Goal: Task Accomplishment & Management: Manage account settings

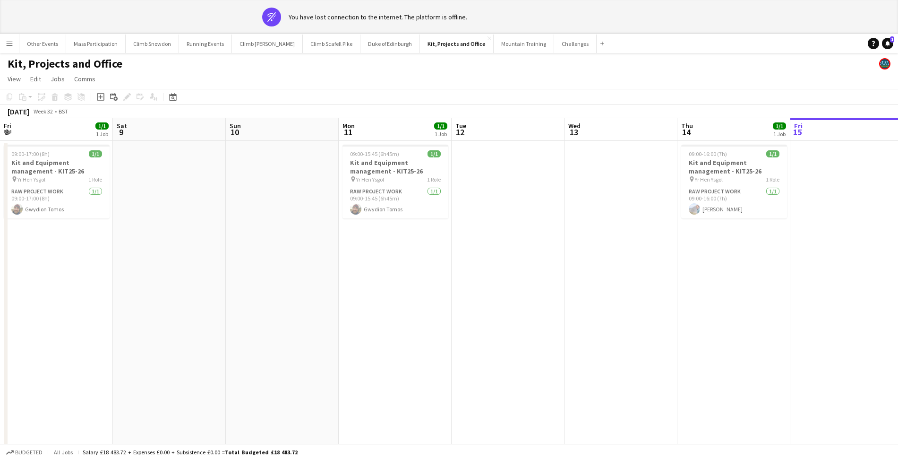
scroll to position [0, 262]
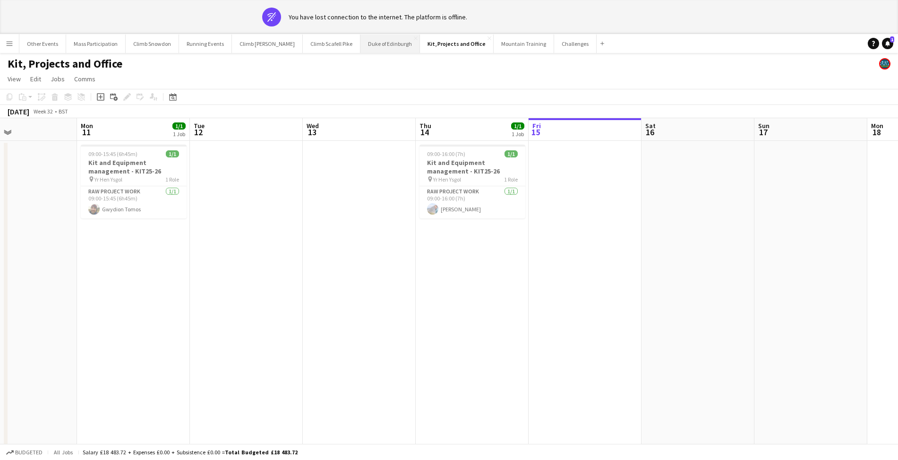
click at [372, 46] on button "Duke of Edinburgh Close" at bounding box center [391, 44] width 60 height 18
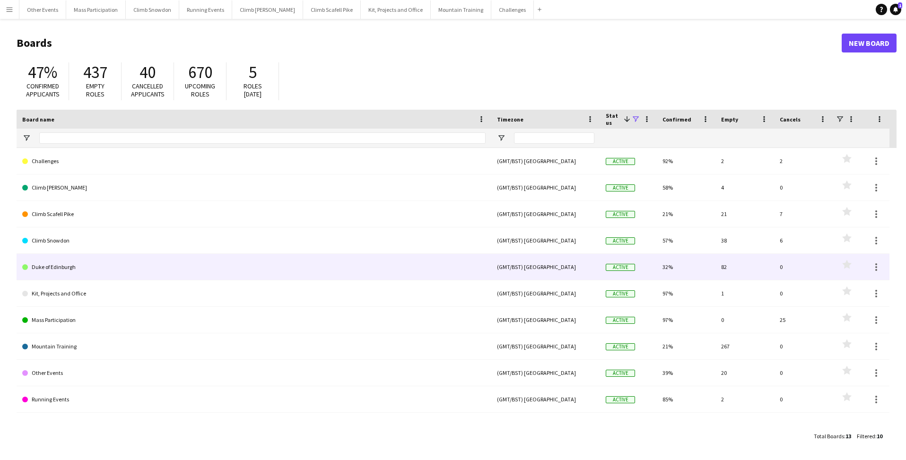
click at [64, 270] on link "Duke of Edinburgh" at bounding box center [253, 267] width 463 height 26
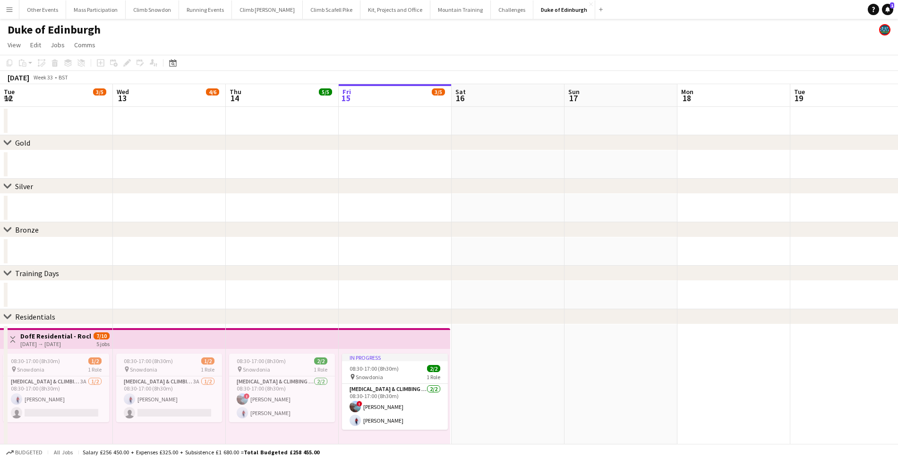
scroll to position [0, 226]
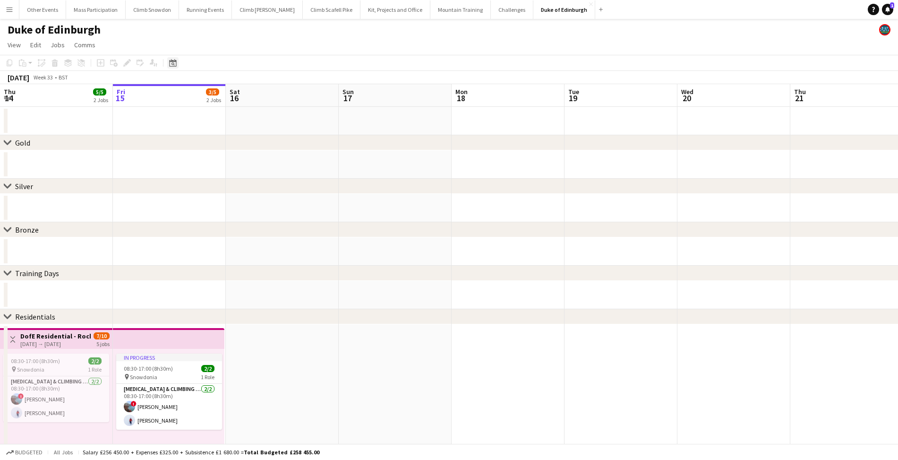
click at [175, 66] on icon "Date picker" at bounding box center [173, 63] width 8 height 8
click at [249, 98] on span "Next month" at bounding box center [249, 95] width 19 height 19
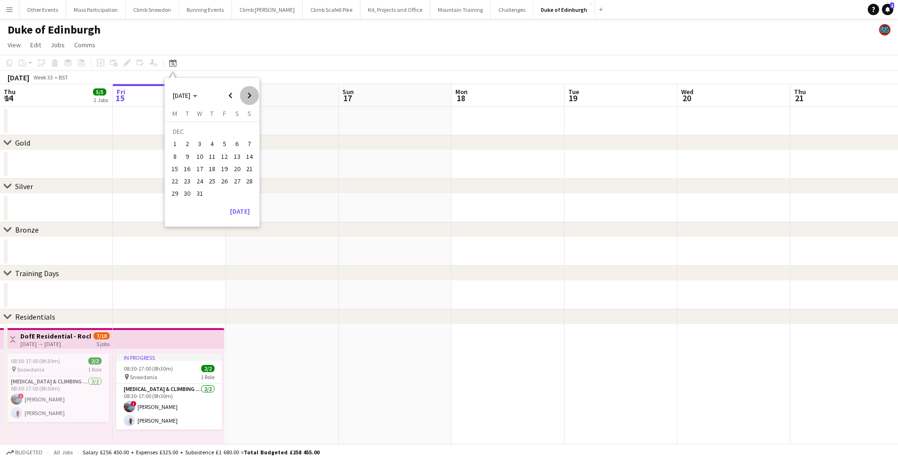
click at [249, 98] on span "Next month" at bounding box center [249, 95] width 19 height 19
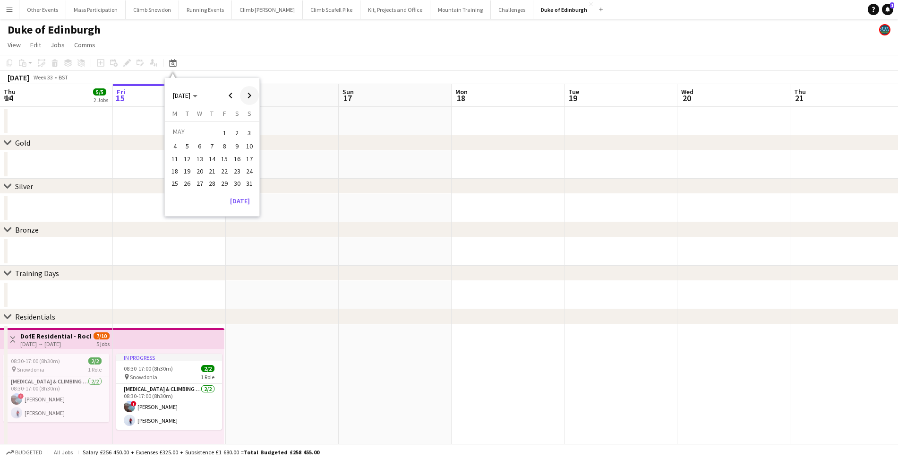
click at [249, 98] on span "Next month" at bounding box center [249, 95] width 19 height 19
click at [224, 183] on span "26" at bounding box center [224, 180] width 11 height 11
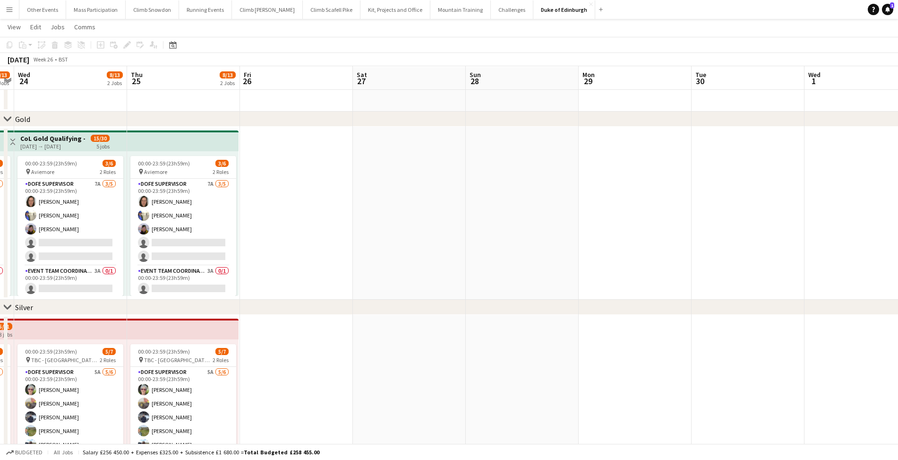
scroll to position [24, 0]
click at [179, 283] on app-card-role "Event Team Coordinator 3A 0/1 00:00-23:59 (23h59m) single-neutral-actions" at bounding box center [183, 281] width 106 height 32
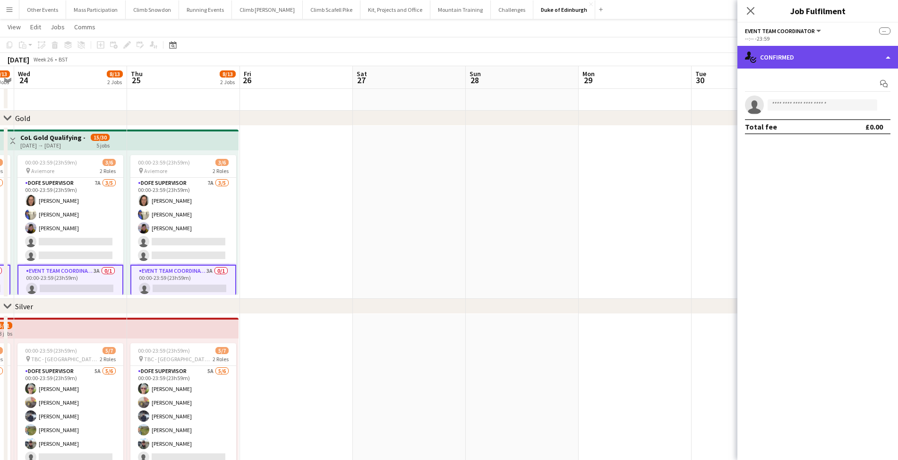
click at [785, 53] on div "single-neutral-actions-check-2 Confirmed" at bounding box center [818, 57] width 161 height 23
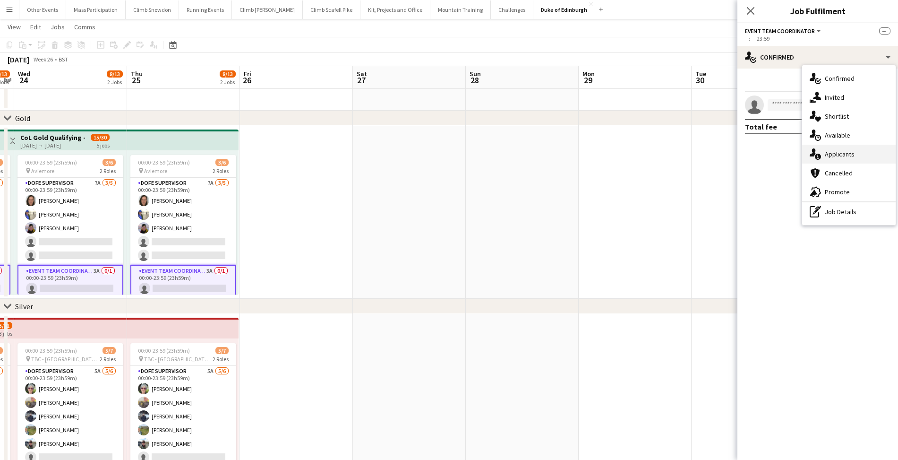
click at [833, 154] on div "single-neutral-actions-information Applicants" at bounding box center [850, 154] width 94 height 19
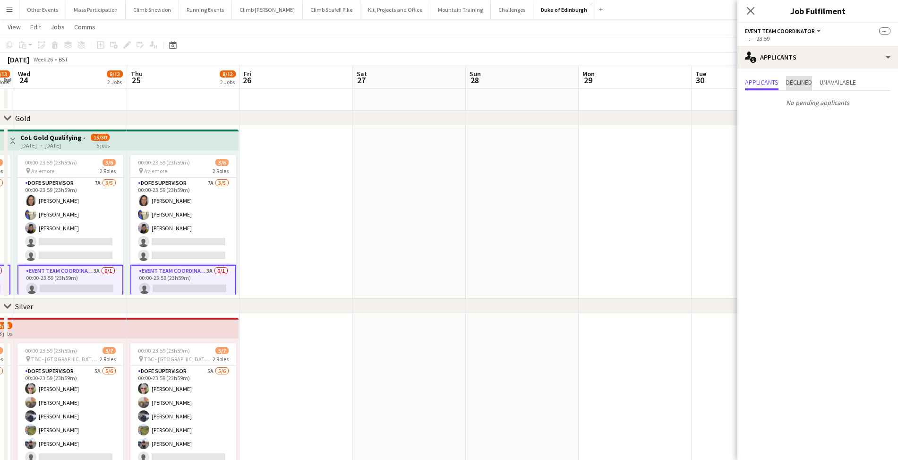
click at [796, 79] on span "Declined" at bounding box center [799, 82] width 26 height 7
click at [841, 84] on span "Unavailable" at bounding box center [838, 82] width 36 height 7
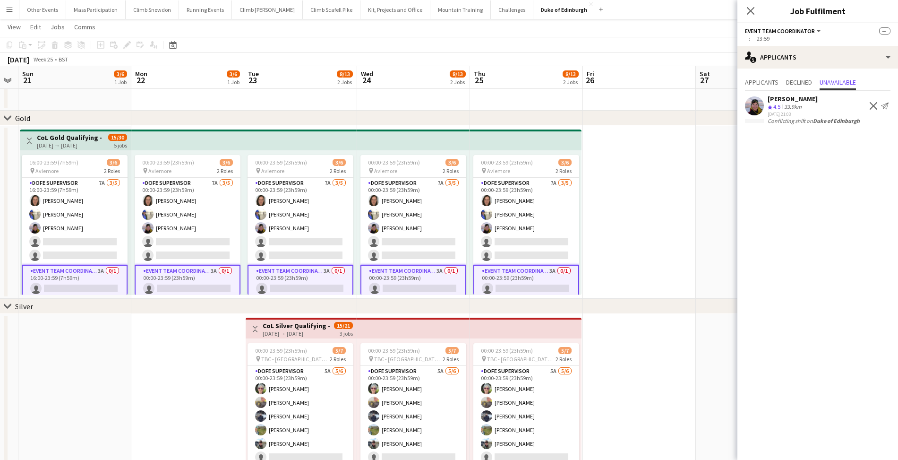
scroll to position [0, 203]
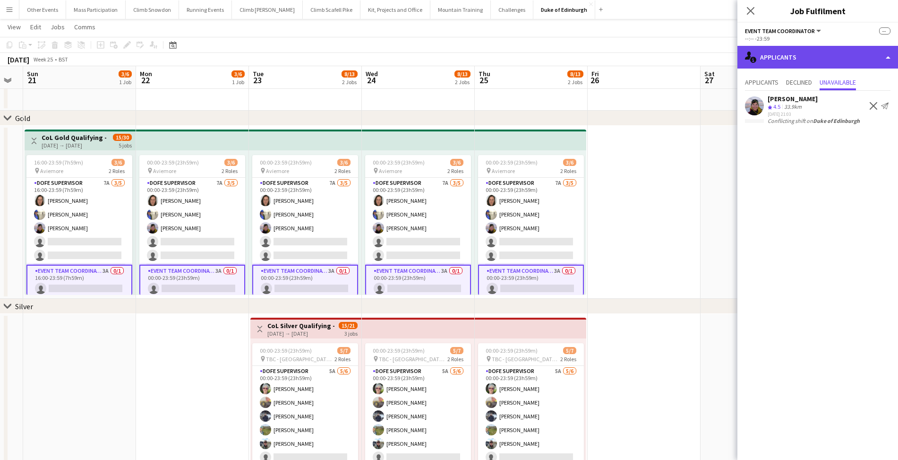
click at [774, 55] on div "single-neutral-actions-information Applicants" at bounding box center [818, 57] width 161 height 23
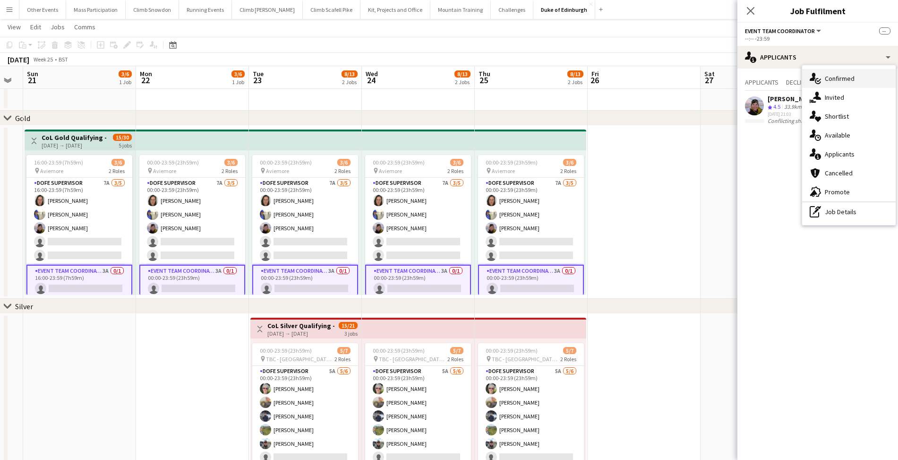
click at [849, 80] on div "single-neutral-actions-check-2 Confirmed" at bounding box center [850, 78] width 94 height 19
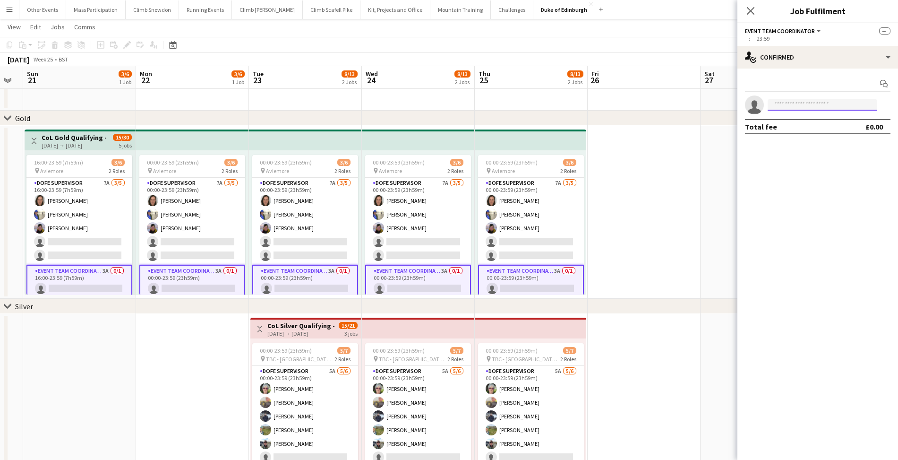
click at [789, 106] on input at bounding box center [823, 104] width 110 height 11
type input "*****"
click at [792, 131] on span "+4407592225421" at bounding box center [823, 134] width 95 height 8
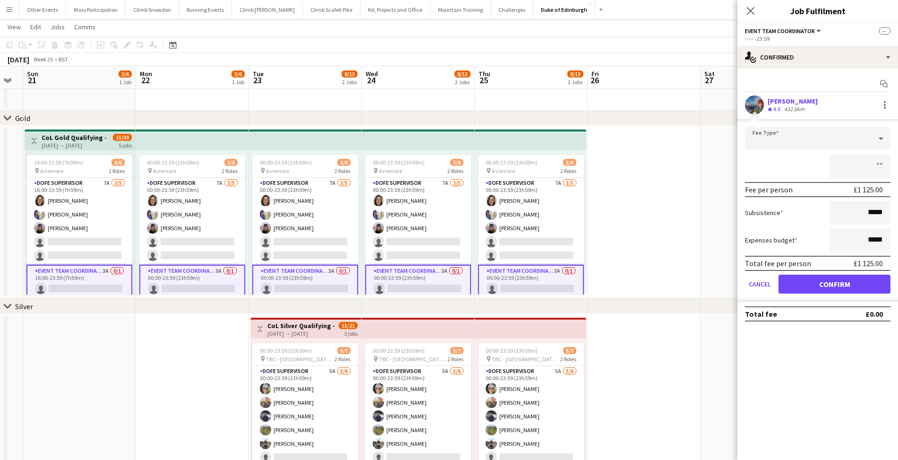
click at [830, 285] on button "Confirm" at bounding box center [835, 284] width 112 height 19
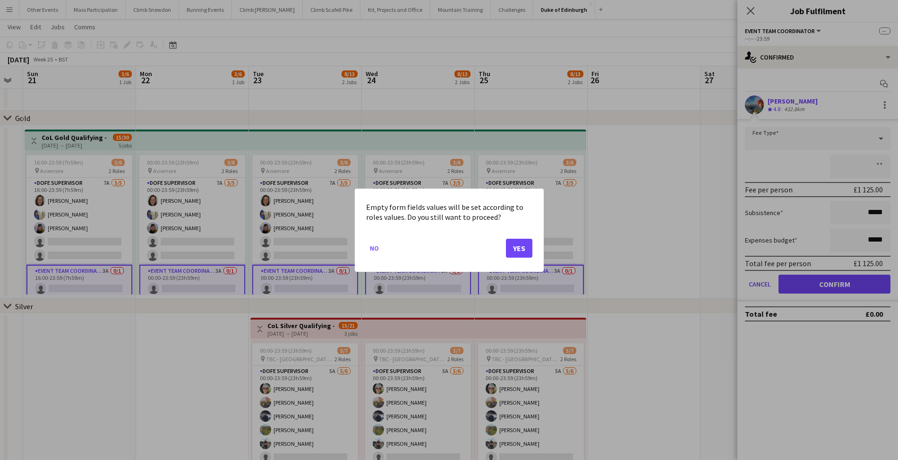
click at [527, 246] on button "Yes" at bounding box center [519, 247] width 26 height 19
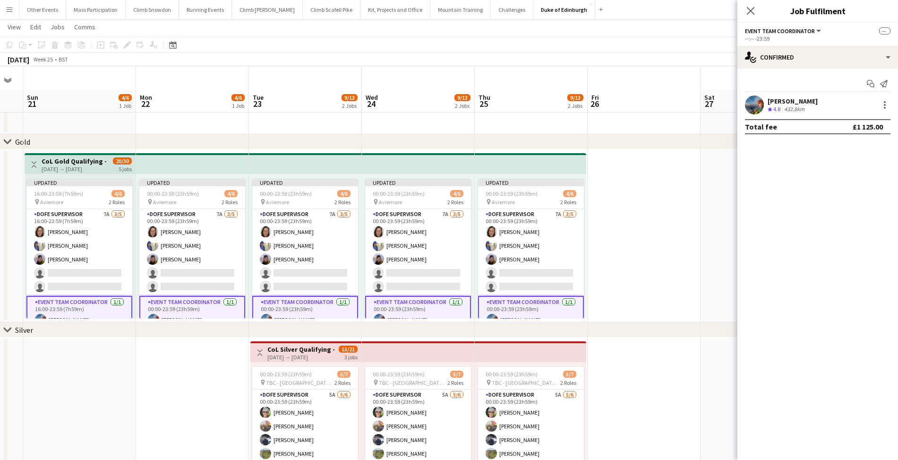
scroll to position [24, 0]
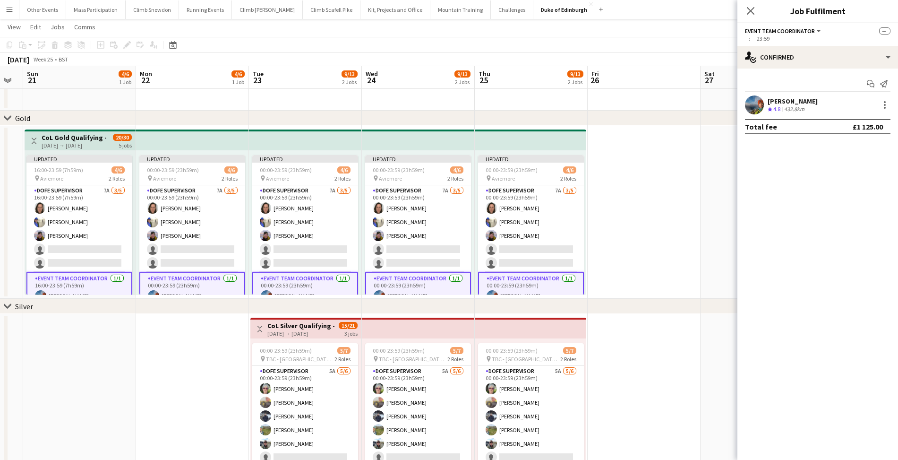
click at [656, 248] on app-date-cell at bounding box center [644, 212] width 113 height 173
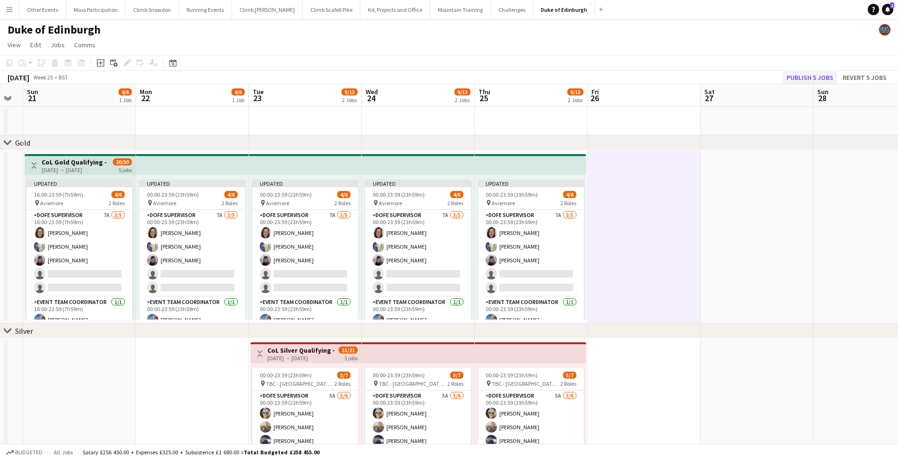
scroll to position [0, 0]
click at [810, 79] on button "Publish 5 jobs" at bounding box center [810, 77] width 54 height 12
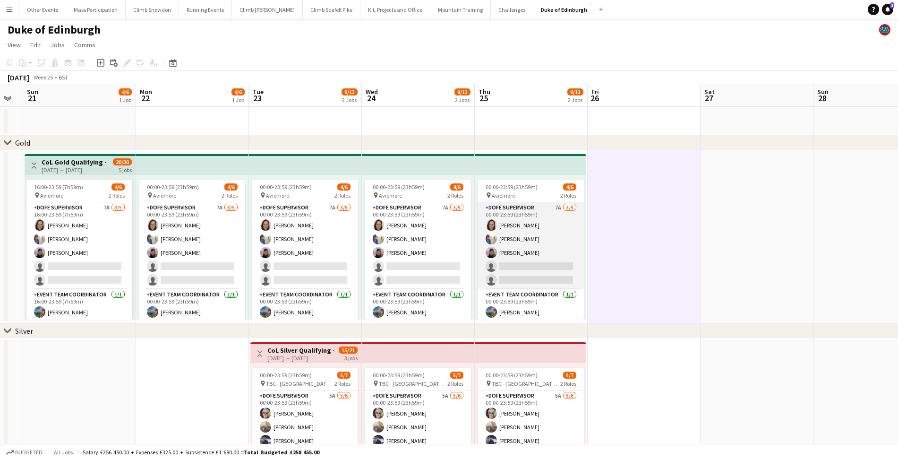
click at [533, 281] on app-card-role "DofE Supervisor 7A 3/5 00:00-23:59 (23h59m) Sally Marsh Heather Lewis Cat Camer…" at bounding box center [531, 245] width 106 height 87
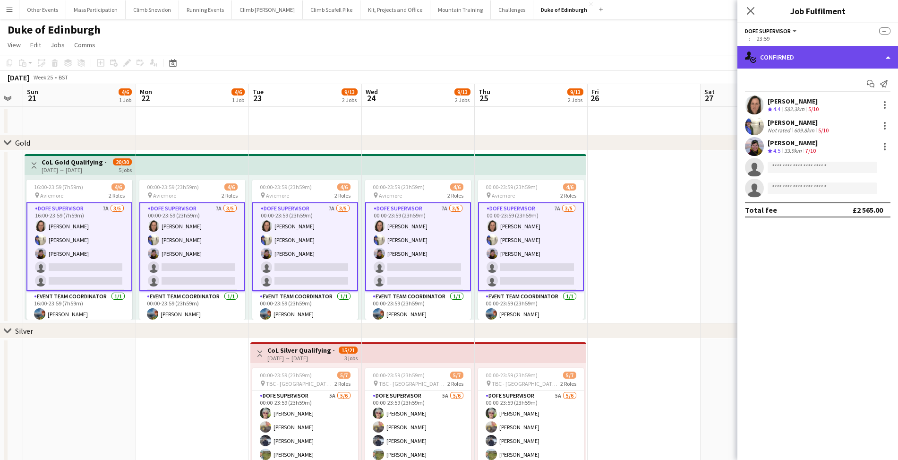
click at [799, 61] on div "single-neutral-actions-check-2 Confirmed" at bounding box center [818, 57] width 161 height 23
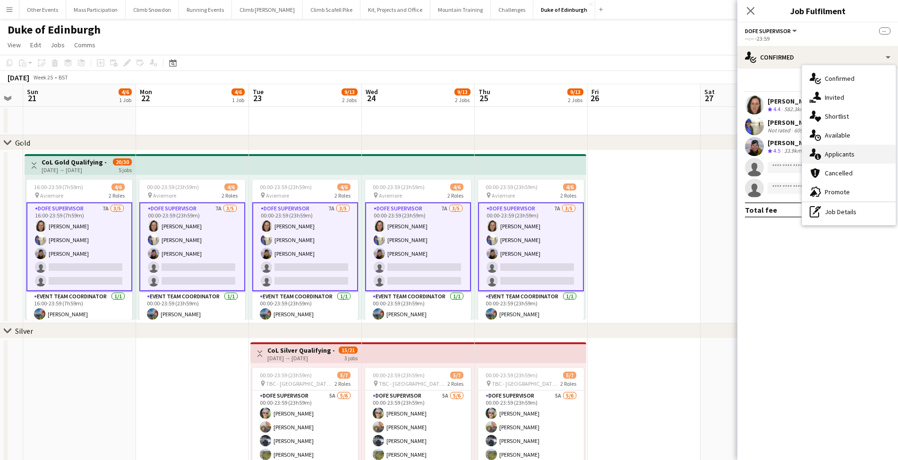
click at [831, 160] on div "single-neutral-actions-information Applicants" at bounding box center [850, 154] width 94 height 19
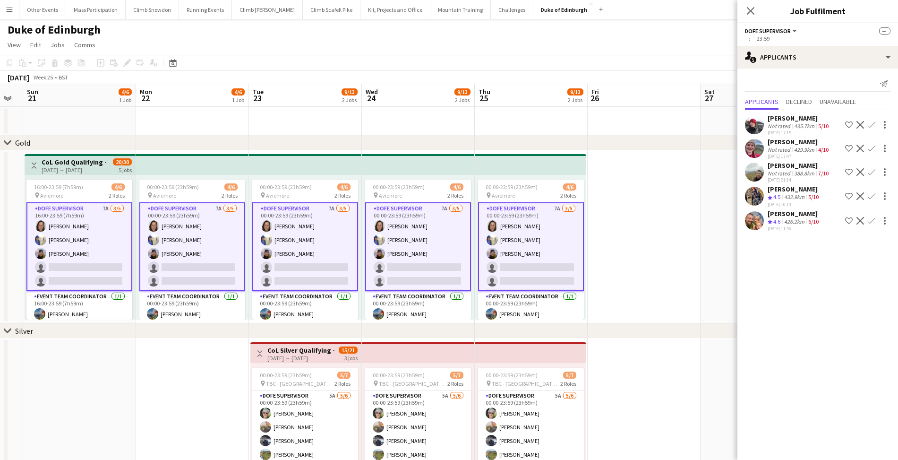
click at [655, 249] on app-date-cell at bounding box center [644, 236] width 113 height 173
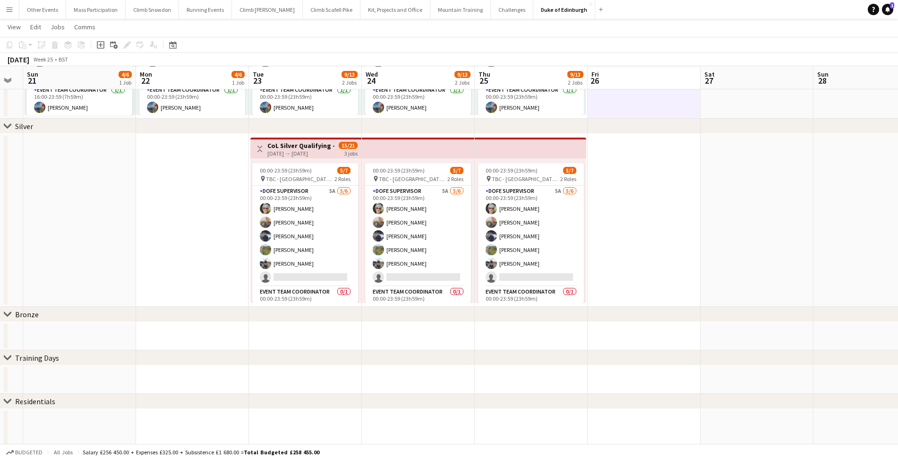
scroll to position [206, 0]
click at [12, 8] on app-icon "Menu" at bounding box center [10, 10] width 8 height 8
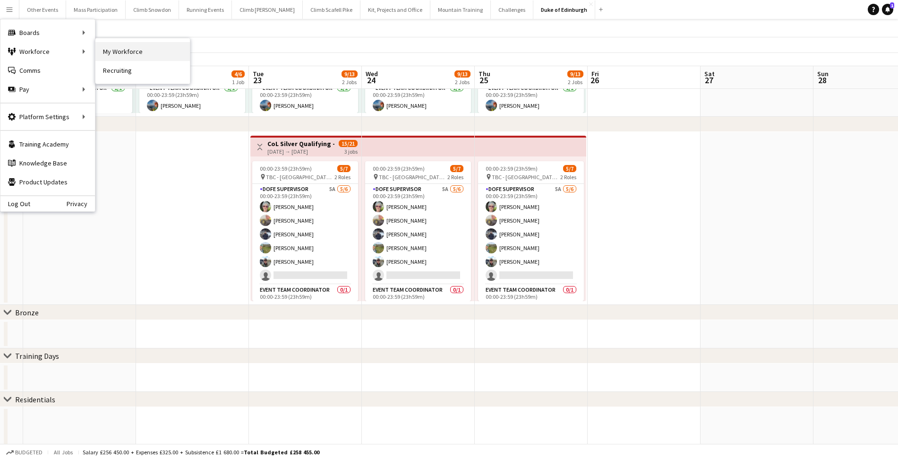
click at [114, 53] on link "My Workforce" at bounding box center [142, 51] width 95 height 19
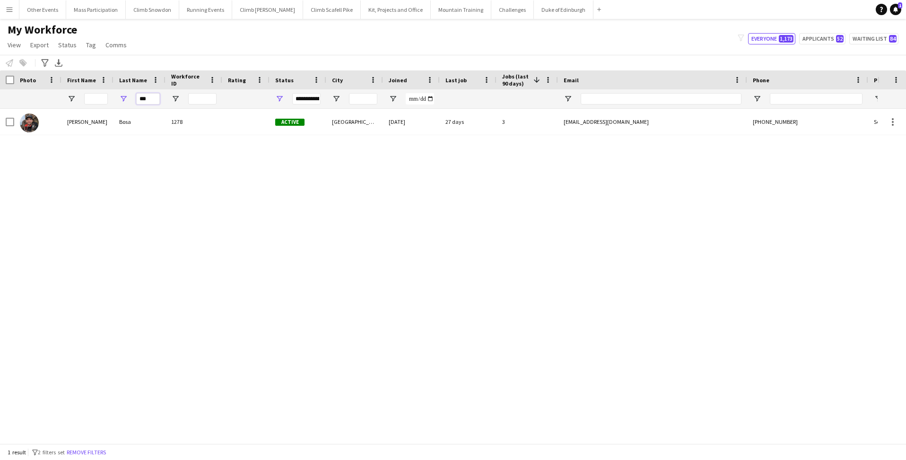
click at [150, 101] on input "***" at bounding box center [148, 98] width 24 height 11
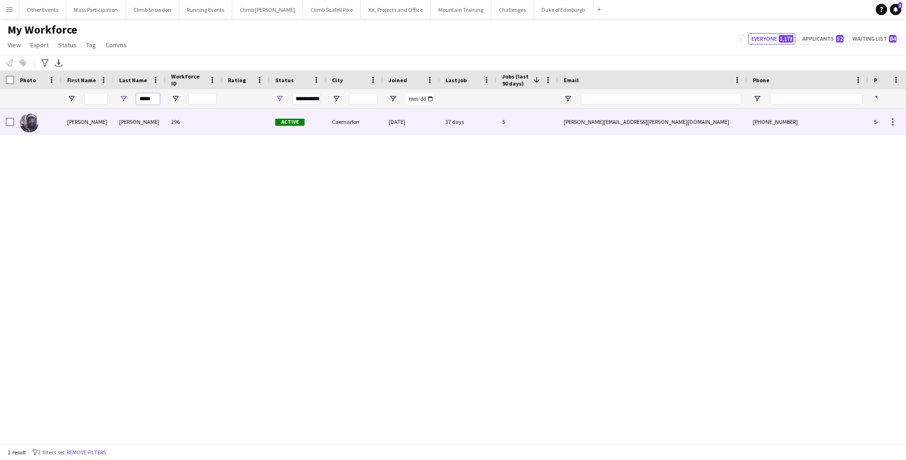
type input "*****"
click at [135, 116] on div "Celano" at bounding box center [139, 122] width 52 height 26
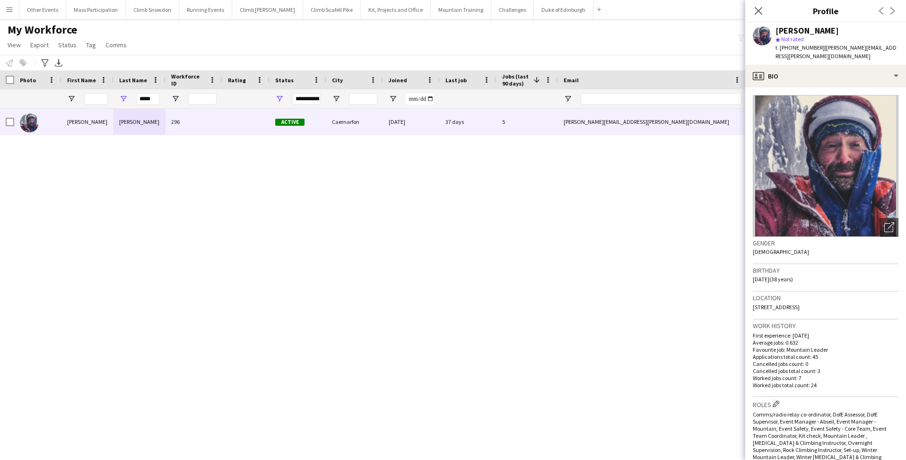
drag, startPoint x: 819, startPoint y: 49, endPoint x: 789, endPoint y: 44, distance: 30.1
click at [789, 44] on span "t. +4407906608819" at bounding box center [799, 47] width 49 height 7
copy span "07906608819"
click at [9, 7] on app-icon "Menu" at bounding box center [10, 10] width 8 height 8
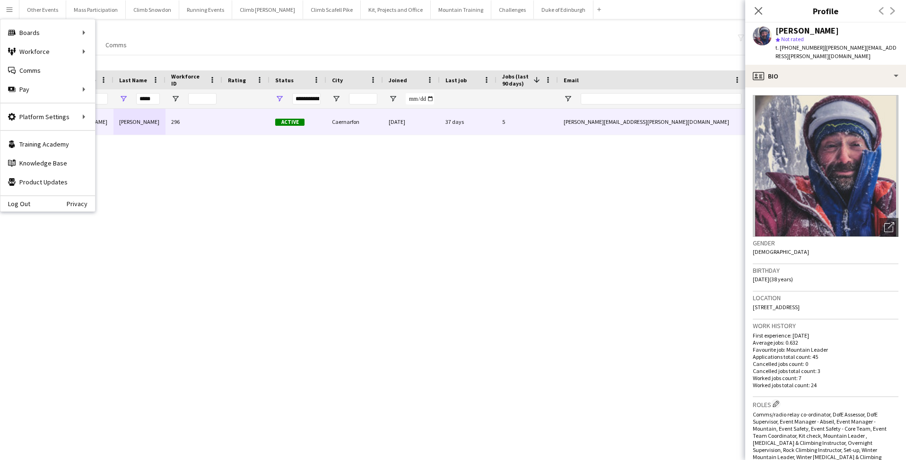
click at [258, 28] on div "My Workforce View Views Default view New view Update view Delete view Edit name…" at bounding box center [453, 39] width 906 height 32
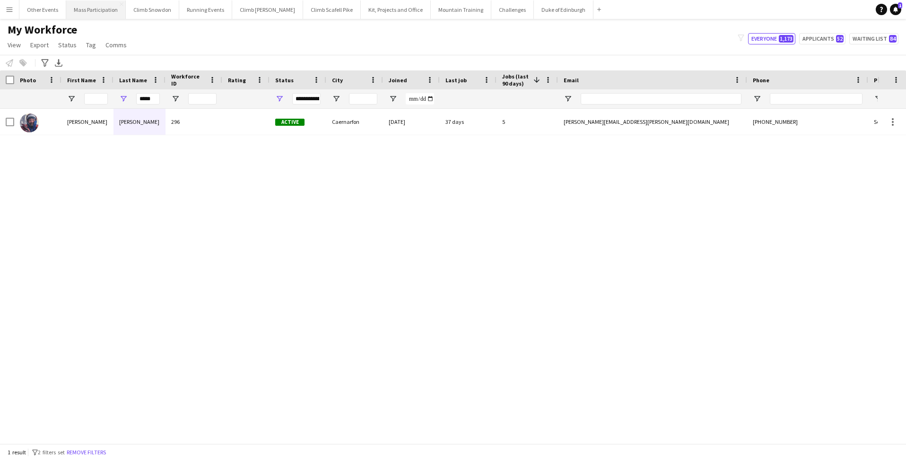
click at [99, 14] on button "Mass Participation Close" at bounding box center [96, 9] width 60 height 18
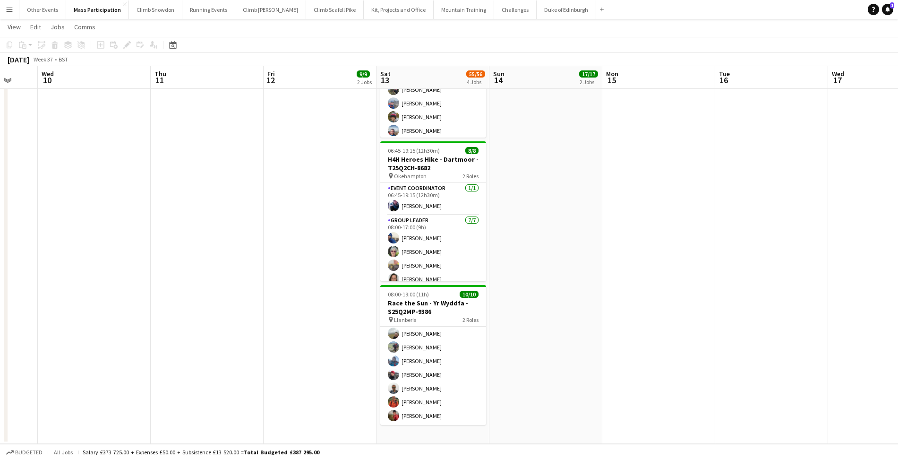
scroll to position [76, 0]
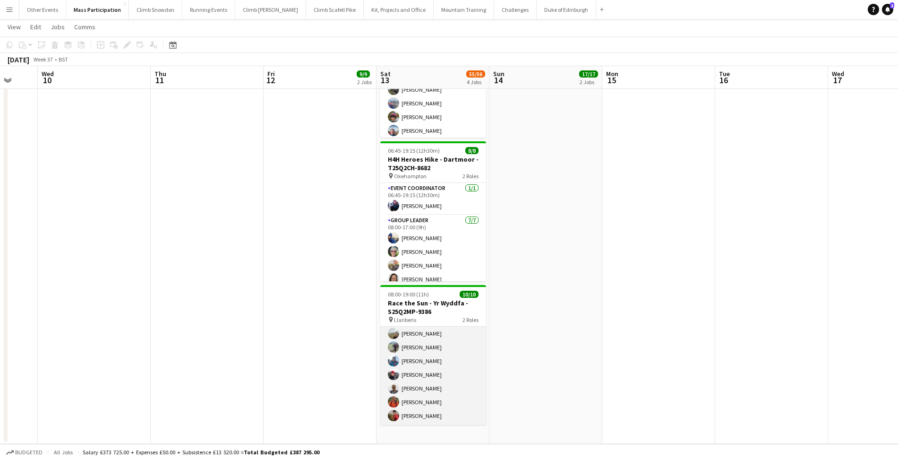
click at [426, 347] on app-card-role "Event Safety 9/9 08:00-19:00 (11h) Amy Fox Maisie Edwards Thomas Stevenson Davi…" at bounding box center [433, 354] width 106 height 142
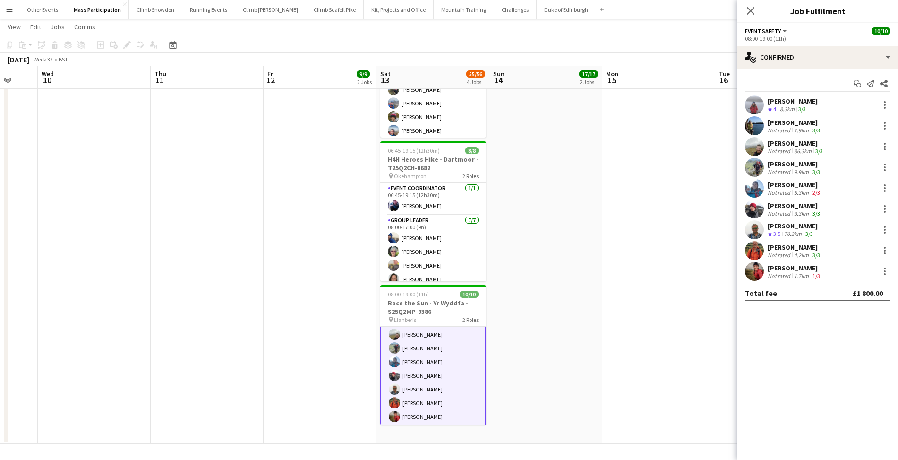
click at [796, 165] on div "David Hughes" at bounding box center [795, 164] width 54 height 9
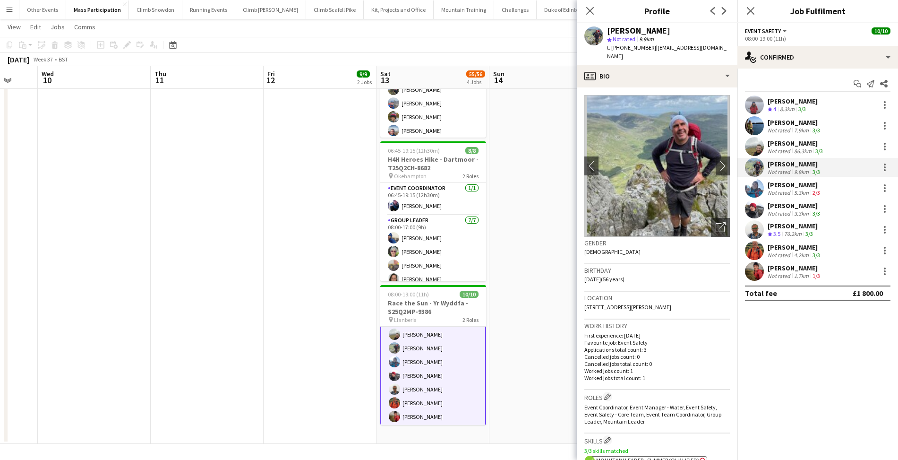
click at [784, 276] on div "Not rated" at bounding box center [780, 275] width 25 height 7
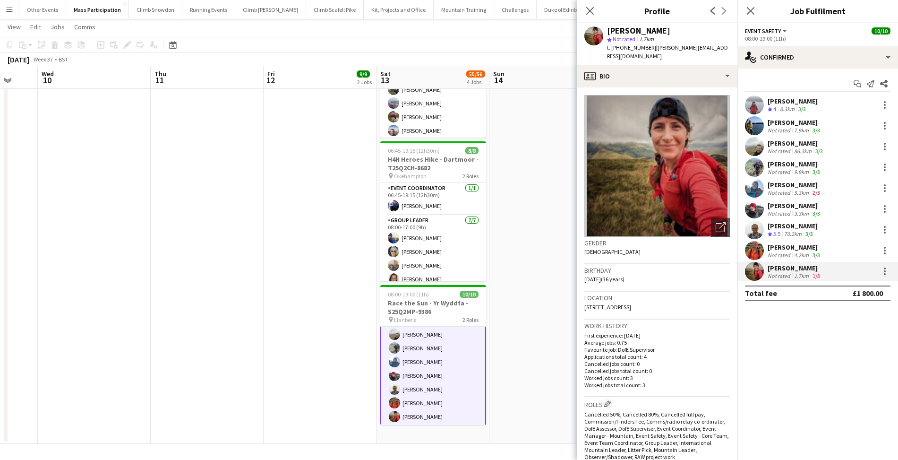
scroll to position [0, 0]
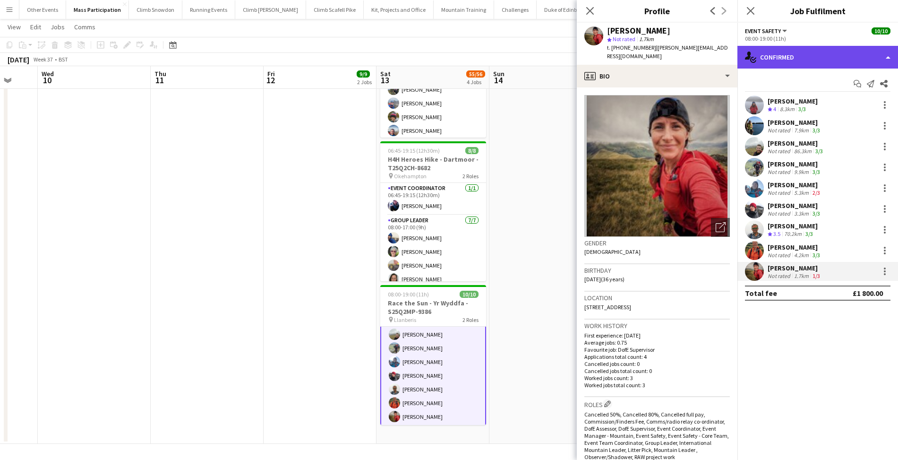
click at [777, 66] on div "single-neutral-actions-check-2 Confirmed" at bounding box center [818, 57] width 161 height 23
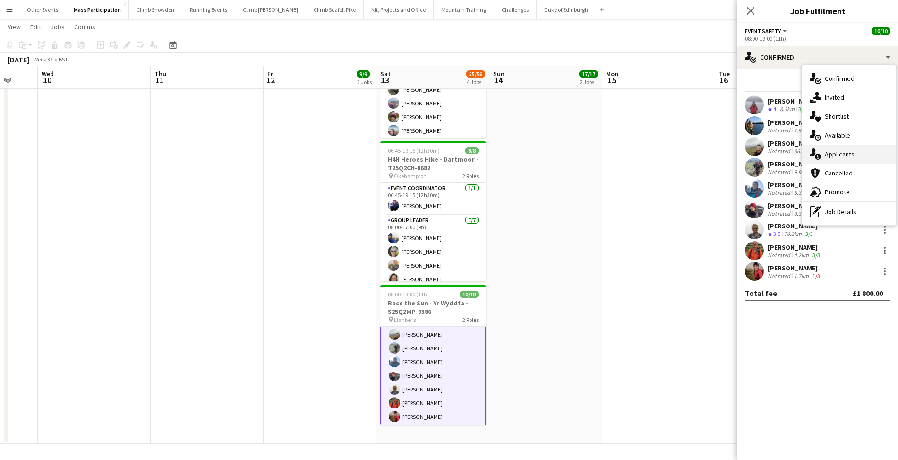
click at [836, 157] on div "single-neutral-actions-information Applicants" at bounding box center [850, 154] width 94 height 19
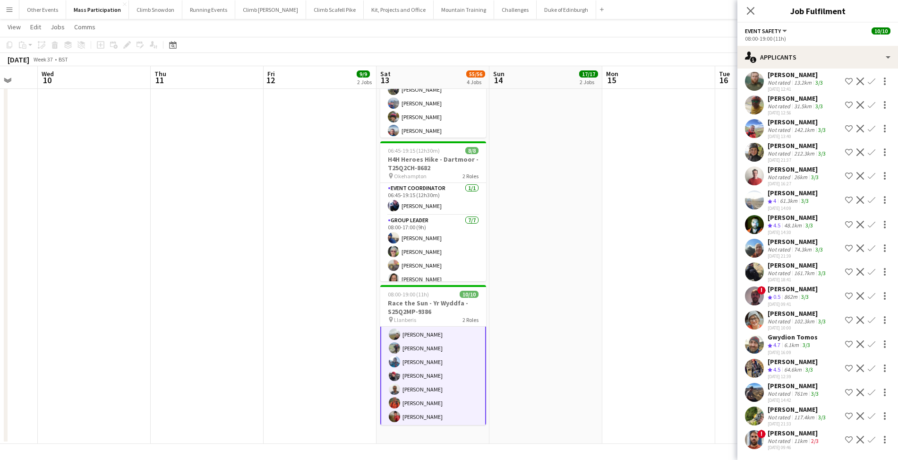
scroll to position [108, 0]
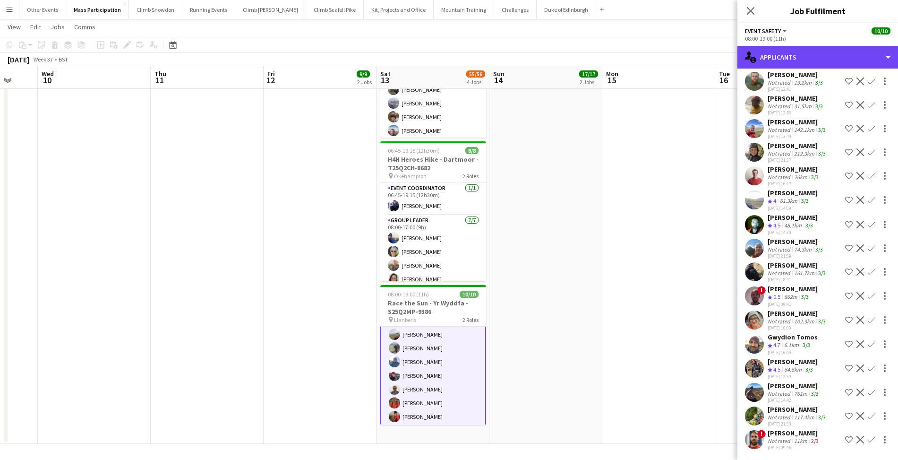
click at [773, 59] on div "single-neutral-actions-information Applicants" at bounding box center [818, 57] width 161 height 23
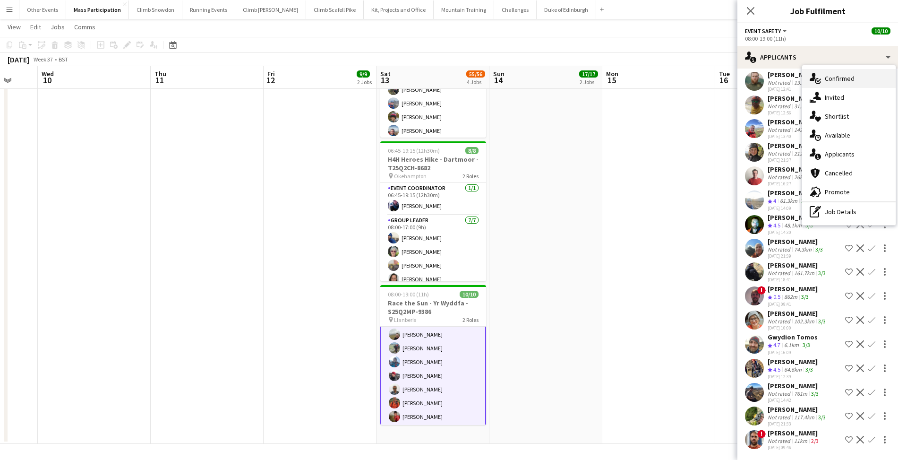
click at [828, 82] on div "single-neutral-actions-check-2 Confirmed" at bounding box center [850, 78] width 94 height 19
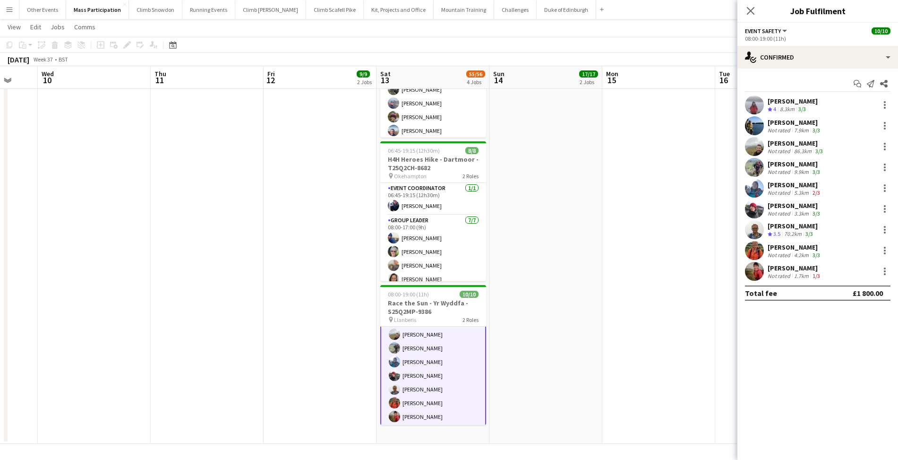
click at [787, 270] on div "Kate Owen" at bounding box center [795, 268] width 54 height 9
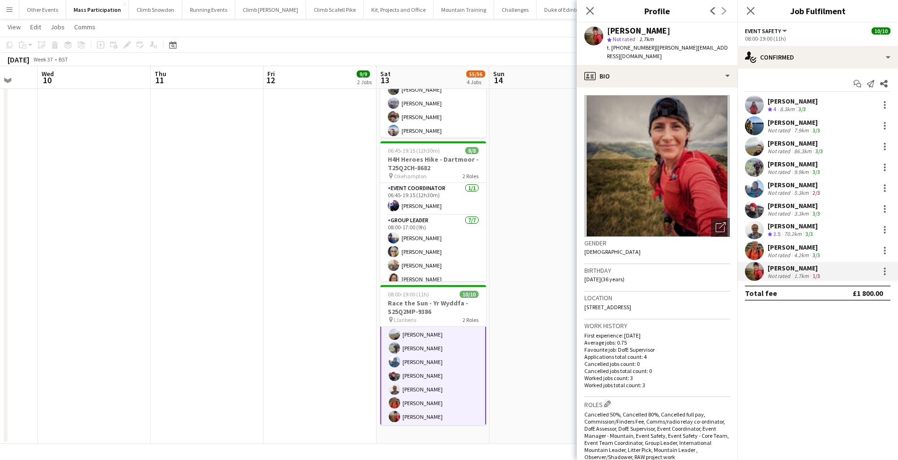
click at [639, 87] on app-crew-profile-bio "Open photos pop-in Gender Female Birthday 23-06-1989 (36 years) Location LL55 3…" at bounding box center [657, 273] width 161 height 372
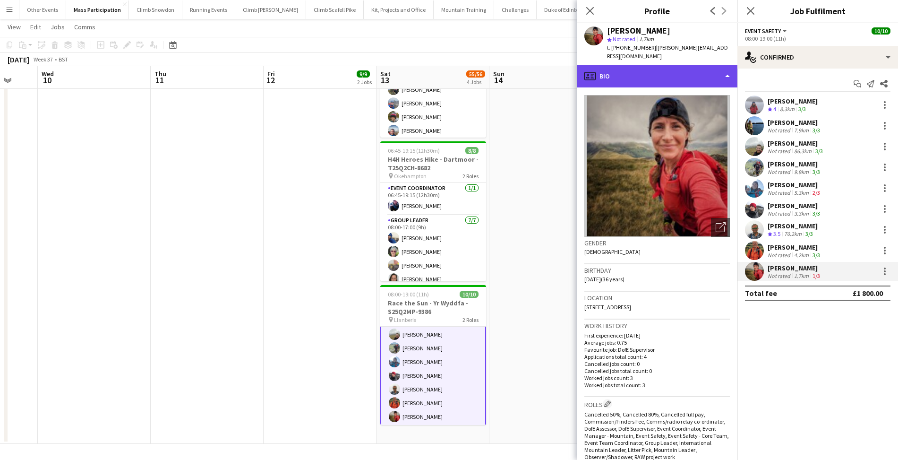
click at [631, 74] on div "profile Bio" at bounding box center [657, 76] width 161 height 23
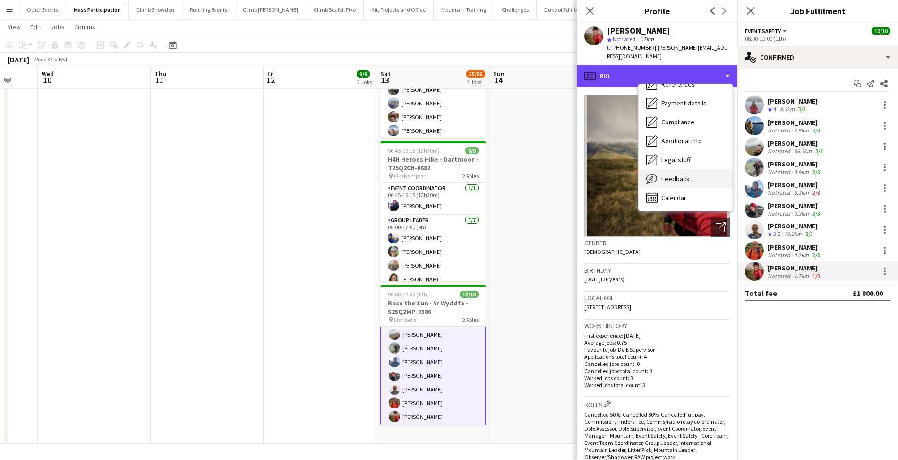
scroll to position [108, 0]
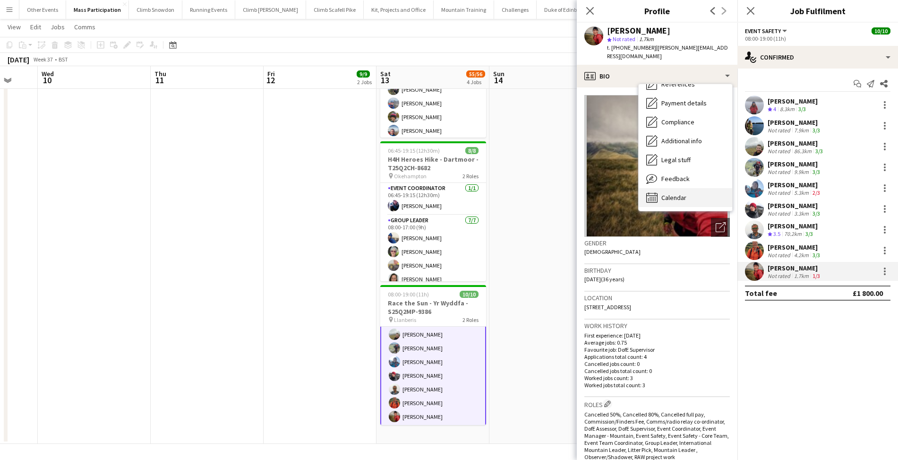
click at [672, 188] on div "Calendar Calendar" at bounding box center [686, 197] width 94 height 19
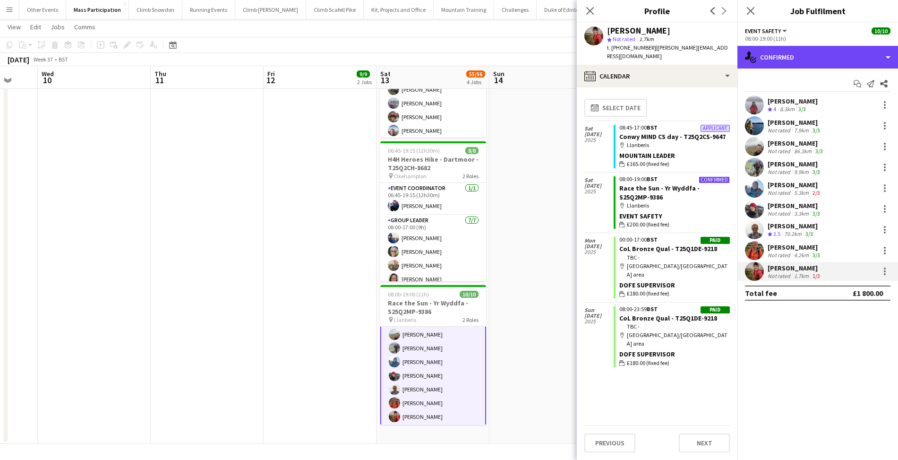
click at [776, 54] on div "single-neutral-actions-check-2 Confirmed" at bounding box center [818, 57] width 161 height 23
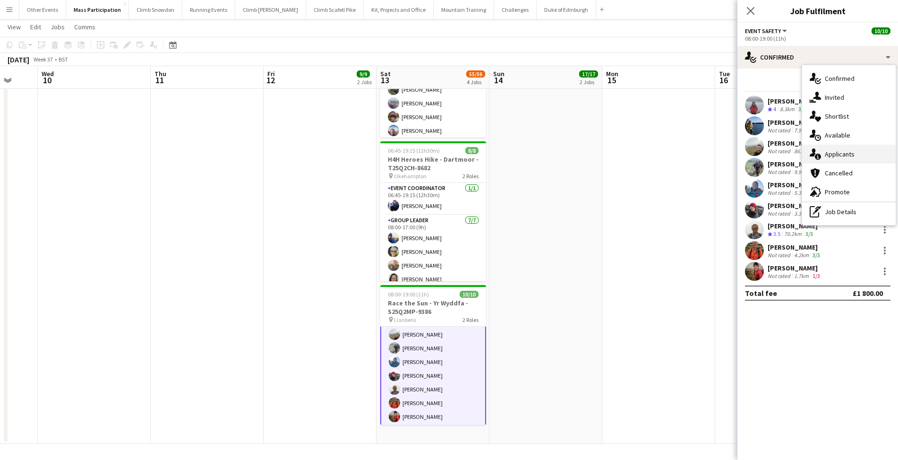
click at [838, 151] on div "single-neutral-actions-information Applicants" at bounding box center [850, 154] width 94 height 19
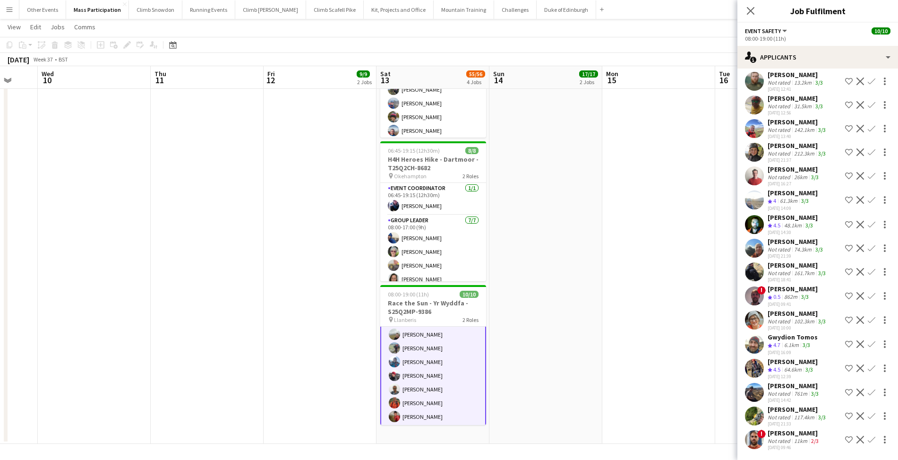
click at [782, 341] on div "Crew rating 4.7" at bounding box center [775, 345] width 15 height 8
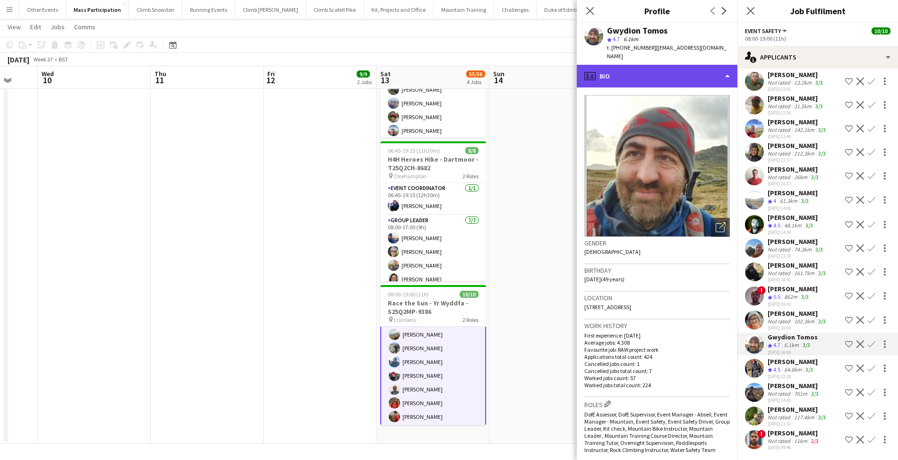
click at [628, 68] on div "profile Bio" at bounding box center [657, 76] width 161 height 23
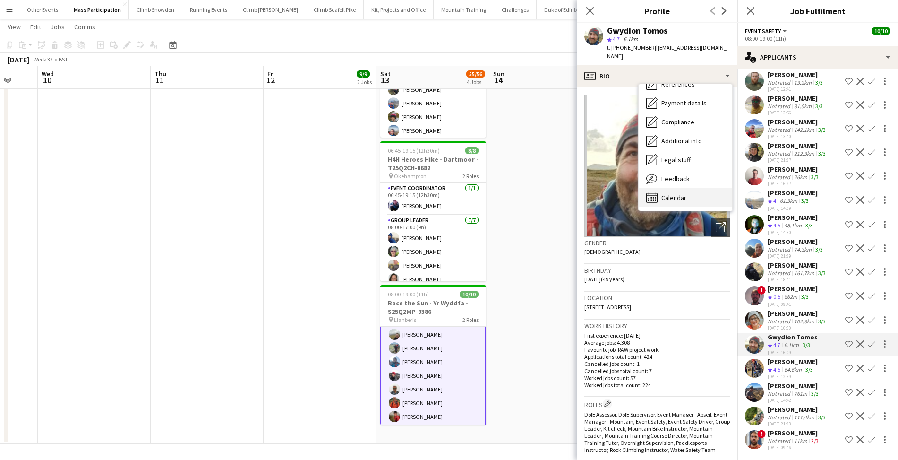
click at [670, 193] on span "Calendar" at bounding box center [674, 197] width 25 height 9
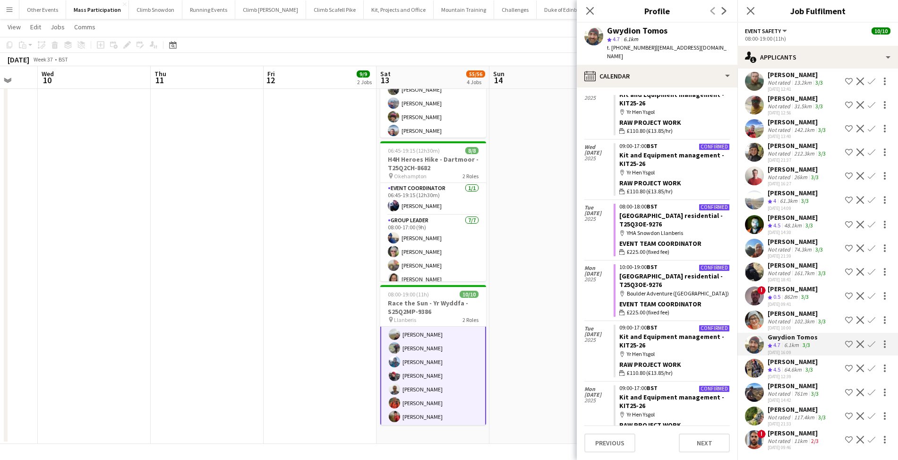
scroll to position [1287, 0]
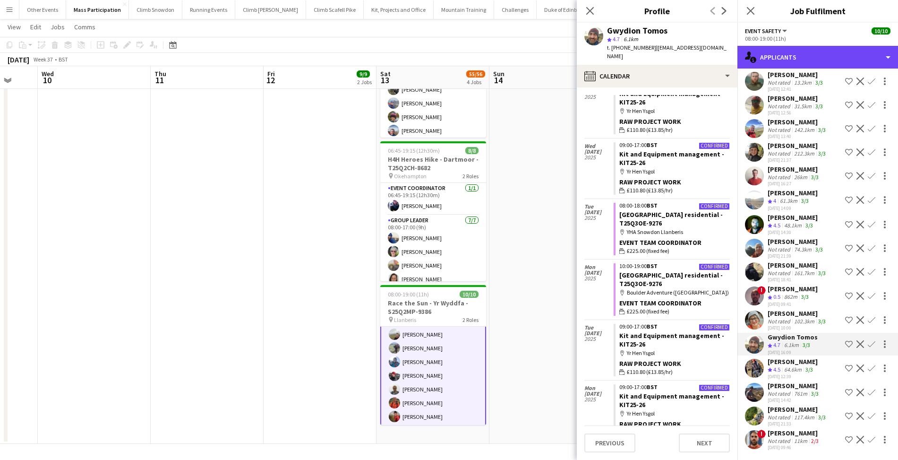
click at [779, 55] on div "single-neutral-actions-information Applicants" at bounding box center [818, 57] width 161 height 23
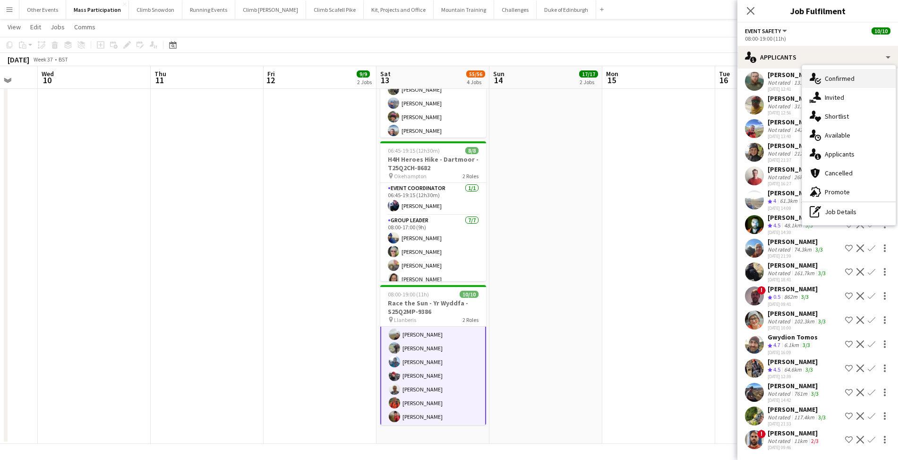
click at [833, 78] on div "single-neutral-actions-check-2 Confirmed" at bounding box center [850, 78] width 94 height 19
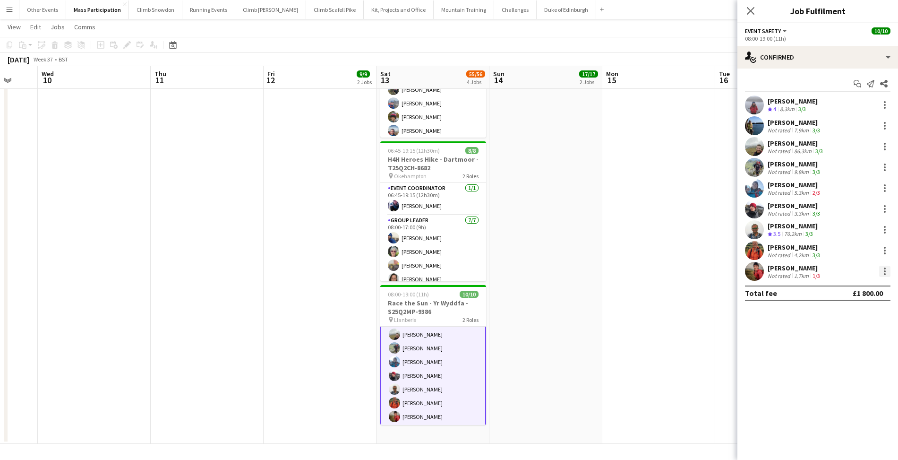
click at [882, 271] on div at bounding box center [885, 271] width 11 height 11
click at [850, 384] on button "Remove" at bounding box center [854, 379] width 74 height 23
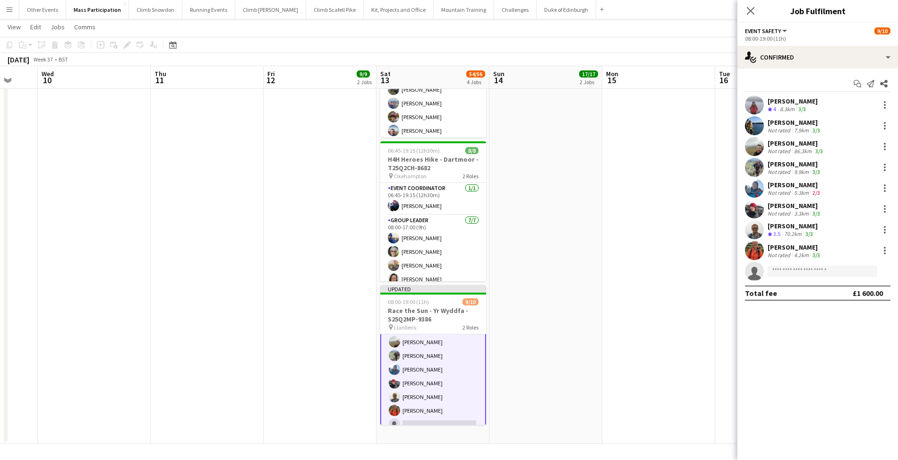
click at [620, 186] on app-date-cell at bounding box center [659, 134] width 113 height 619
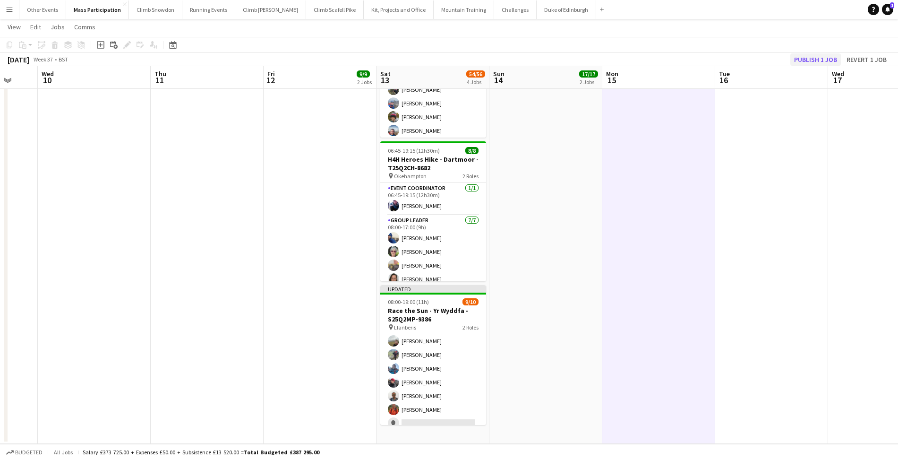
click at [806, 59] on button "Publish 1 job" at bounding box center [816, 59] width 51 height 12
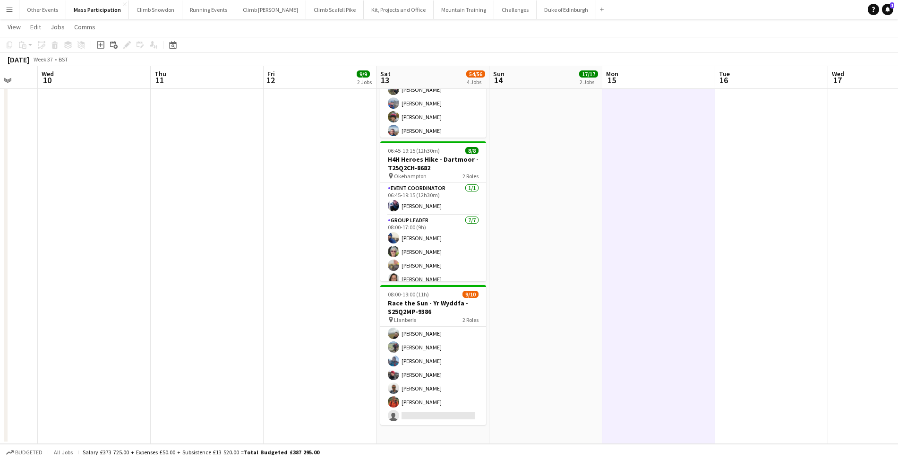
click at [6, 7] on app-icon "Menu" at bounding box center [10, 10] width 8 height 8
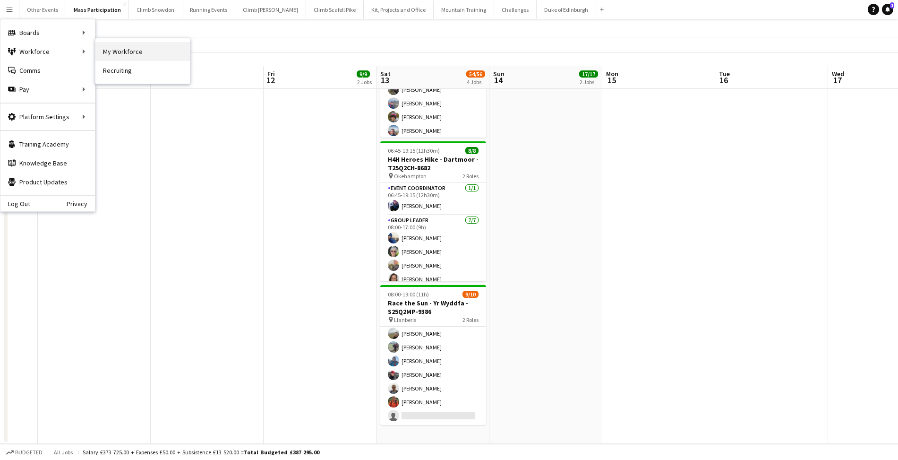
click at [129, 55] on link "My Workforce" at bounding box center [142, 51] width 95 height 19
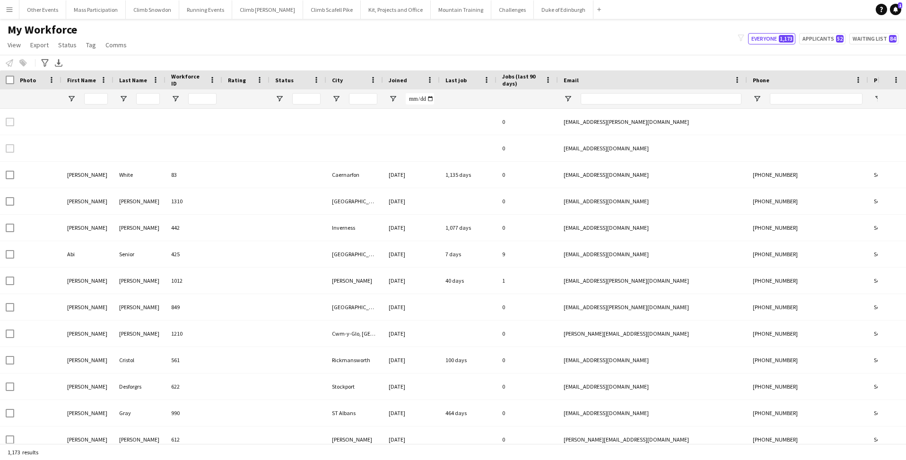
type input "*****"
type input "**********"
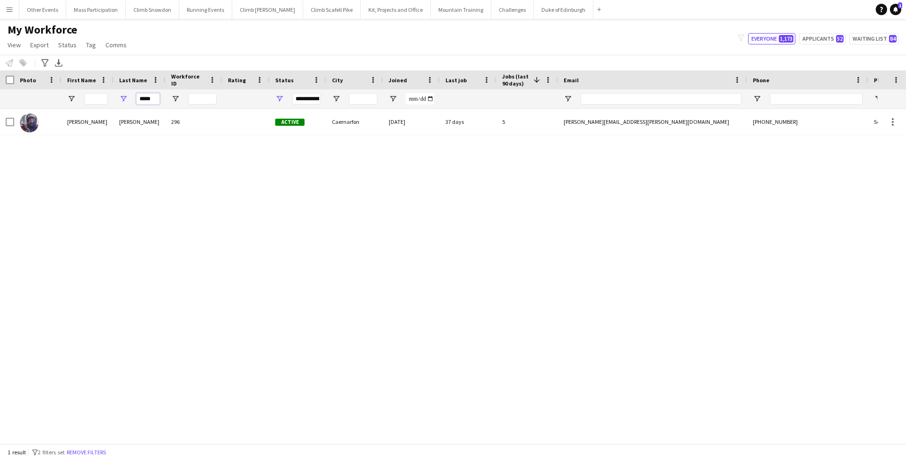
click at [149, 98] on input "*****" at bounding box center [148, 98] width 24 height 11
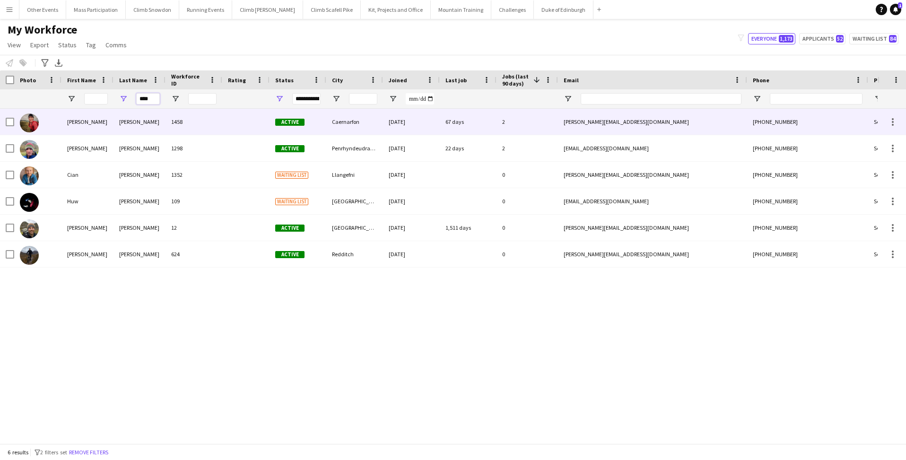
type input "****"
drag, startPoint x: 140, startPoint y: 114, endPoint x: 110, endPoint y: 121, distance: 31.5
click at [110, 121] on div "Kate" at bounding box center [87, 122] width 52 height 26
click at [673, 122] on div "kate.owen89@gmail.com" at bounding box center [652, 122] width 189 height 26
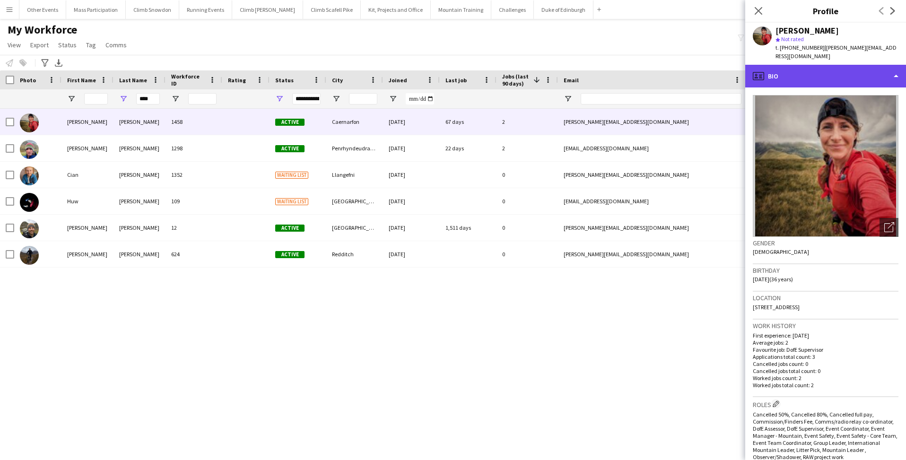
click at [810, 65] on div "profile Bio" at bounding box center [825, 76] width 161 height 23
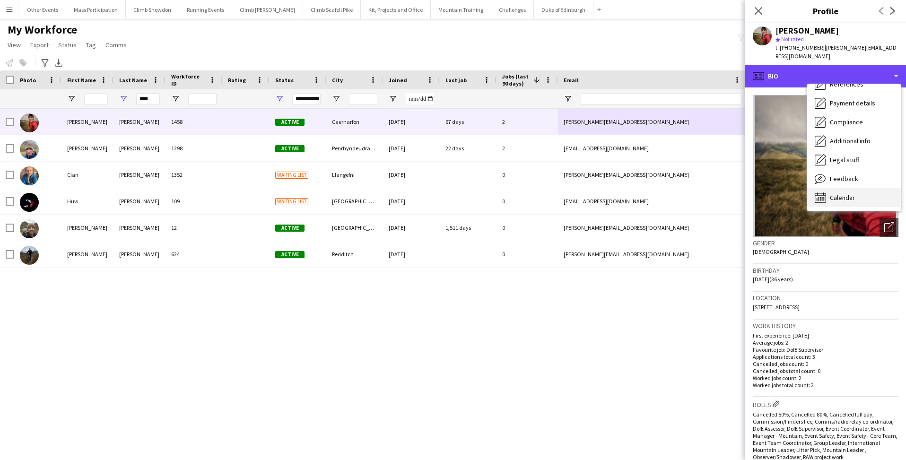
scroll to position [108, 0]
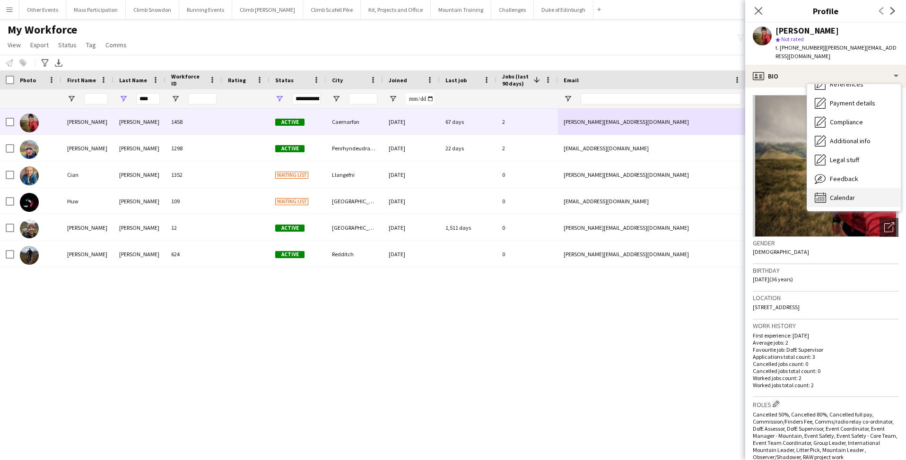
click at [838, 188] on div "Calendar Calendar" at bounding box center [854, 197] width 94 height 19
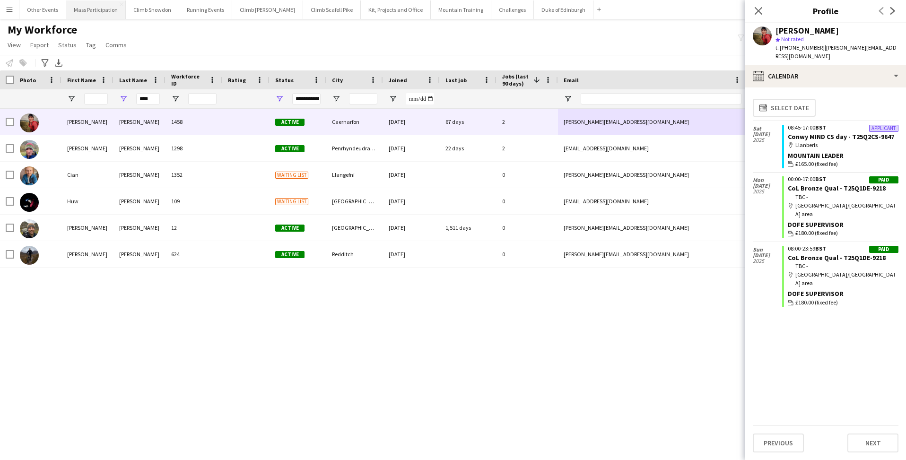
click at [91, 9] on button "Mass Participation Close" at bounding box center [96, 9] width 60 height 18
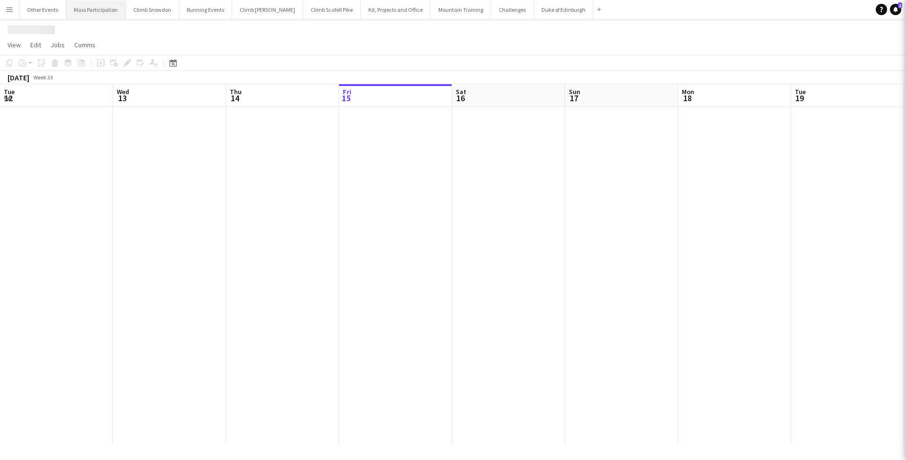
scroll to position [0, 226]
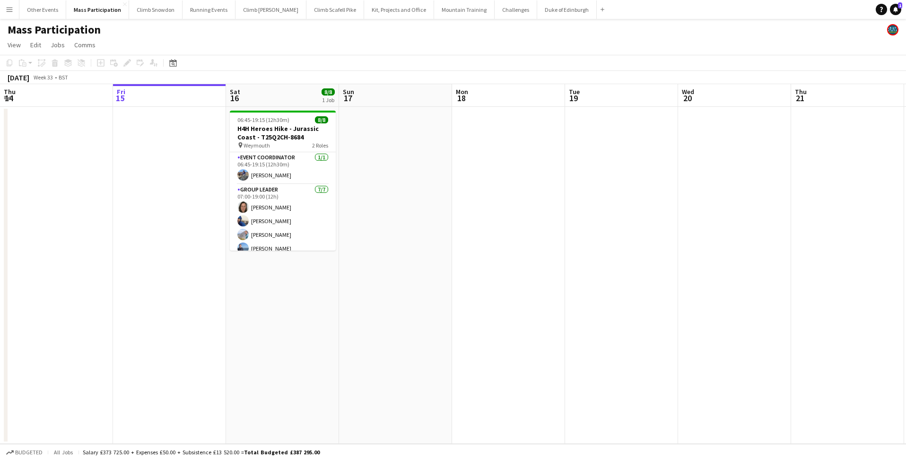
click at [287, 298] on app-date-cell "06:45-19:15 (12h30m) 8/8 H4H Heroes Hike - Jurassic Coast - T25Q2CH-8684 pin We…" at bounding box center [282, 275] width 113 height 337
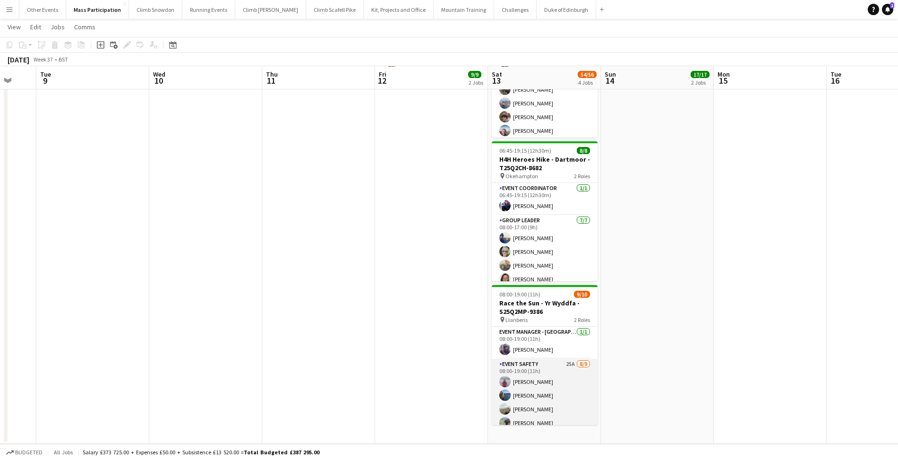
scroll to position [281, 0]
click at [559, 391] on app-card-role "Event Safety 25A 8/9 08:00-19:00 (11h) Amy Fox Maisie Edwards Thomas Stevenson …" at bounding box center [545, 430] width 106 height 142
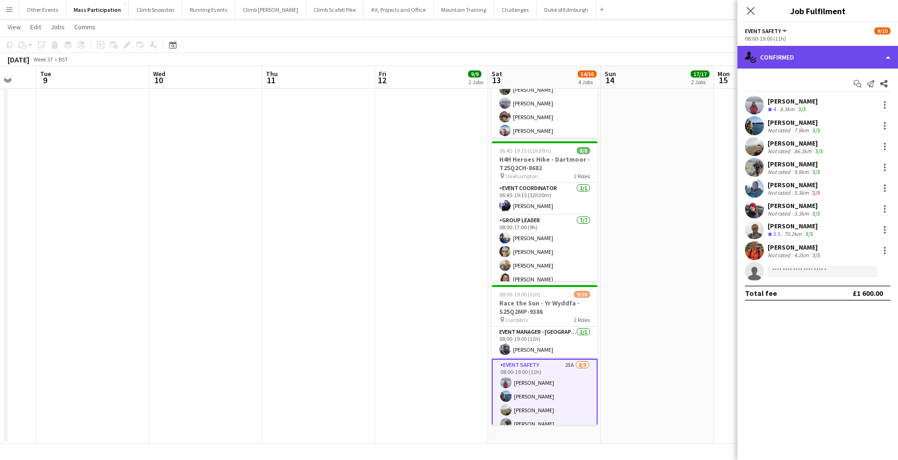
click at [819, 52] on div "single-neutral-actions-check-2 Confirmed" at bounding box center [818, 57] width 161 height 23
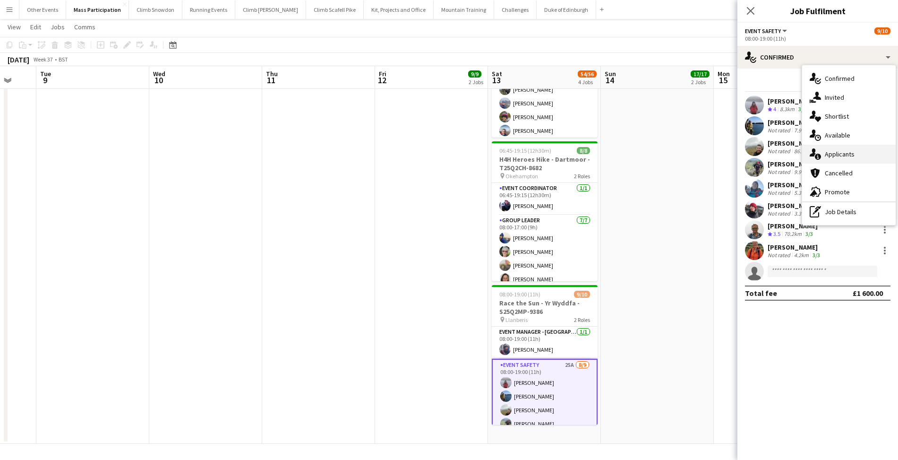
click at [835, 152] on div "single-neutral-actions-information Applicants" at bounding box center [850, 154] width 94 height 19
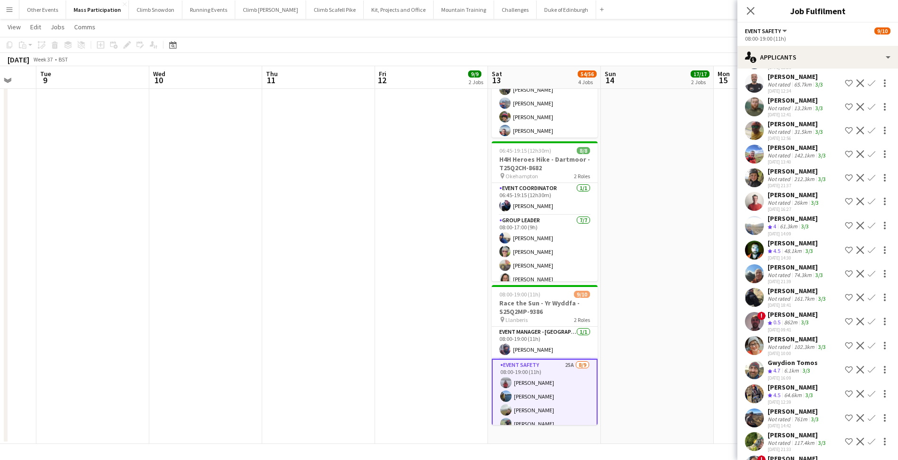
scroll to position [108, 0]
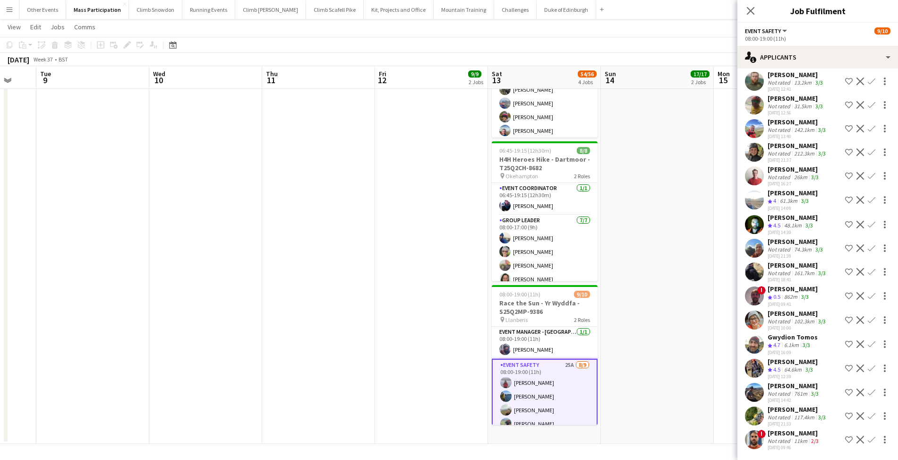
click at [868, 340] on app-icon "Confirm" at bounding box center [872, 344] width 8 height 8
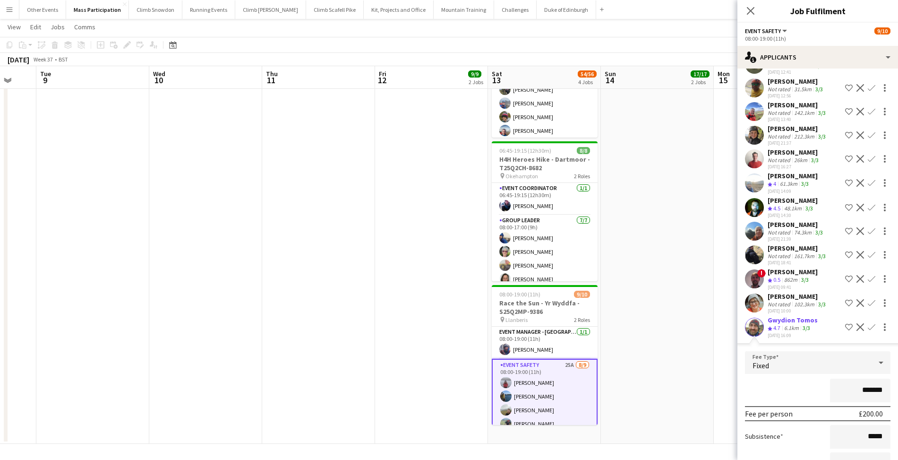
scroll to position [278, 0]
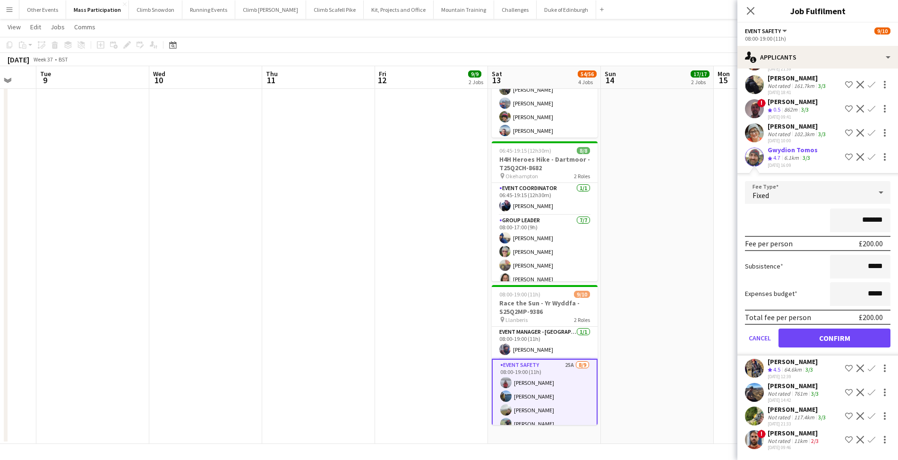
click at [827, 338] on button "Confirm" at bounding box center [835, 337] width 112 height 19
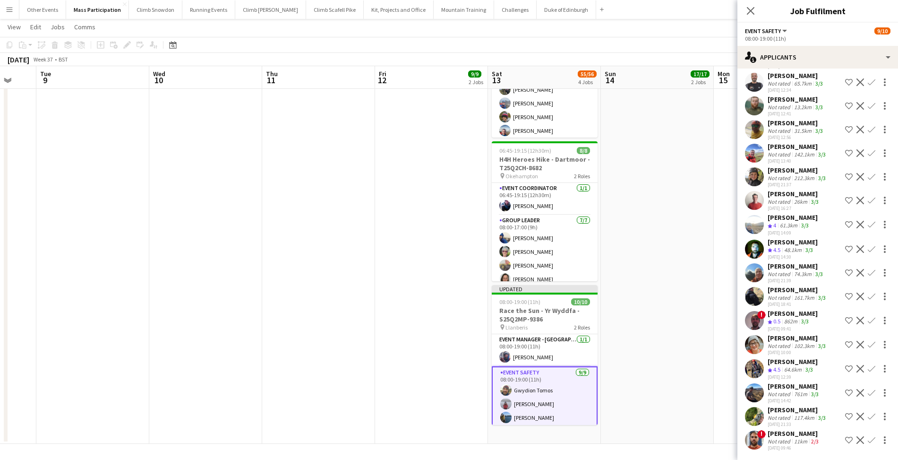
scroll to position [66, 0]
click at [649, 319] on app-date-cell "06:00-22:00 (16h) 16/16 Northumberland Mighty Hike - S25Q2TS-9264 pin Alnwick 3…" at bounding box center [657, 134] width 113 height 619
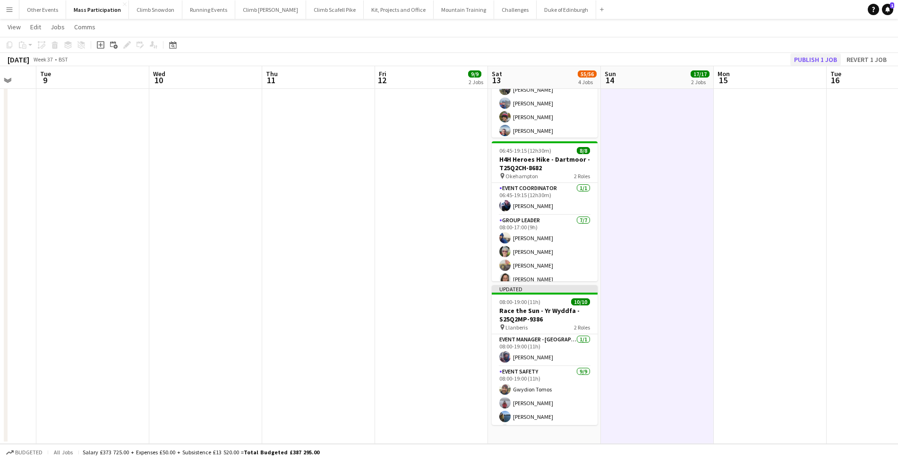
click at [799, 60] on button "Publish 1 job" at bounding box center [816, 59] width 51 height 12
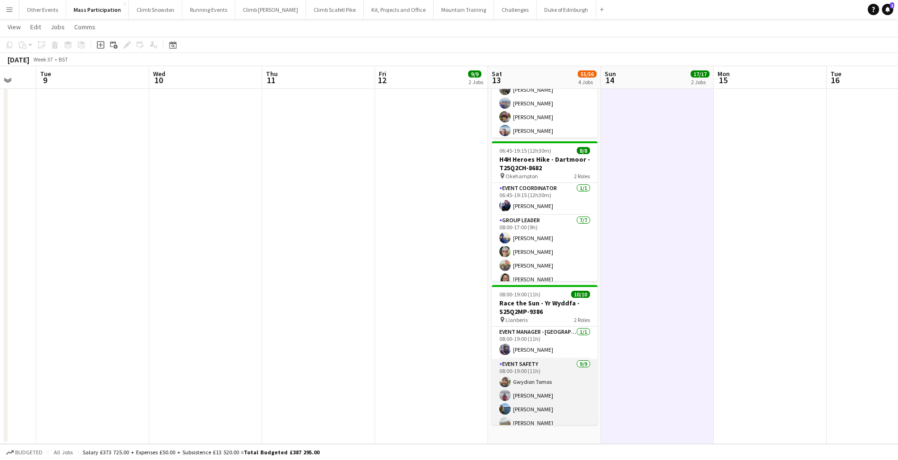
click at [520, 393] on app-card-role "Event Safety 9/9 08:00-19:00 (11h) Gwydion Tomos Amy Fox Maisie Edwards Thomas …" at bounding box center [545, 430] width 106 height 142
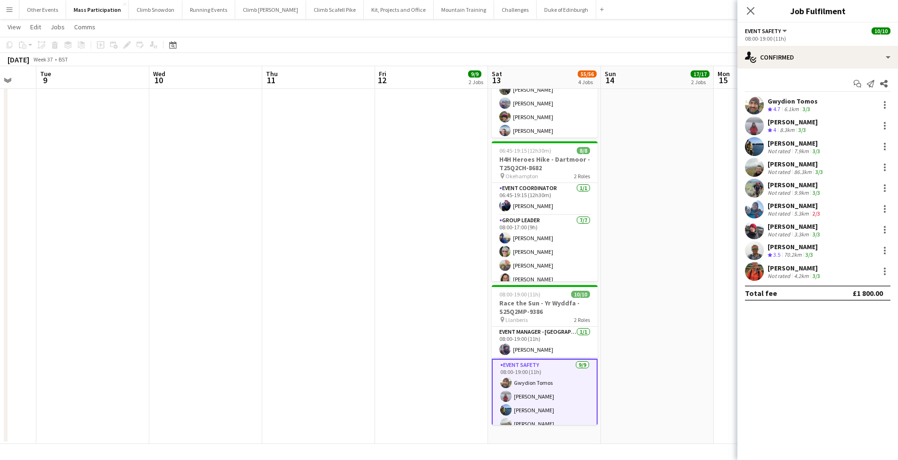
click at [796, 97] on div "Gwydion Tomos" at bounding box center [793, 101] width 50 height 9
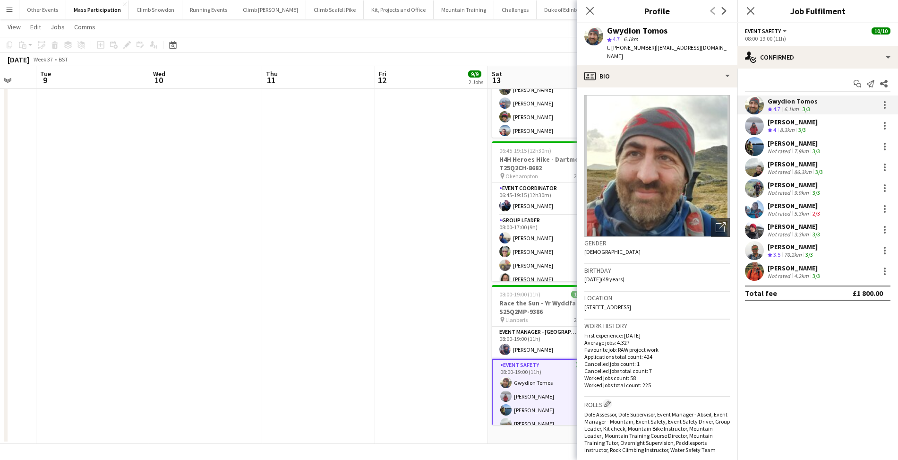
drag, startPoint x: 651, startPoint y: 47, endPoint x: 621, endPoint y: 45, distance: 29.8
click at [621, 45] on span "t. +4407854173222" at bounding box center [631, 47] width 49 height 7
copy span "07854173222"
click at [440, 11] on button "Mountain Training Close" at bounding box center [464, 9] width 60 height 18
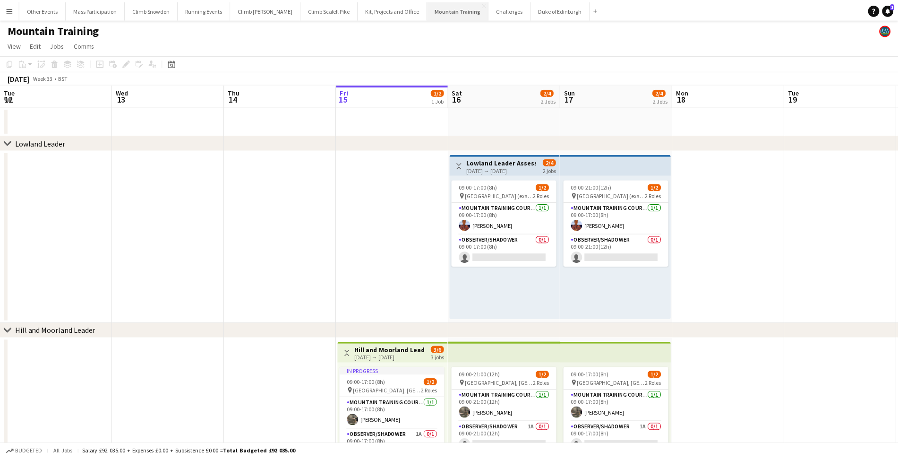
scroll to position [0, 226]
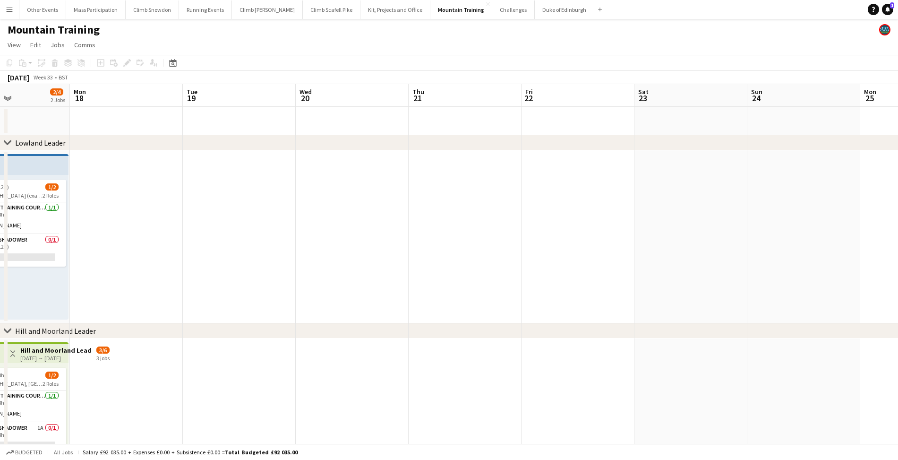
drag, startPoint x: 463, startPoint y: 213, endPoint x: 354, endPoint y: 219, distance: 109.8
click at [354, 219] on app-calendar-viewport "Thu 14 Fri 15 1/2 1 Job Sat 16 2/4 2 Jobs Sun 17 2/4 2 Jobs Mon 18 Tue 19 Wed 2…" at bounding box center [449, 363] width 898 height 558
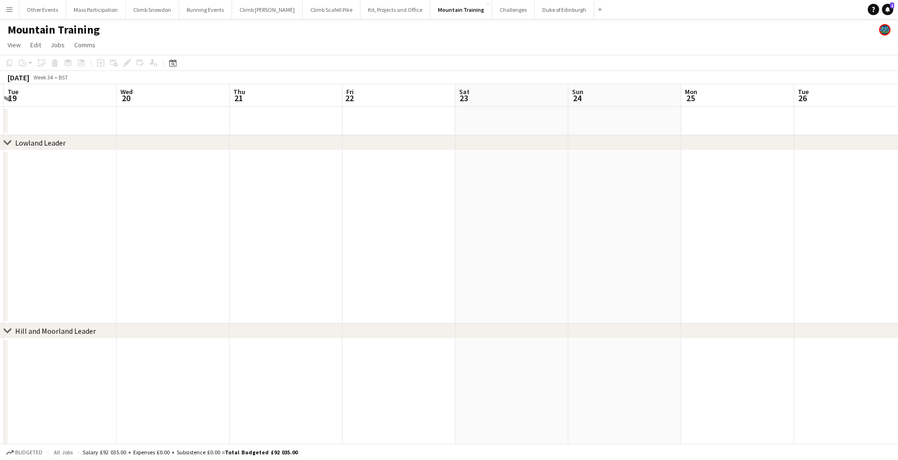
drag, startPoint x: 578, startPoint y: 220, endPoint x: 241, endPoint y: 241, distance: 337.6
click at [250, 239] on app-calendar-viewport "Sat 16 2/4 2 Jobs Sun 17 2/4 2 Jobs Mon 18 Tue 19 Wed 20 Thu 21 Fri 22 Sat 23 S…" at bounding box center [449, 363] width 898 height 558
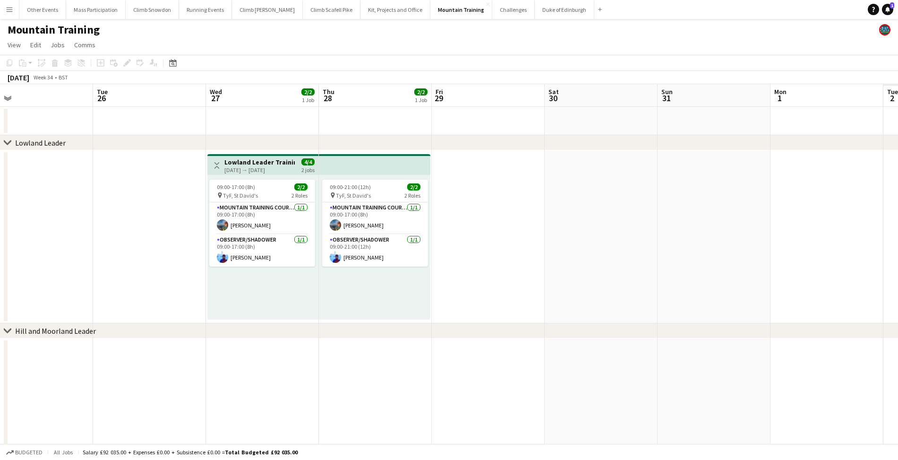
drag, startPoint x: 627, startPoint y: 229, endPoint x: 221, endPoint y: 259, distance: 407.1
click at [221, 259] on app-calendar-viewport "Thu 21 Fri 22 Sat 23 Sun 24 Mon 25 Tue 26 Wed 27 2/2 1 Job Thu 28 2/2 1 Job Fri…" at bounding box center [449, 363] width 898 height 558
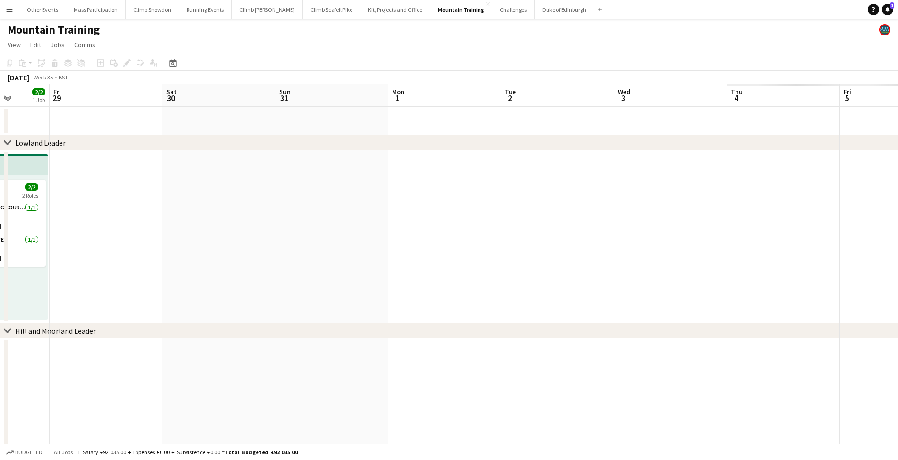
drag, startPoint x: 583, startPoint y: 246, endPoint x: 188, endPoint y: 277, distance: 396.4
click at [188, 277] on app-calendar-viewport "Sun 24 Mon 25 Tue 26 Wed 27 2/2 1 Job Thu 28 2/2 1 Job Fri 29 Sat 30 Sun 31 Mon…" at bounding box center [449, 363] width 898 height 558
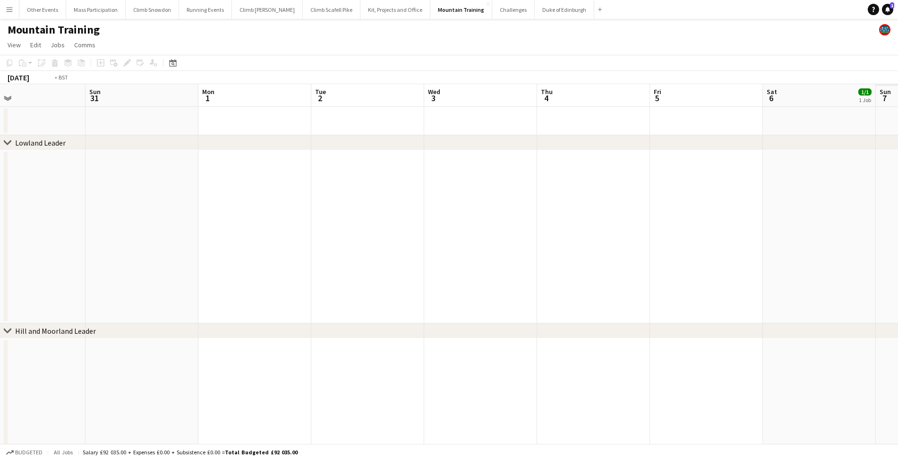
drag, startPoint x: 516, startPoint y: 242, endPoint x: 169, endPoint y: 248, distance: 347.4
click at [168, 248] on app-calendar-viewport "Wed 27 2/2 1 Job Thu 28 2/2 1 Job Fri 29 Sat 30 Sun 31 Mon 1 Tue 2 Wed 3 Thu 4 …" at bounding box center [449, 397] width 898 height 627
drag, startPoint x: 634, startPoint y: 234, endPoint x: 245, endPoint y: 255, distance: 390.0
click at [245, 255] on app-calendar-viewport "Mon 1 Tue 2 Wed 3 Thu 4 Fri 5 Sat 6 1/1 1 Job Sun 7 1/1 1 Job Mon 8 Tue 9 Wed 1…" at bounding box center [449, 413] width 898 height 659
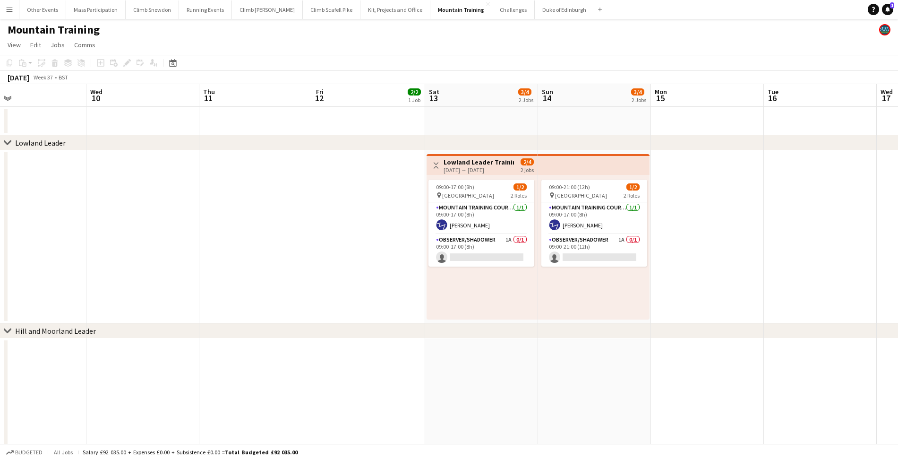
drag, startPoint x: 658, startPoint y: 232, endPoint x: 216, endPoint y: 245, distance: 442.1
click at [216, 245] on app-calendar-viewport "Sat 6 1/1 1 Job Sun 7 1/1 1 Job Mon 8 Tue 9 Wed 10 Thu 11 Fri 12 2/2 1 Job Sat …" at bounding box center [449, 413] width 898 height 659
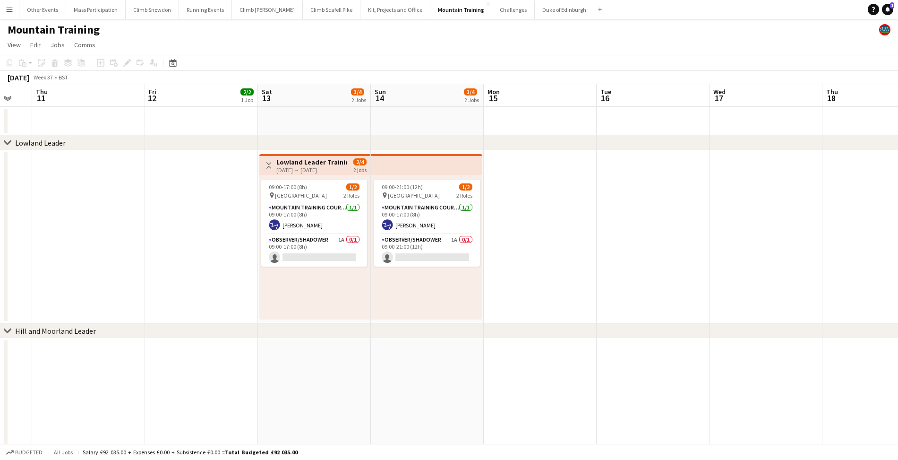
drag, startPoint x: 786, startPoint y: 197, endPoint x: 363, endPoint y: 207, distance: 422.6
click at [364, 207] on app-calendar-viewport "Mon 8 Tue 9 Wed 10 Thu 11 Fri 12 2/2 1 Job Sat 13 3/4 2 Jobs Sun 14 3/4 2 Jobs …" at bounding box center [449, 413] width 898 height 659
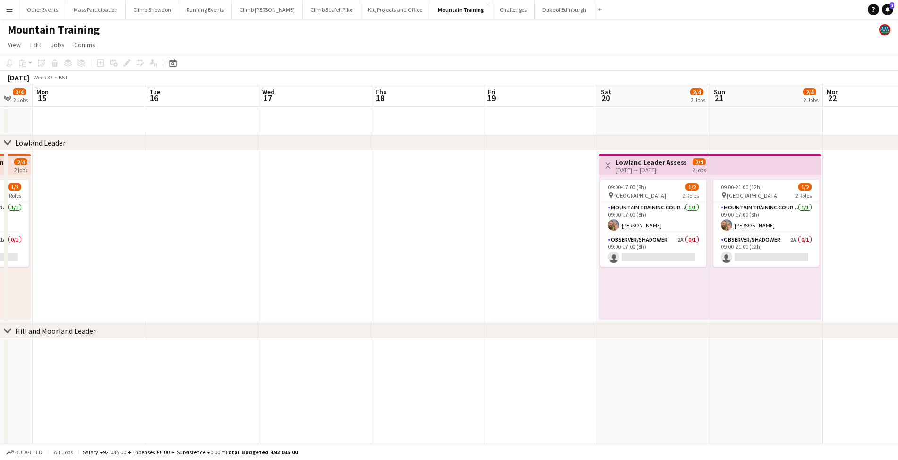
scroll to position [0, 306]
drag, startPoint x: 678, startPoint y: 221, endPoint x: 504, endPoint y: 222, distance: 173.9
click at [640, 222] on app-card-role "Mountain Training Course Director 1/1 09:00-17:00 (8h) Rob Laing" at bounding box center [654, 218] width 106 height 32
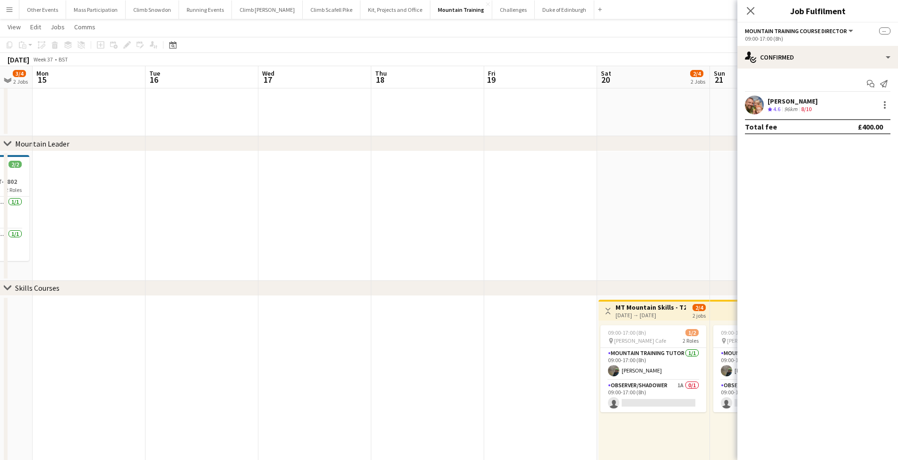
scroll to position [378, 0]
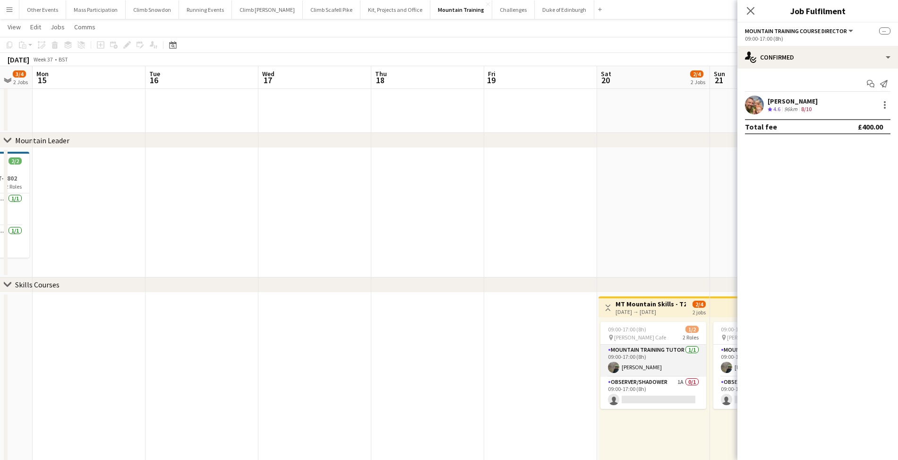
click at [642, 365] on app-card-role "Mountain Training Tutor 1/1 09:00-17:00 (8h) Jen Thomas" at bounding box center [654, 361] width 106 height 32
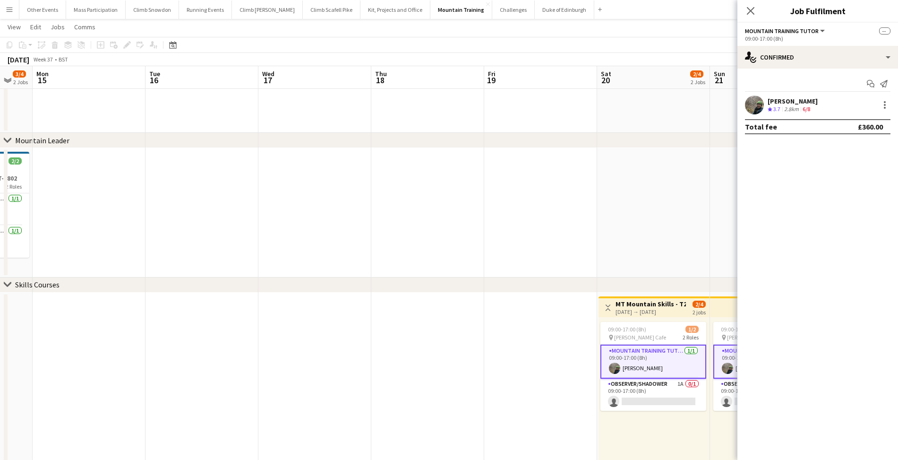
click at [785, 103] on div "Jen Thomas" at bounding box center [793, 101] width 50 height 9
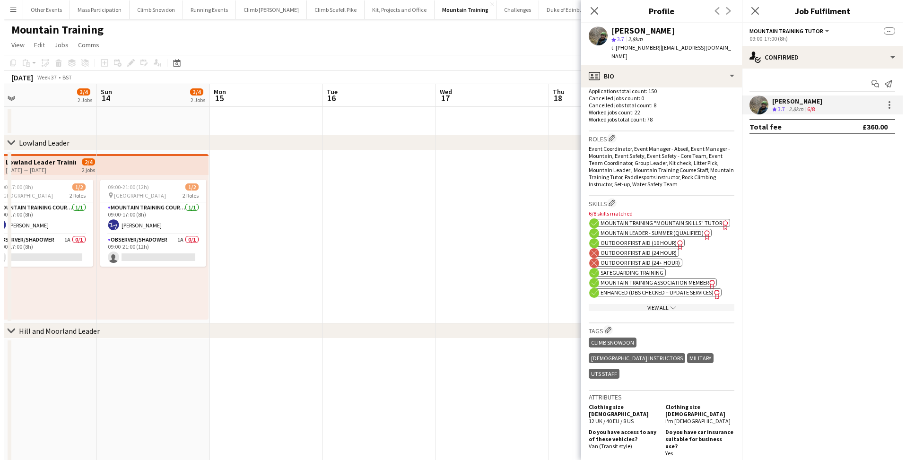
scroll to position [266, 0]
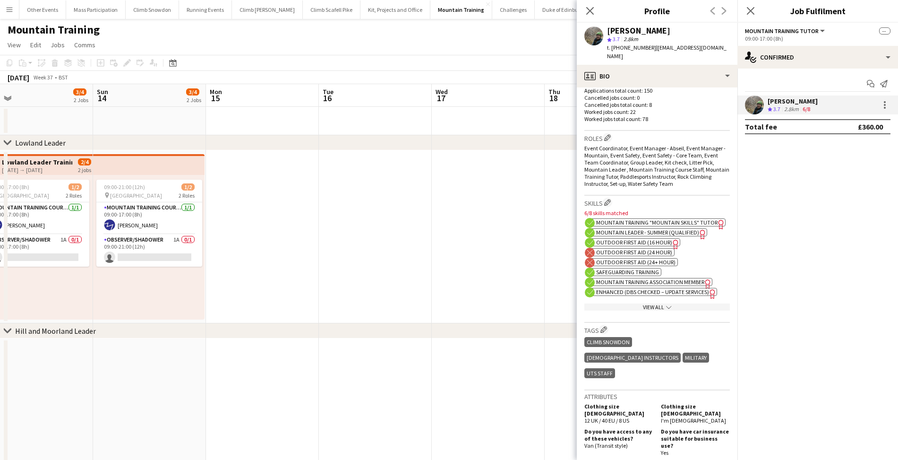
drag, startPoint x: 651, startPoint y: 48, endPoint x: 622, endPoint y: 45, distance: 29.9
click at [622, 45] on span "t. +4407507010118" at bounding box center [631, 47] width 49 height 7
copy span "07507010118"
click at [8, 11] on app-icon "Menu" at bounding box center [10, 10] width 8 height 8
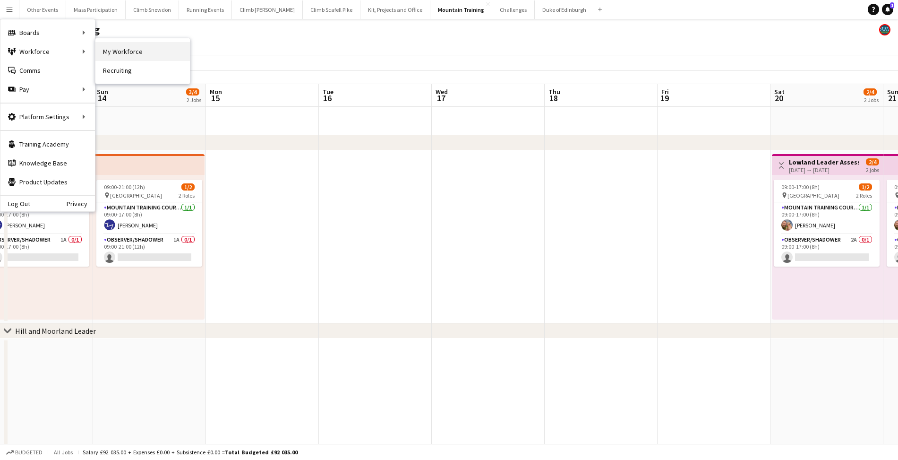
click at [143, 53] on link "My Workforce" at bounding box center [142, 51] width 95 height 19
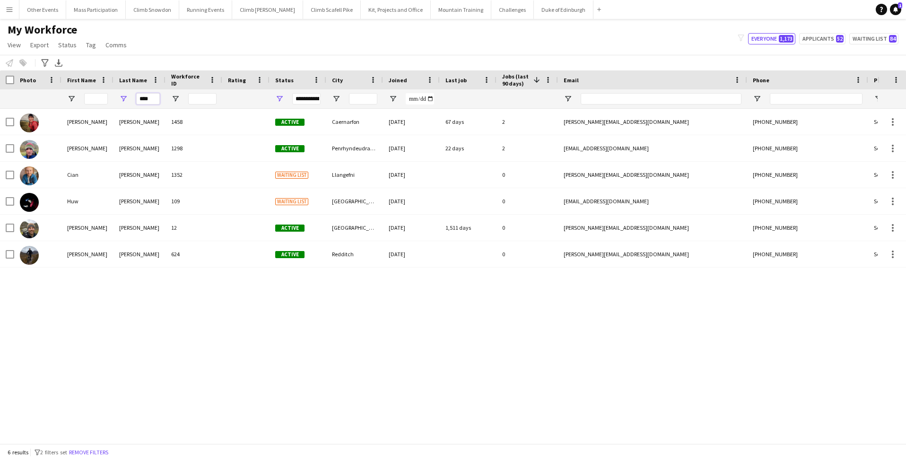
click at [150, 103] on input "****" at bounding box center [148, 98] width 24 height 11
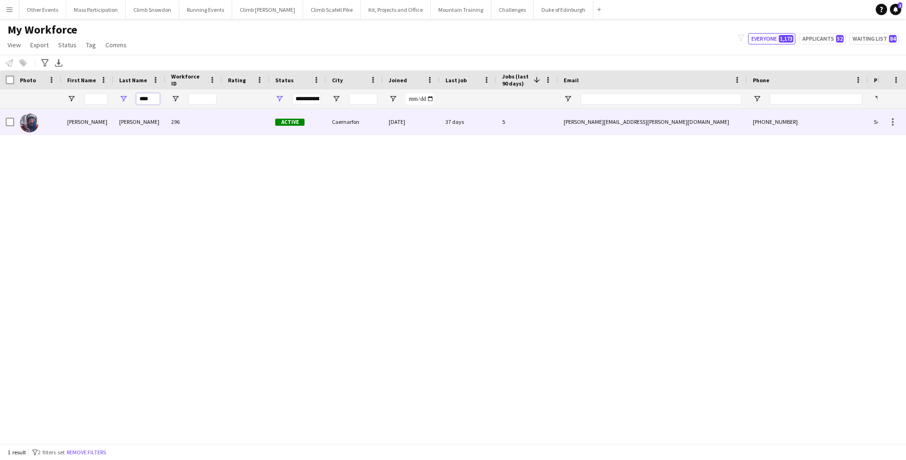
type input "****"
click at [120, 122] on div "Celano" at bounding box center [139, 122] width 52 height 26
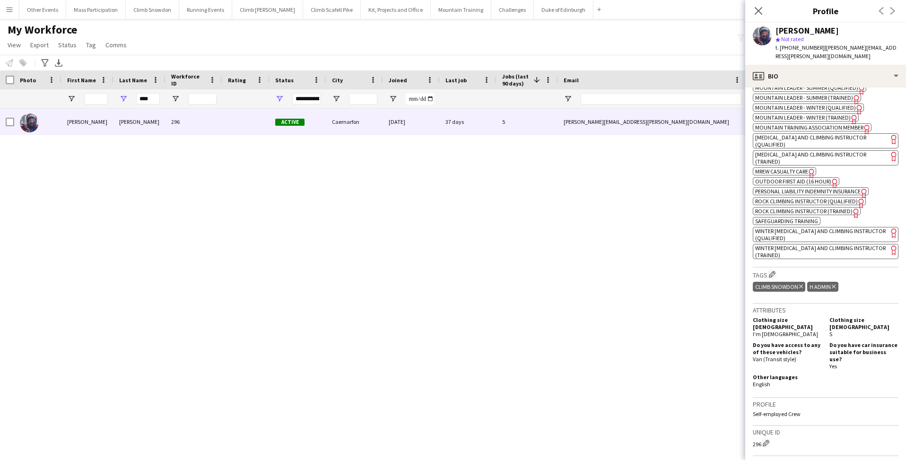
scroll to position [457, 0]
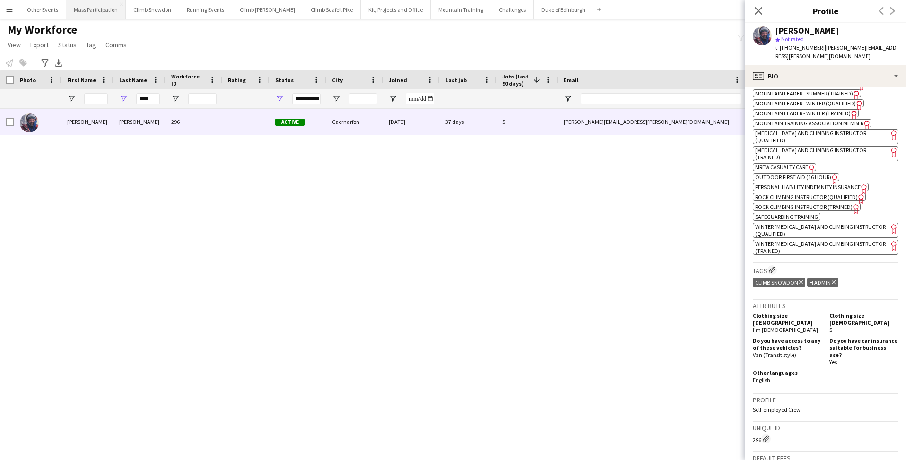
click at [85, 13] on button "Mass Participation Close" at bounding box center [96, 9] width 60 height 18
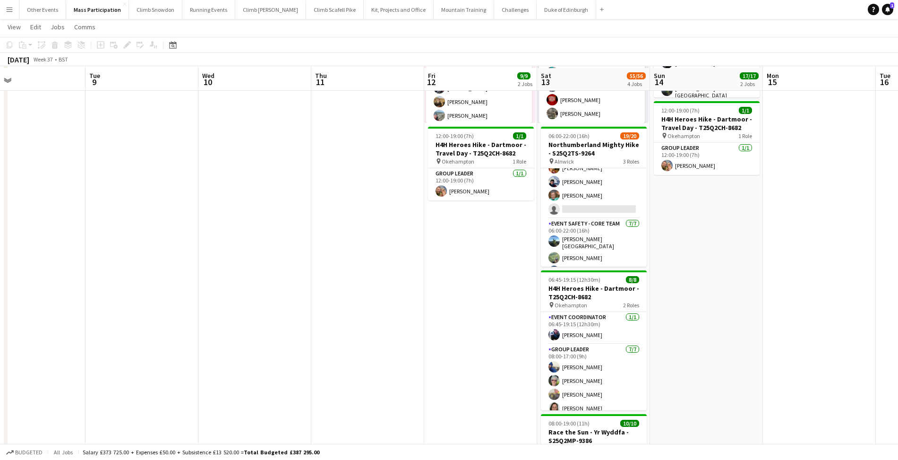
scroll to position [281, 0]
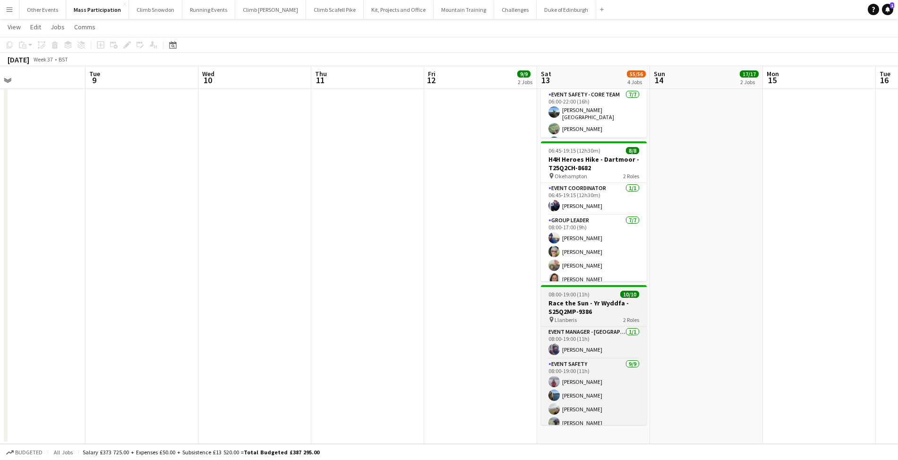
click at [570, 297] on span "08:00-19:00 (11h)" at bounding box center [569, 294] width 41 height 7
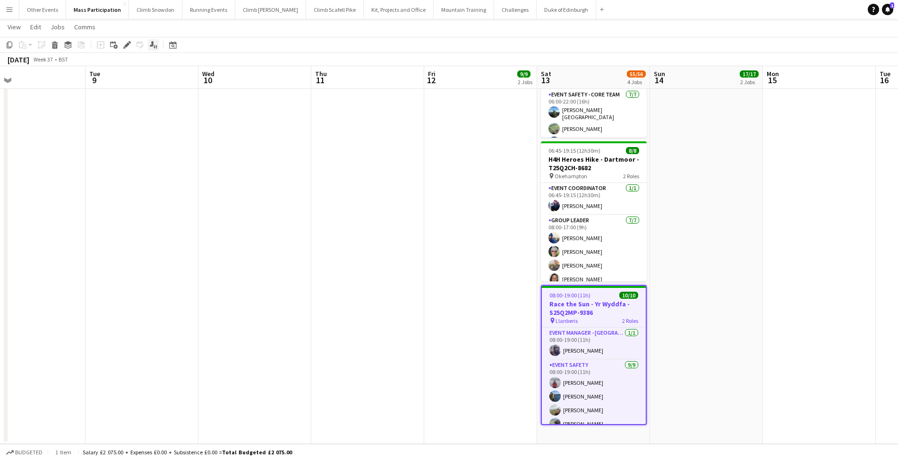
click at [152, 46] on icon at bounding box center [152, 43] width 4 height 5
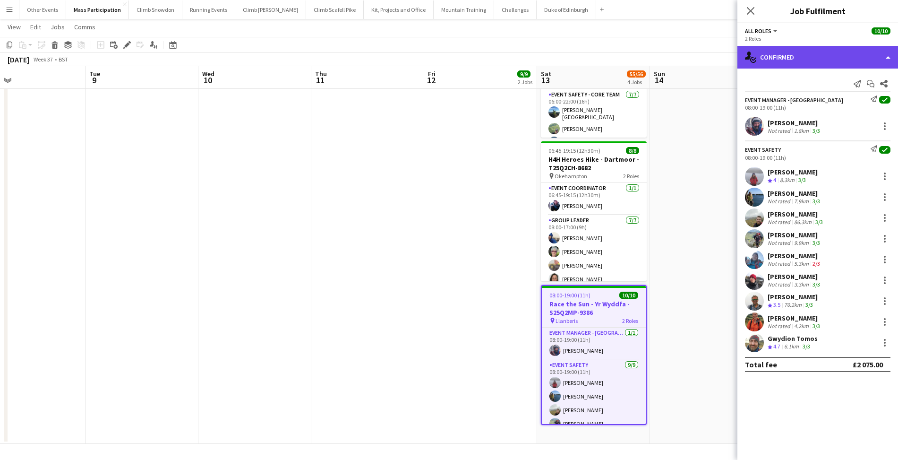
click at [839, 53] on div "single-neutral-actions-check-2 Confirmed" at bounding box center [818, 57] width 161 height 23
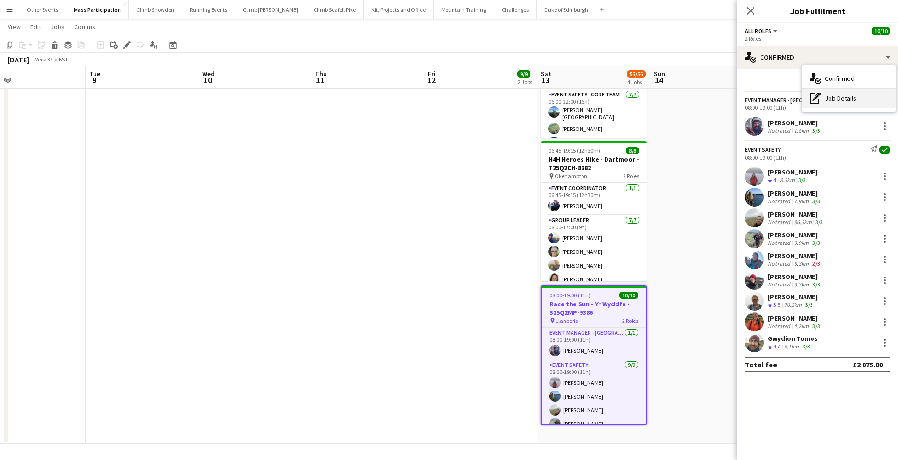
click at [828, 99] on div "pen-write Job Details" at bounding box center [850, 98] width 94 height 19
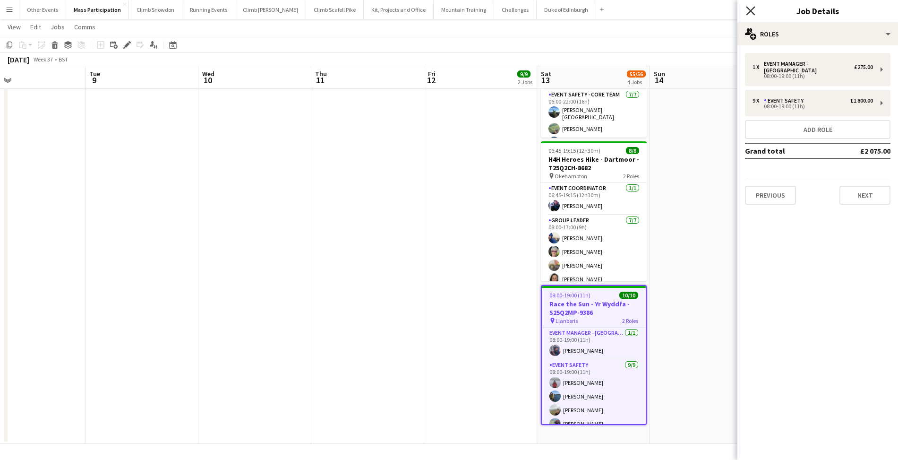
click at [749, 13] on icon at bounding box center [750, 10] width 9 height 9
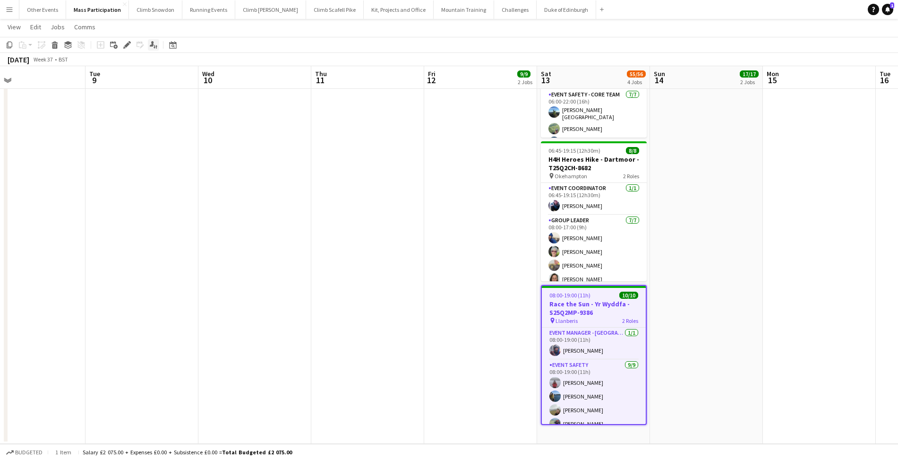
click at [153, 47] on icon "Applicants" at bounding box center [154, 45] width 8 height 8
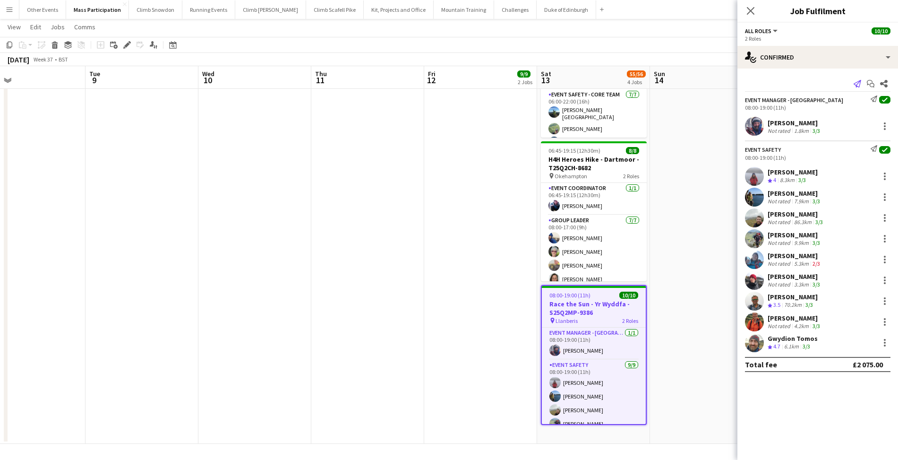
click at [858, 86] on icon "Send notification" at bounding box center [858, 84] width 8 height 8
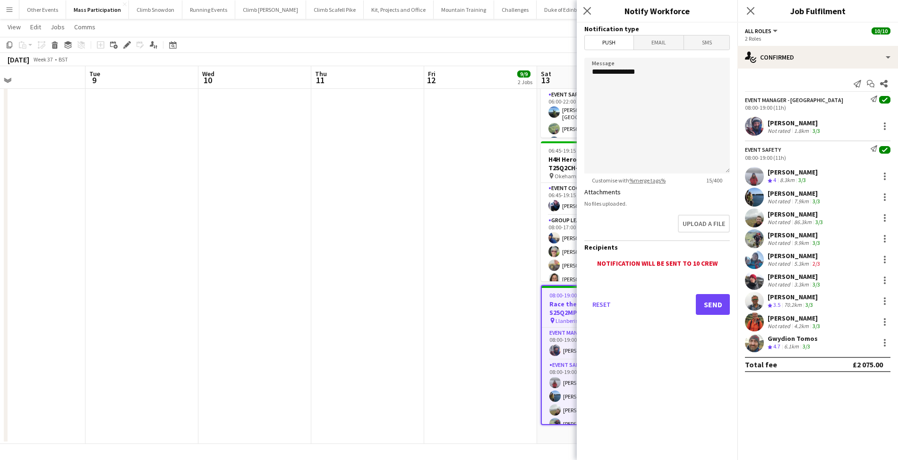
click at [662, 44] on span "Email" at bounding box center [659, 42] width 50 height 14
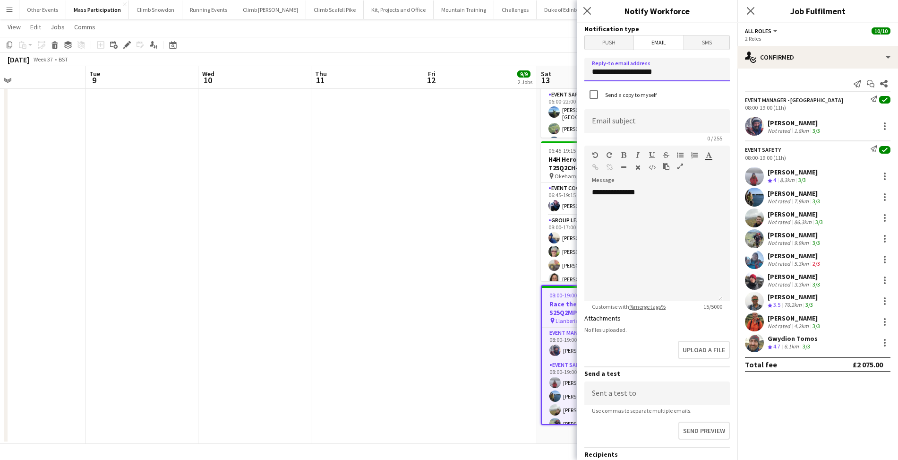
drag, startPoint x: 667, startPoint y: 76, endPoint x: 581, endPoint y: 73, distance: 86.1
type input "**********"
click at [686, 213] on div "**********" at bounding box center [654, 244] width 138 height 113
click at [602, 124] on input "**********" at bounding box center [658, 121] width 146 height 24
type input "**********"
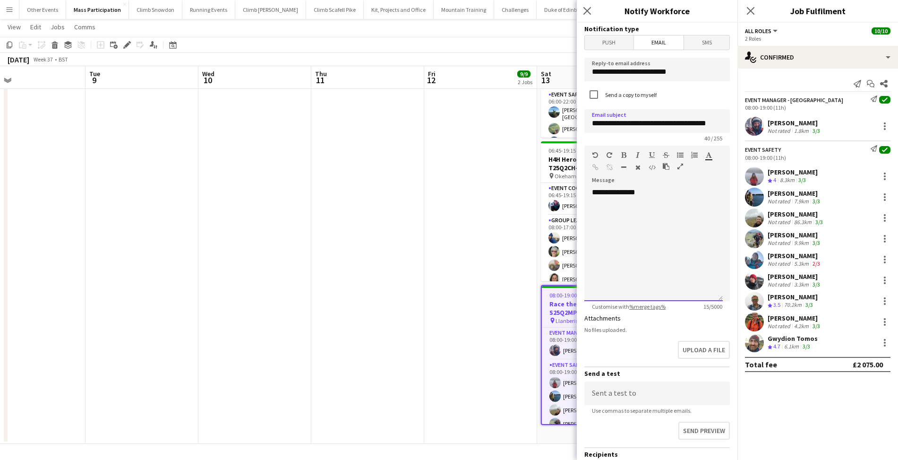
click at [659, 198] on div "**********" at bounding box center [654, 244] width 138 height 113
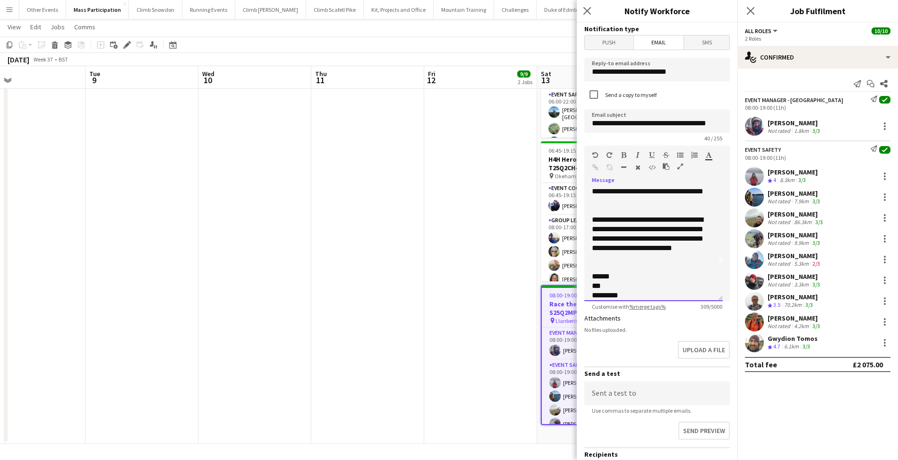
scroll to position [88, 0]
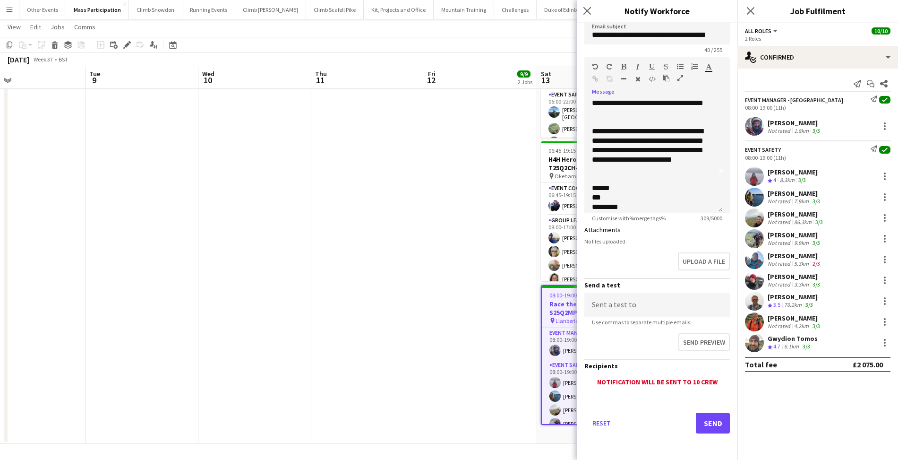
click at [705, 424] on button "Send" at bounding box center [713, 423] width 34 height 21
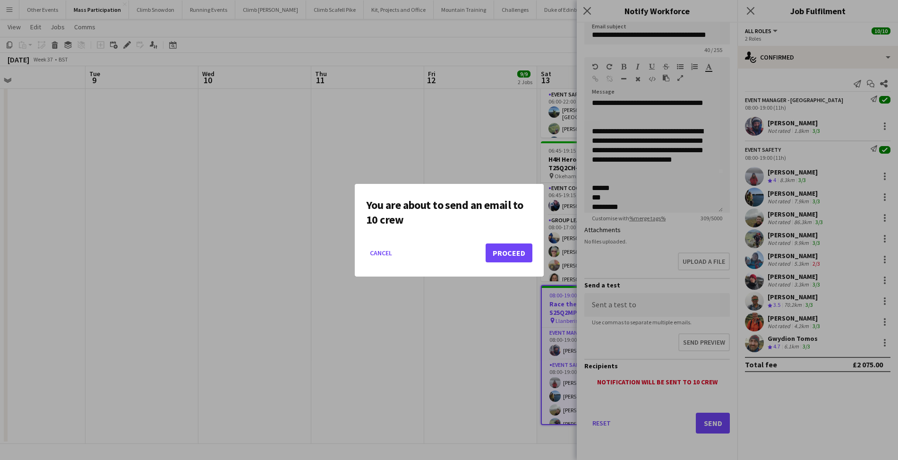
scroll to position [0, 0]
click at [502, 254] on button "Proceed" at bounding box center [509, 252] width 47 height 19
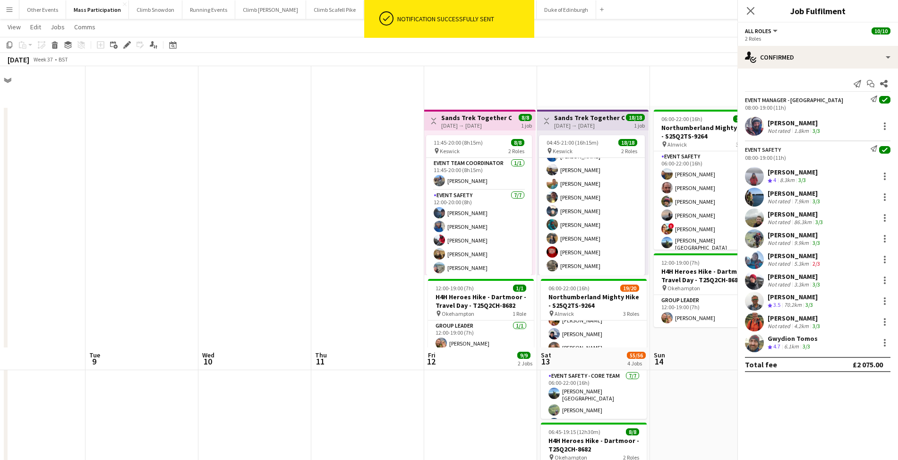
scroll to position [281, 0]
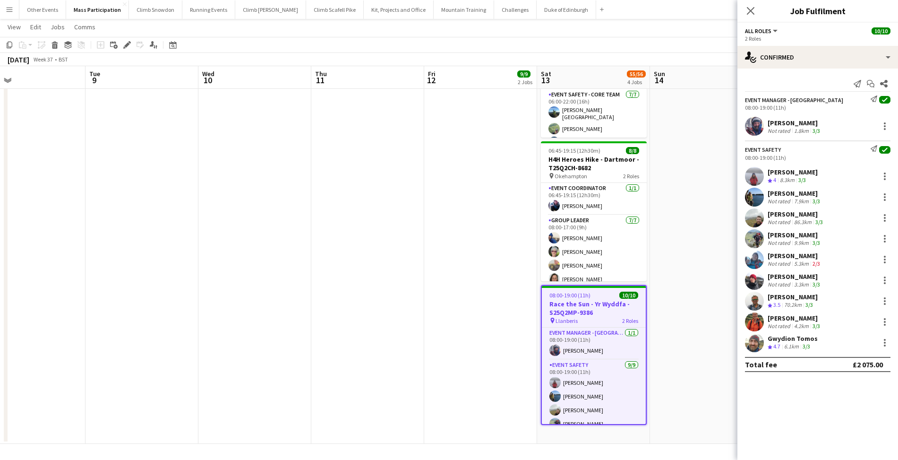
click at [8, 12] on app-icon "Menu" at bounding box center [10, 10] width 8 height 8
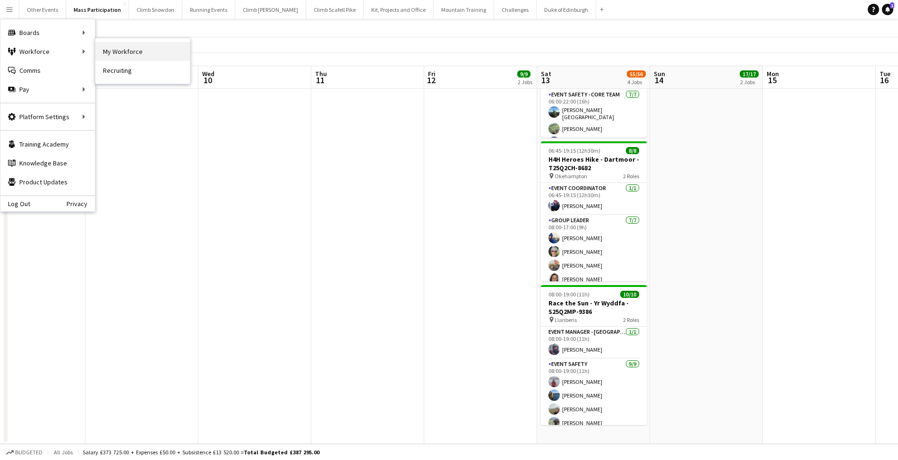
click at [131, 50] on link "My Workforce" at bounding box center [142, 51] width 95 height 19
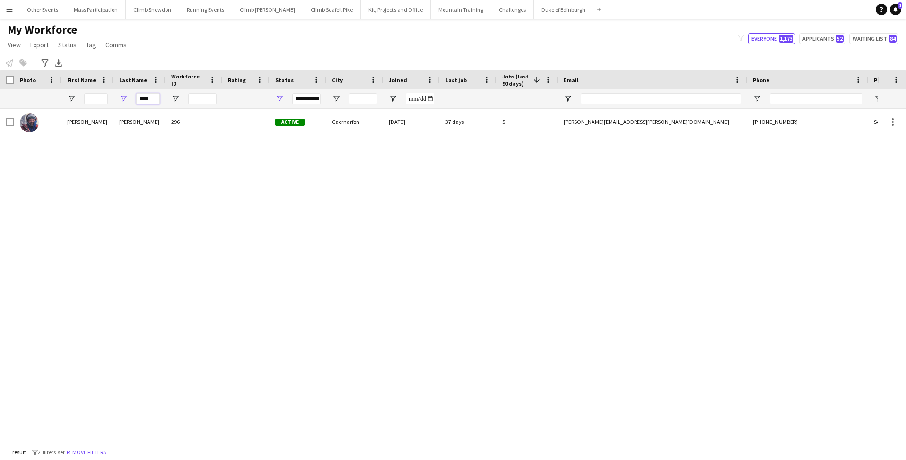
click at [150, 99] on input "****" at bounding box center [148, 98] width 24 height 11
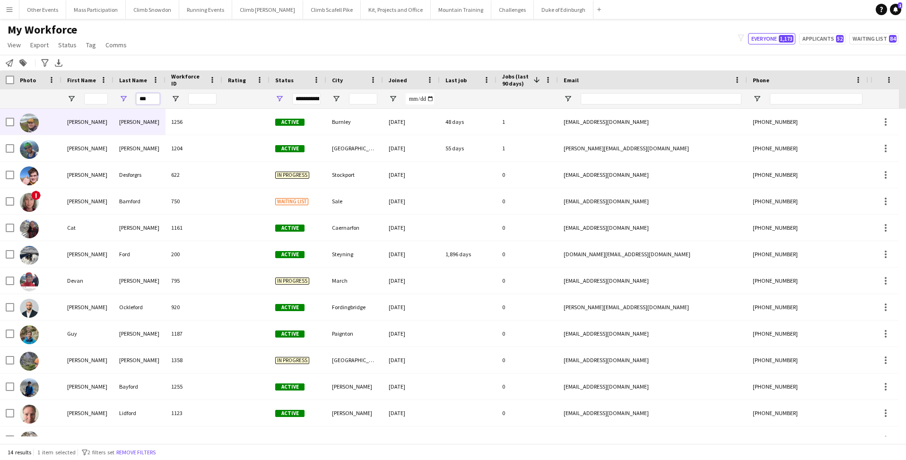
click at [152, 100] on input "***" at bounding box center [148, 98] width 24 height 11
type input "*"
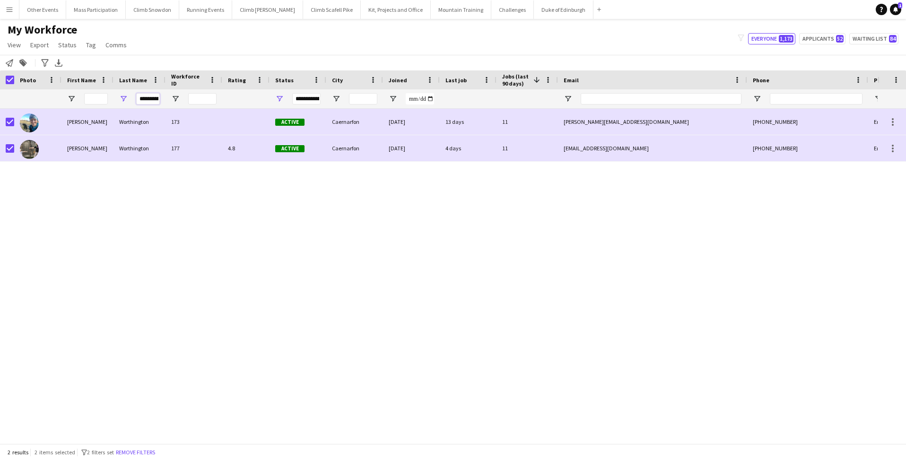
click at [150, 99] on input "**********" at bounding box center [148, 98] width 24 height 11
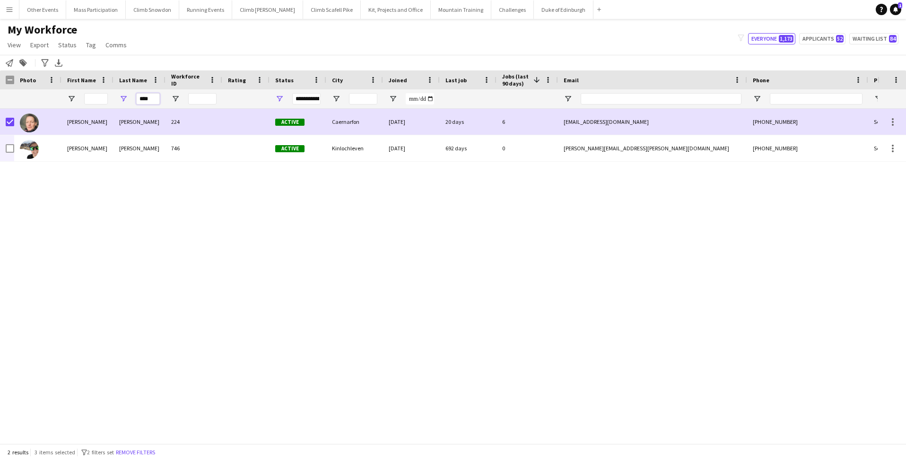
click at [151, 95] on input "****" at bounding box center [148, 98] width 24 height 11
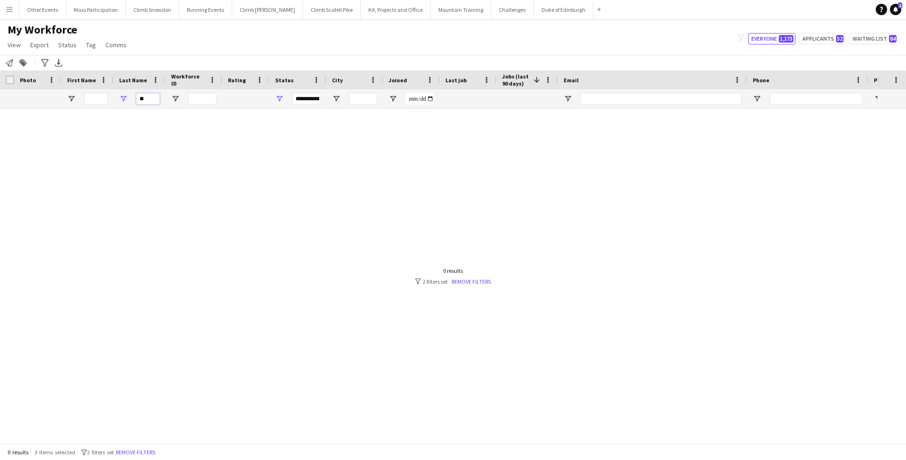
type input "*"
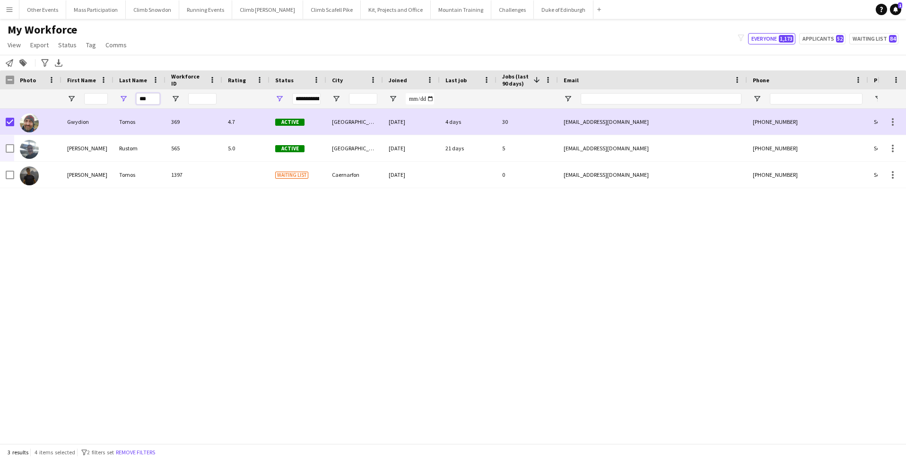
click at [152, 95] on input "***" at bounding box center [148, 98] width 24 height 11
type input "*"
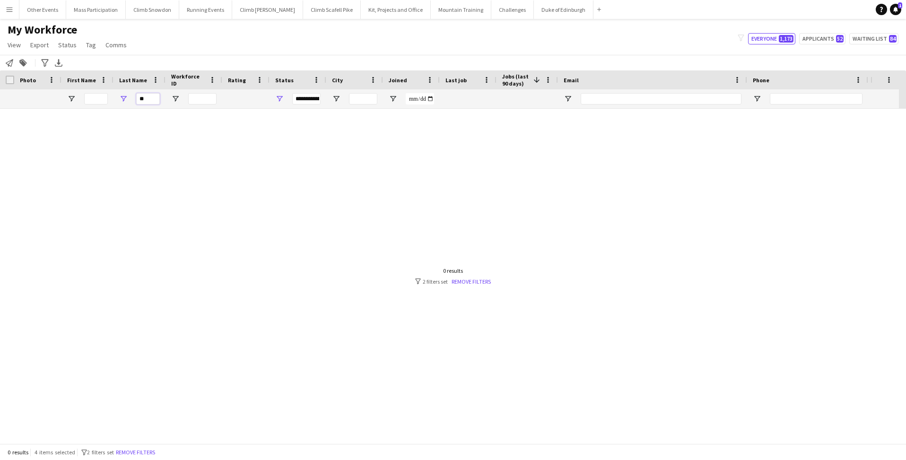
type input "*"
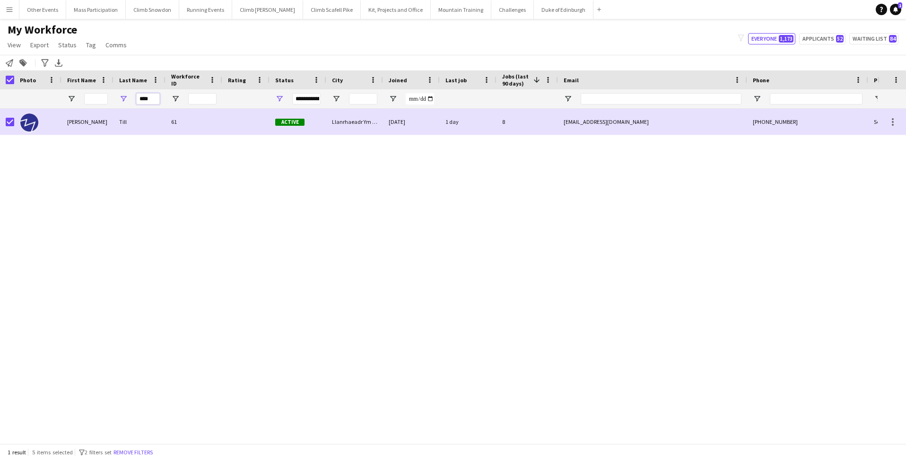
click at [151, 98] on input "****" at bounding box center [148, 98] width 24 height 11
type input "*"
click at [152, 99] on input "***" at bounding box center [148, 98] width 24 height 11
type input "*"
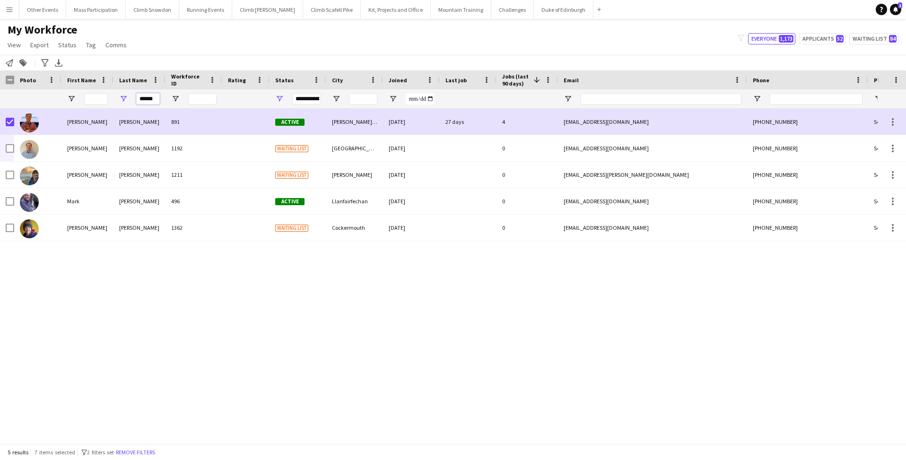
click at [152, 99] on input "******" at bounding box center [148, 98] width 24 height 11
type input "*"
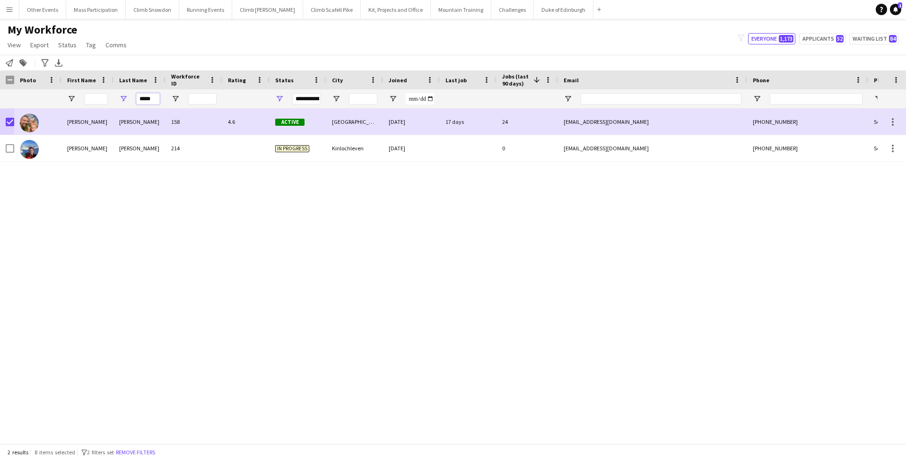
click at [155, 100] on input "*****" at bounding box center [148, 98] width 24 height 11
type input "*"
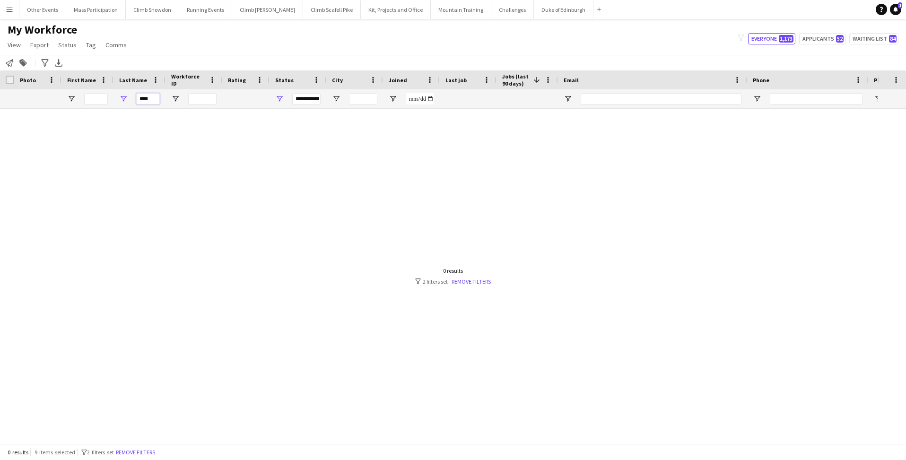
click at [155, 100] on input "****" at bounding box center [148, 98] width 24 height 11
type input "*"
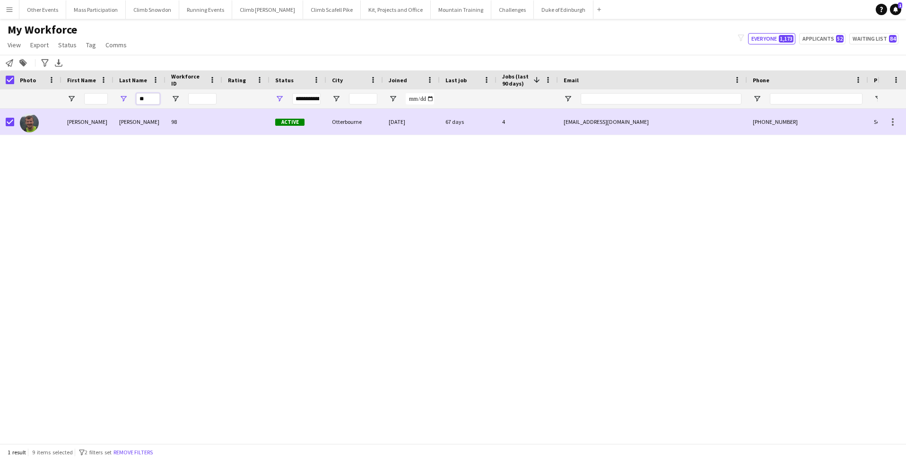
type input "*"
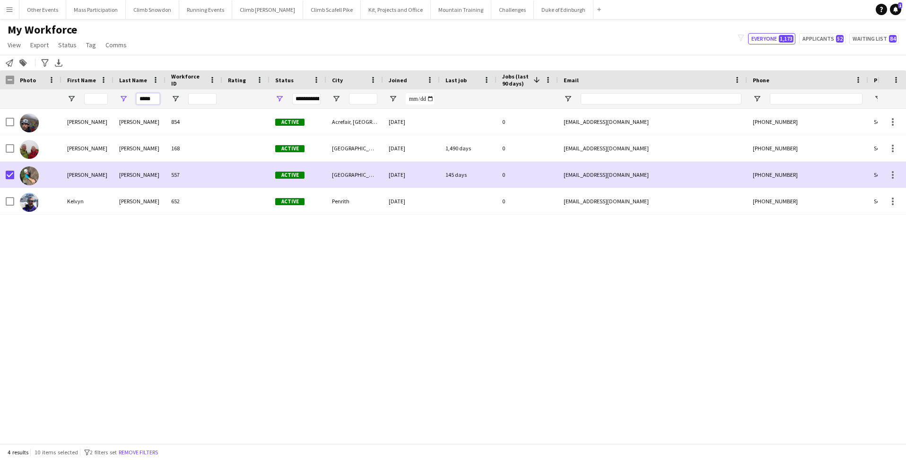
click at [151, 100] on input "*****" at bounding box center [148, 98] width 24 height 11
type input "*"
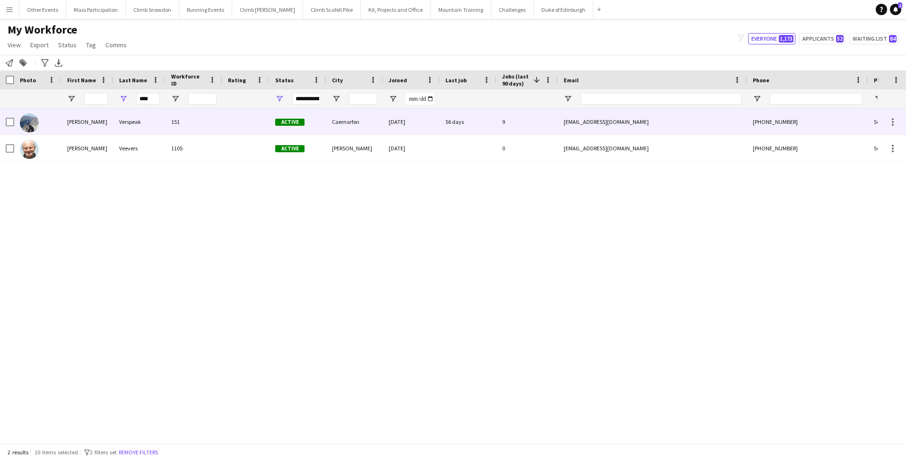
click at [5, 122] on div at bounding box center [7, 122] width 14 height 26
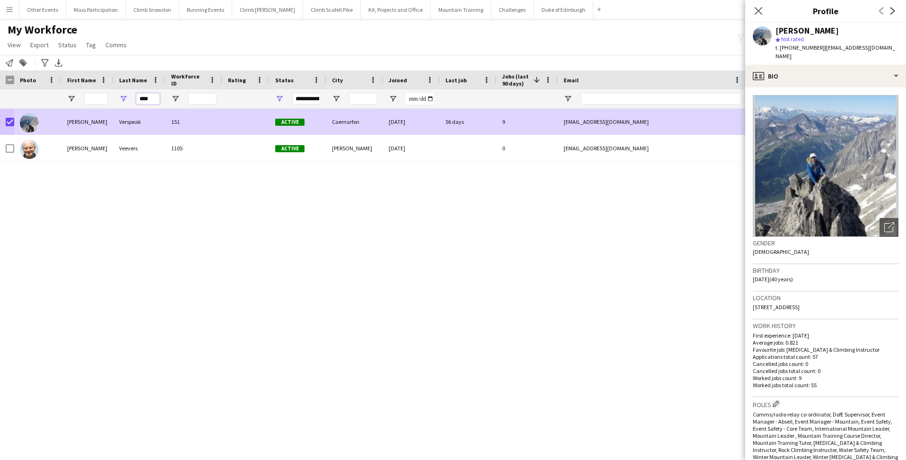
click at [152, 97] on input "****" at bounding box center [148, 98] width 24 height 11
type input "*"
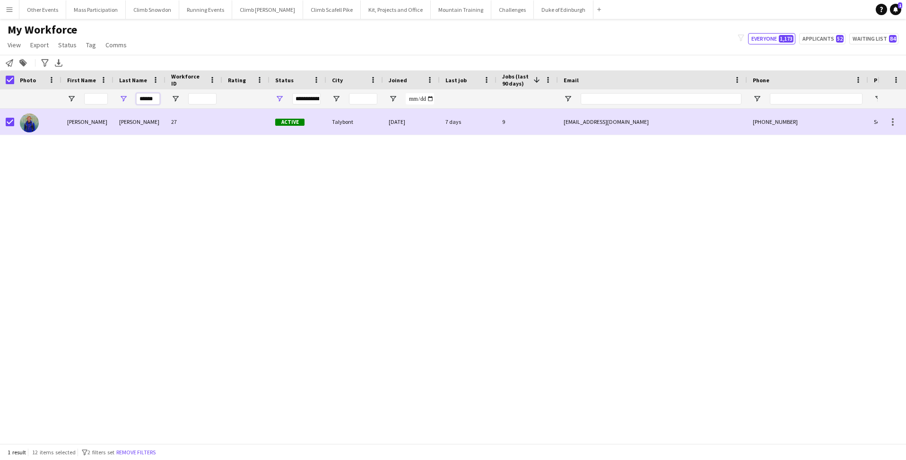
click at [150, 98] on input "******" at bounding box center [148, 98] width 24 height 11
type input "*"
click at [150, 101] on input "****" at bounding box center [148, 98] width 24 height 11
type input "*"
click at [151, 98] on input "****" at bounding box center [148, 98] width 24 height 11
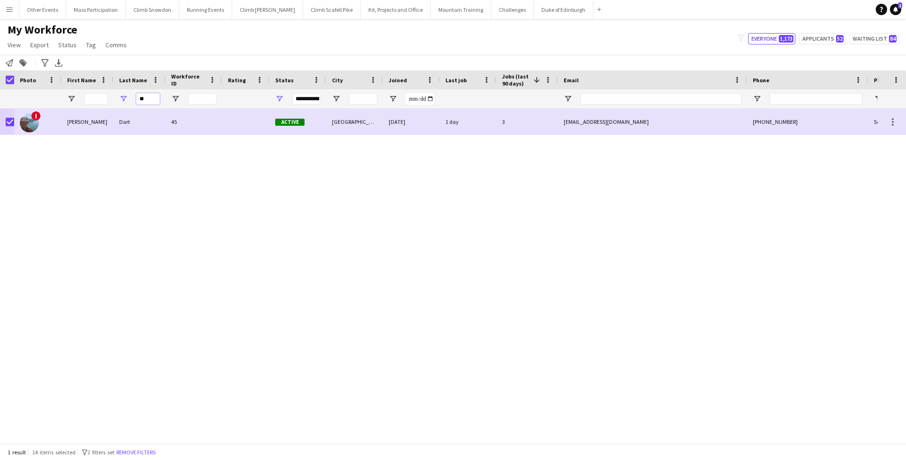
type input "*"
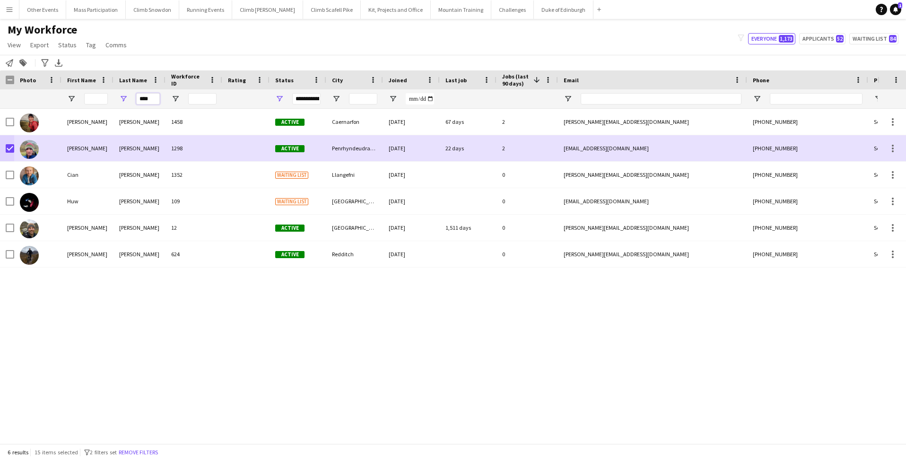
click at [152, 96] on input "****" at bounding box center [148, 98] width 24 height 11
type input "*"
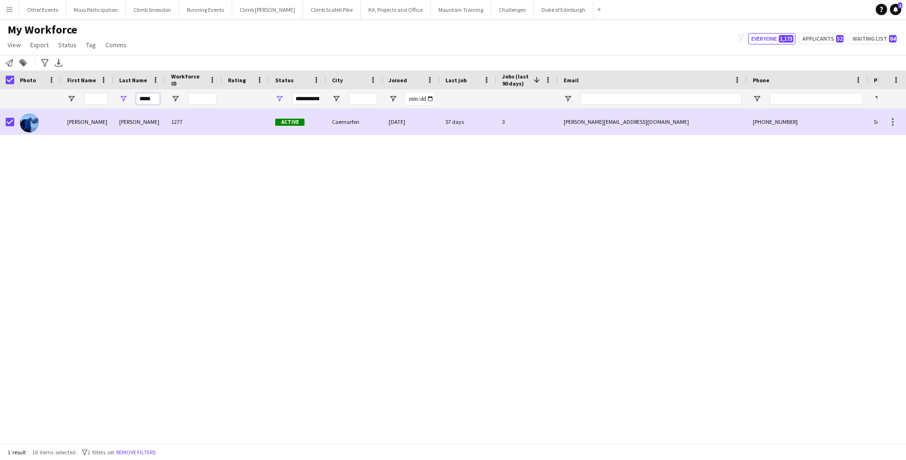
click at [154, 98] on input "*****" at bounding box center [148, 98] width 24 height 11
type input "*"
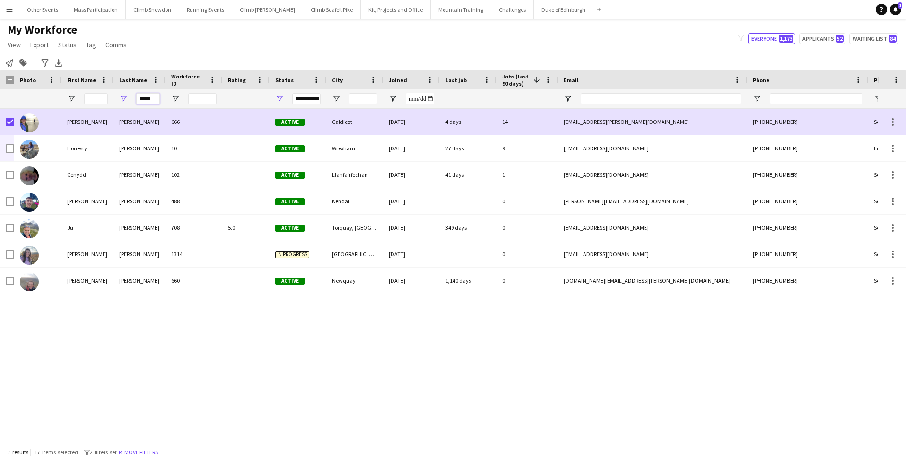
click at [157, 95] on input "*****" at bounding box center [148, 98] width 24 height 11
click at [151, 99] on input "*****" at bounding box center [148, 98] width 24 height 11
type input "*"
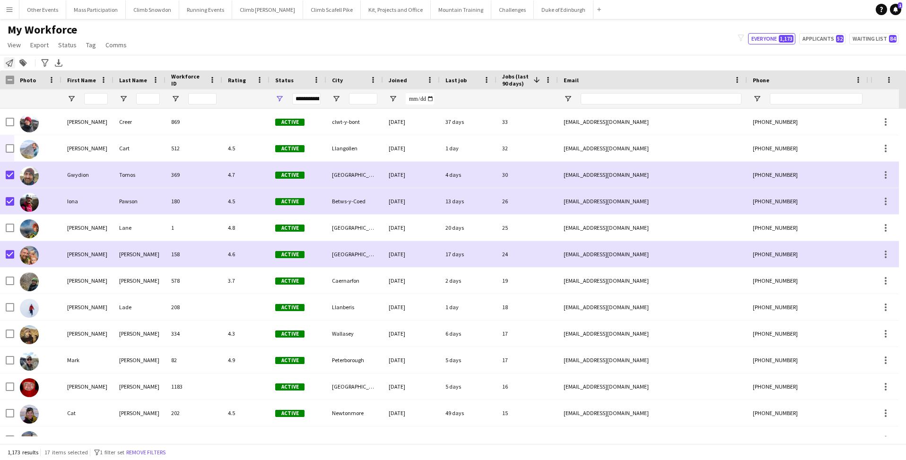
click at [8, 62] on icon at bounding box center [10, 63] width 8 height 8
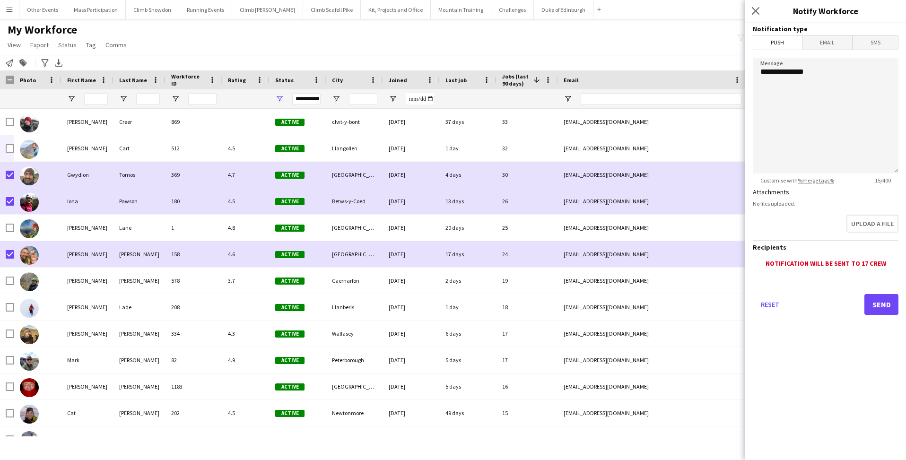
click at [827, 41] on span "Email" at bounding box center [827, 42] width 50 height 14
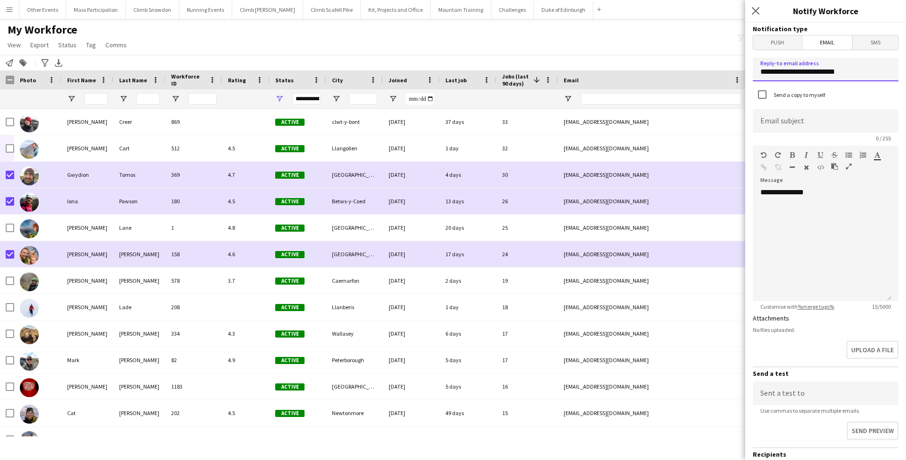
type input "**********"
click at [847, 200] on div "**********" at bounding box center [821, 244] width 138 height 113
type input "**********"
click at [843, 192] on div "**********" at bounding box center [821, 244] width 138 height 113
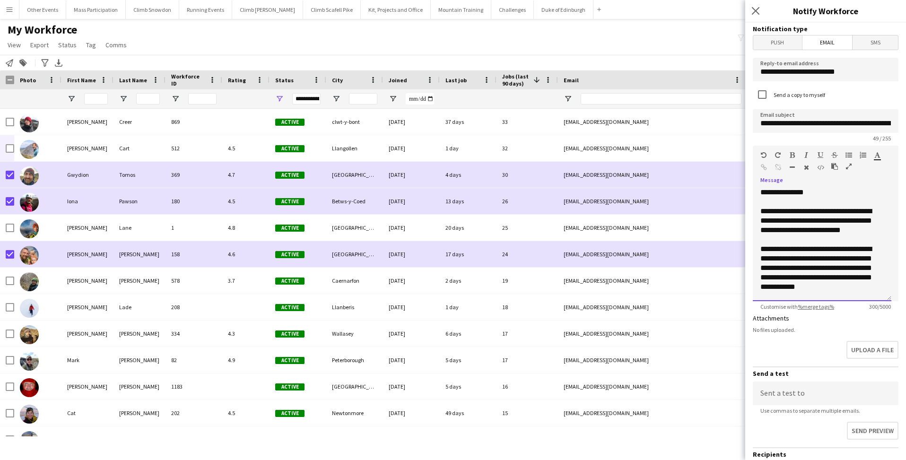
click at [832, 260] on div "**********" at bounding box center [821, 267] width 123 height 47
click at [877, 259] on div "**********" at bounding box center [821, 267] width 123 height 47
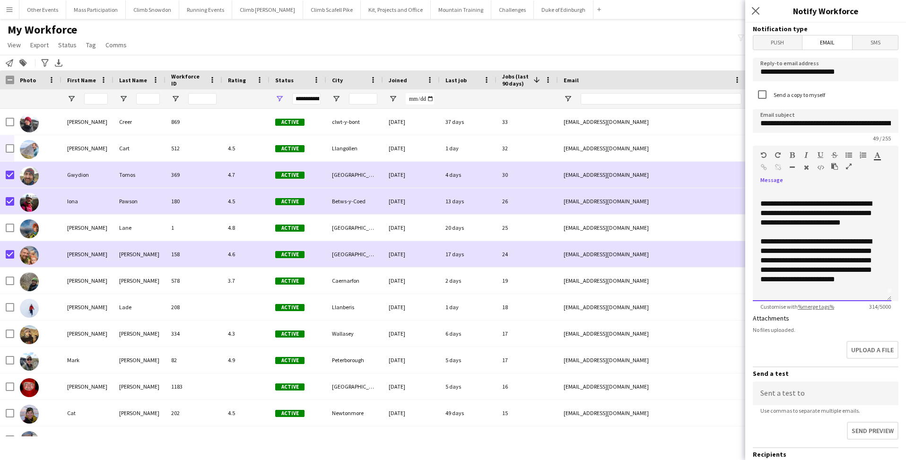
scroll to position [8, 0]
click at [820, 291] on div "**********" at bounding box center [818, 265] width 116 height 57
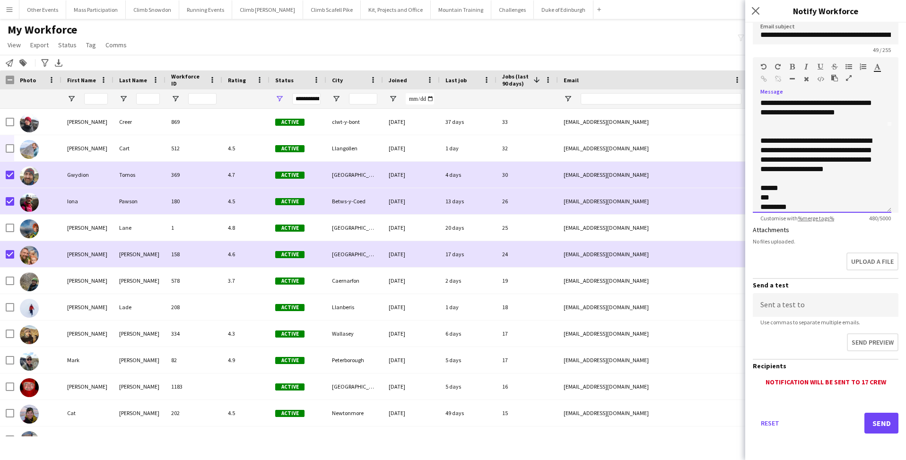
scroll to position [88, 0]
click at [872, 425] on button "Send" at bounding box center [881, 423] width 34 height 21
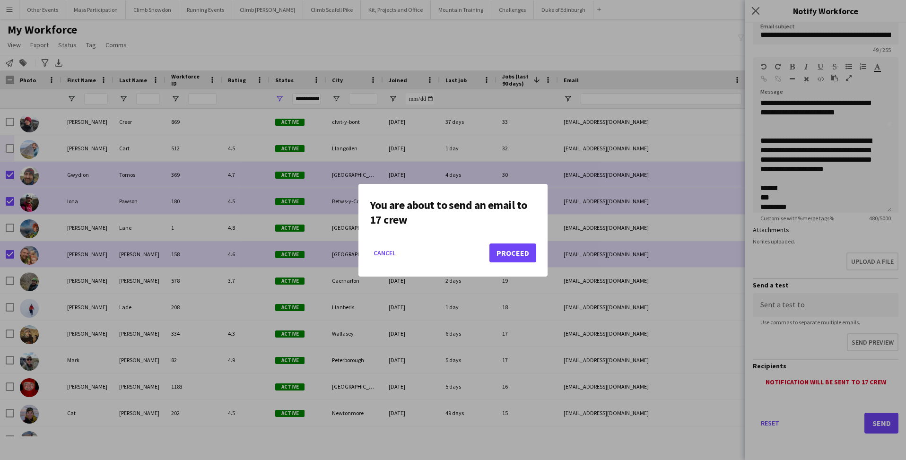
click at [507, 248] on button "Proceed" at bounding box center [512, 252] width 47 height 19
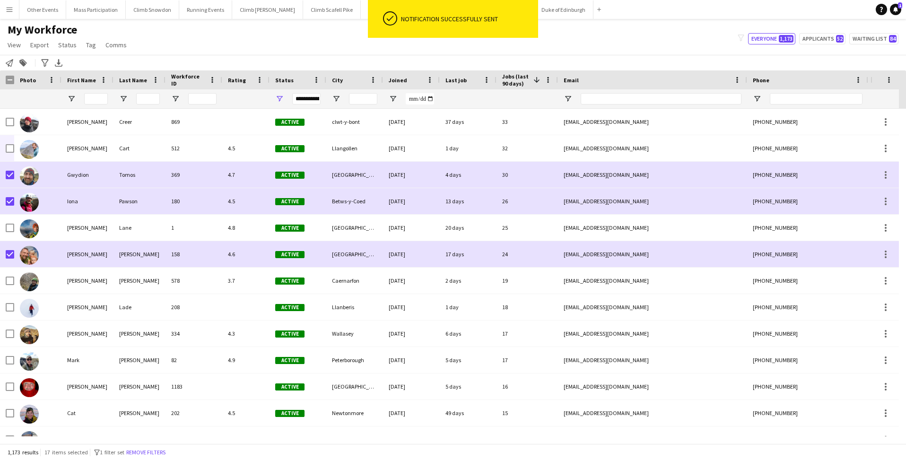
click at [413, 49] on div "My Workforce View Views Default view New view Update view Delete view Edit name…" at bounding box center [453, 39] width 906 height 32
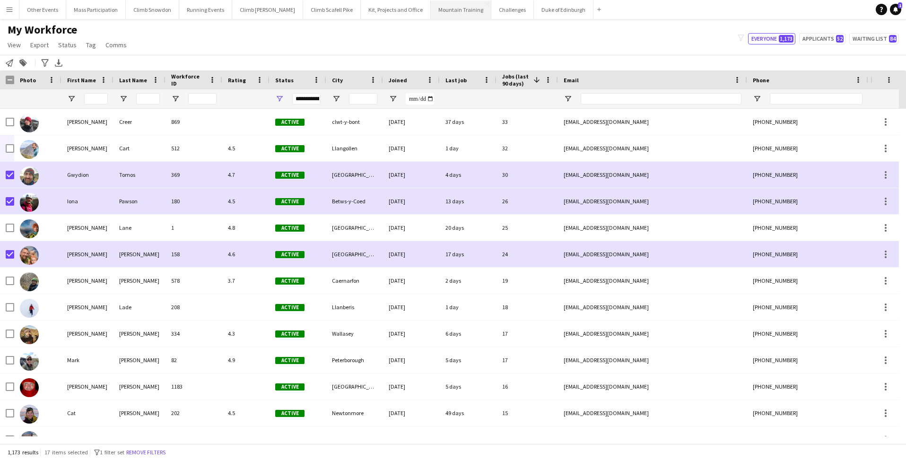
click at [439, 2] on button "Mountain Training Close" at bounding box center [461, 9] width 60 height 18
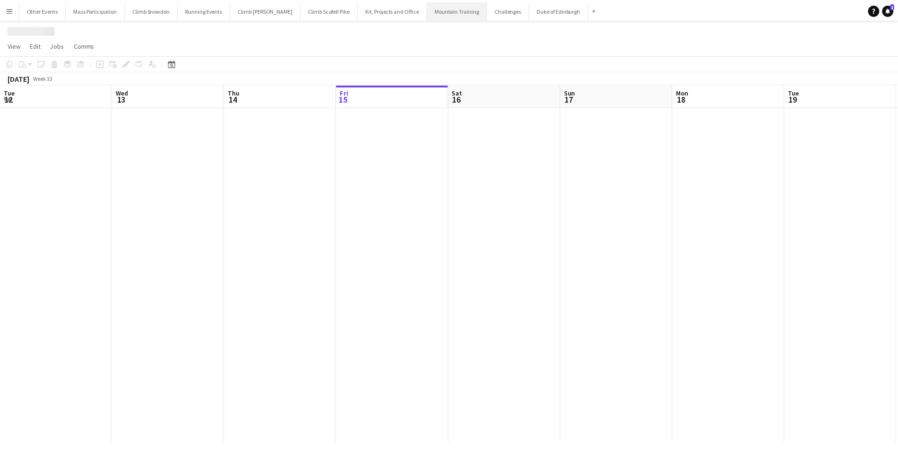
scroll to position [0, 226]
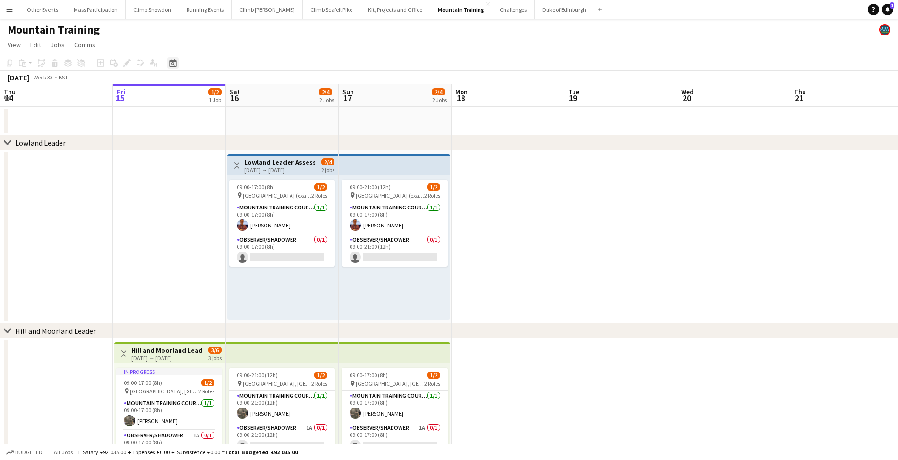
click at [172, 63] on icon "Date picker" at bounding box center [173, 63] width 8 height 8
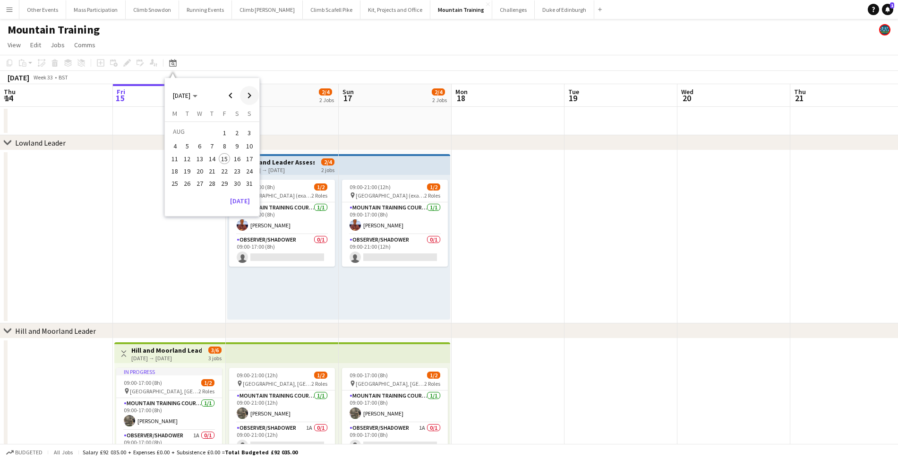
click at [251, 95] on span "Next month" at bounding box center [249, 95] width 19 height 19
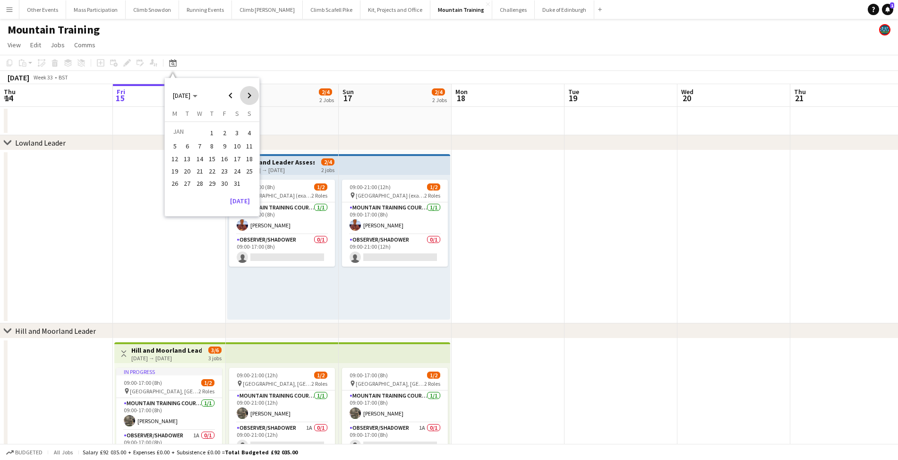
click at [251, 95] on span "Next month" at bounding box center [249, 95] width 19 height 19
click at [198, 142] on span "1" at bounding box center [199, 143] width 11 height 11
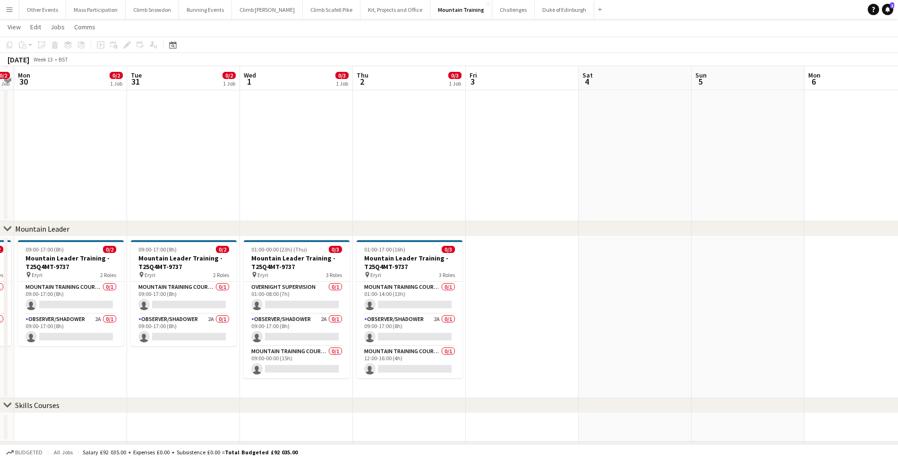
scroll to position [291, 0]
click at [191, 333] on app-card-role "Observer/Shadower 2A 0/1 09:00-17:00 (8h) single-neutral-actions" at bounding box center [184, 328] width 106 height 32
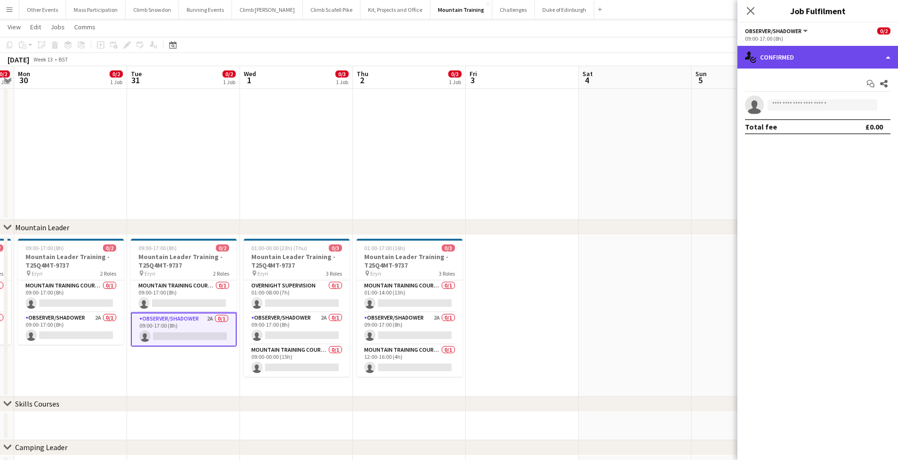
click at [784, 59] on div "single-neutral-actions-check-2 Confirmed" at bounding box center [818, 57] width 161 height 23
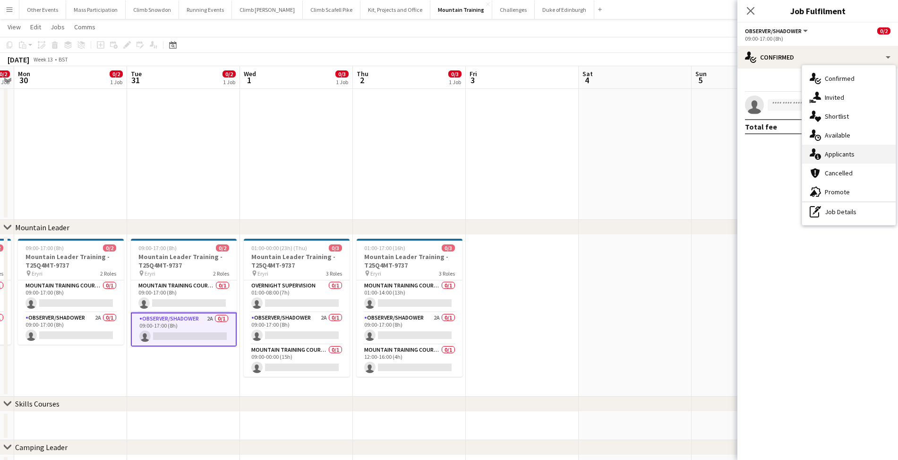
click at [827, 153] on div "single-neutral-actions-information Applicants" at bounding box center [850, 154] width 94 height 19
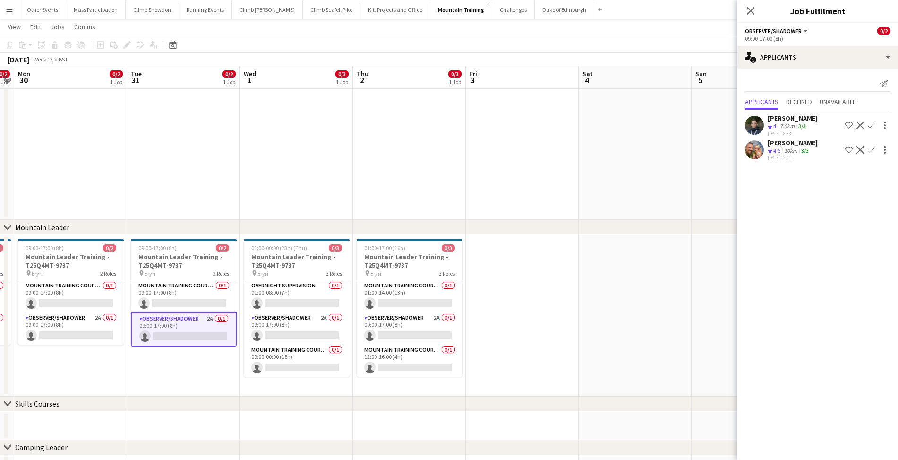
click at [621, 294] on app-date-cell at bounding box center [635, 316] width 113 height 162
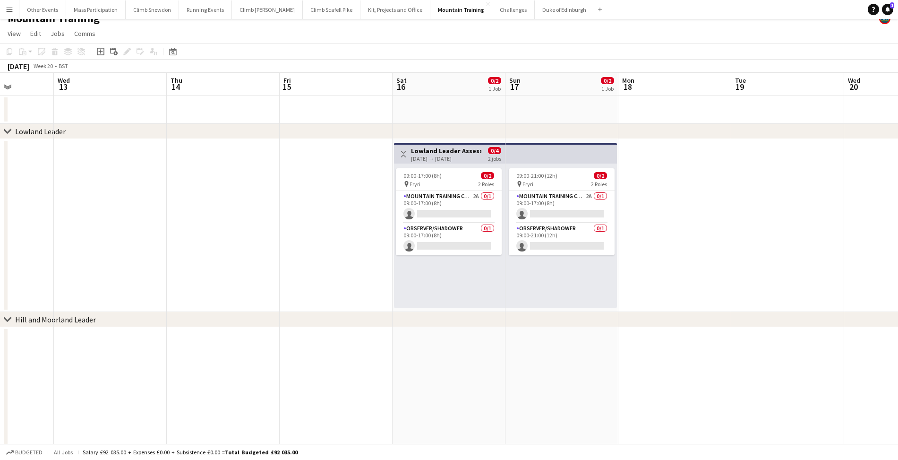
scroll to position [9, 0]
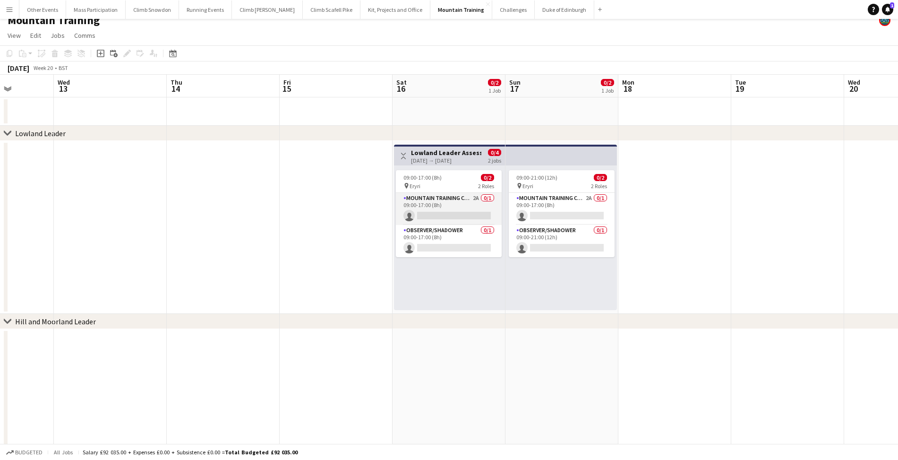
click at [444, 205] on app-card-role "Mountain Training Course Director 2A 0/1 09:00-17:00 (8h) single-neutral-actions" at bounding box center [449, 209] width 106 height 32
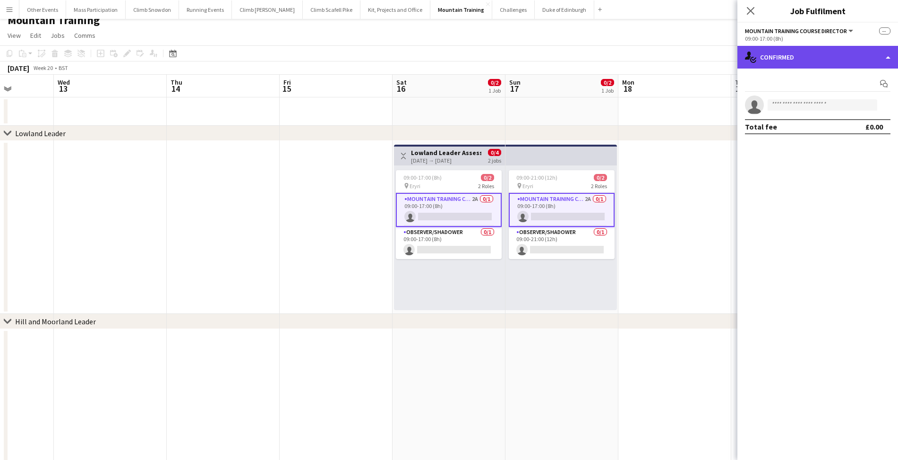
click at [772, 60] on div "single-neutral-actions-check-2 Confirmed" at bounding box center [818, 57] width 161 height 23
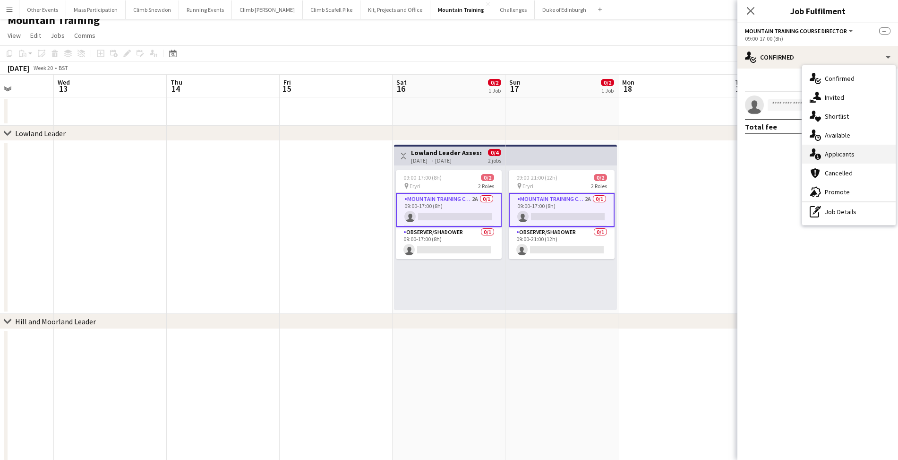
click at [829, 153] on div "single-neutral-actions-information Applicants" at bounding box center [850, 154] width 94 height 19
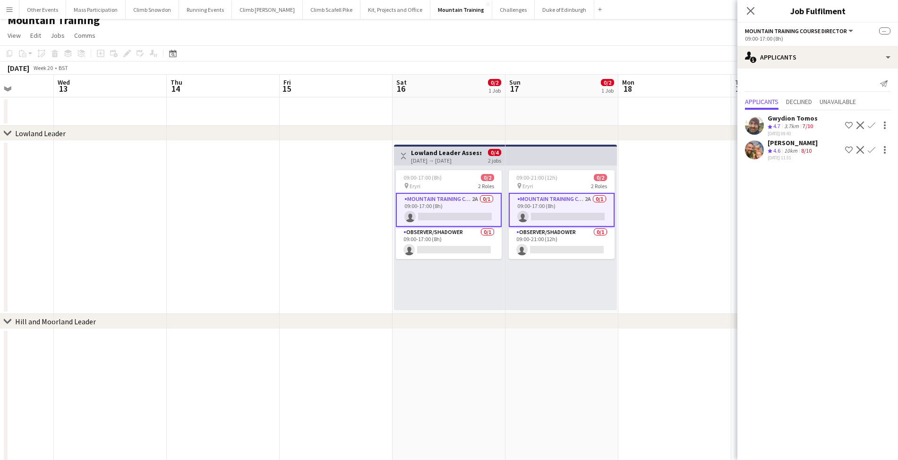
click at [673, 246] on app-date-cell at bounding box center [675, 227] width 113 height 173
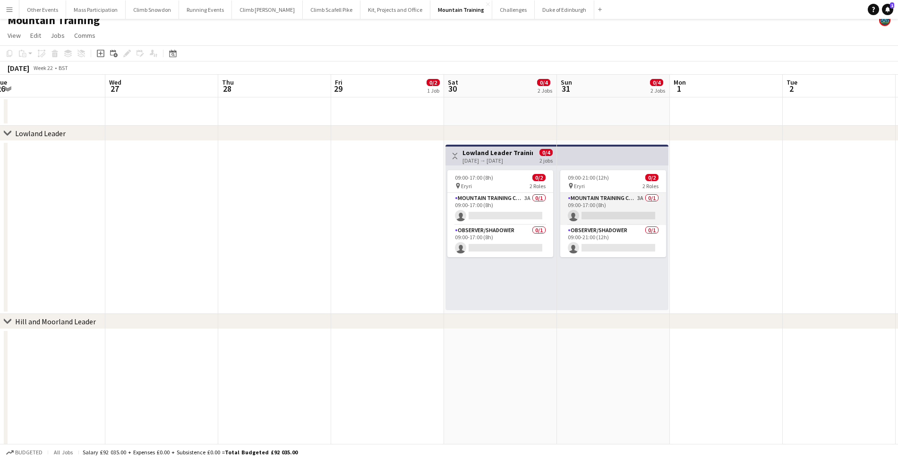
scroll to position [0, 347]
click at [608, 210] on app-card-role "Mountain Training Course Director 3A 0/1 09:00-17:00 (8h) single-neutral-actions" at bounding box center [613, 209] width 106 height 32
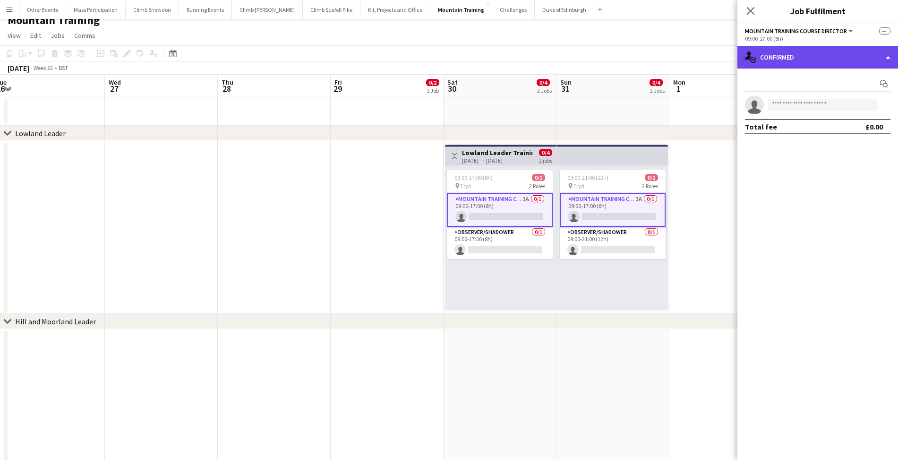
click at [758, 64] on div "single-neutral-actions-check-2 Confirmed" at bounding box center [818, 57] width 161 height 23
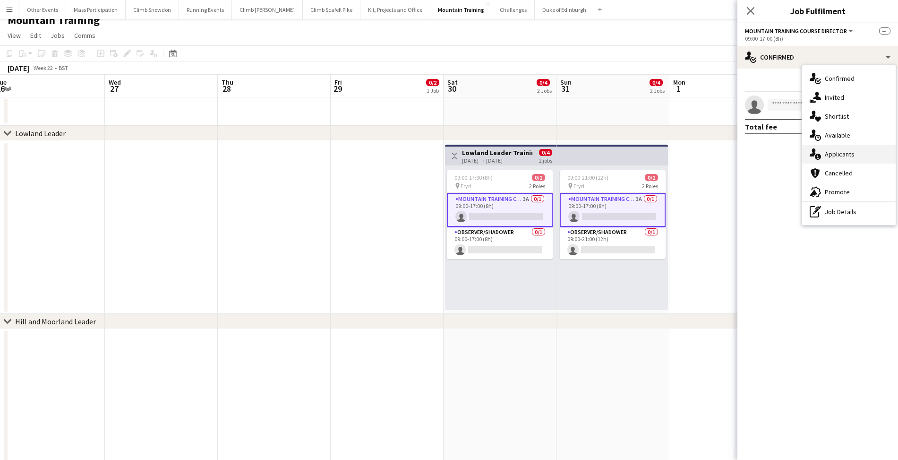
click at [833, 154] on div "single-neutral-actions-information Applicants" at bounding box center [850, 154] width 94 height 19
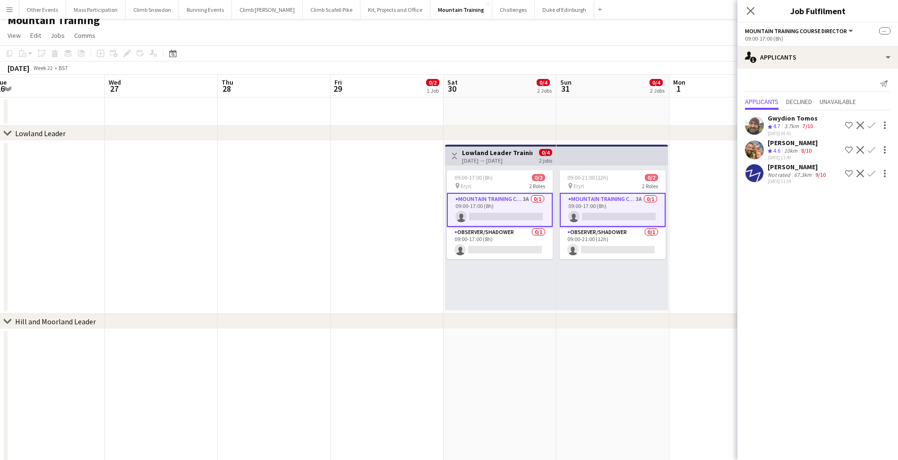
click at [712, 246] on app-date-cell at bounding box center [726, 227] width 113 height 173
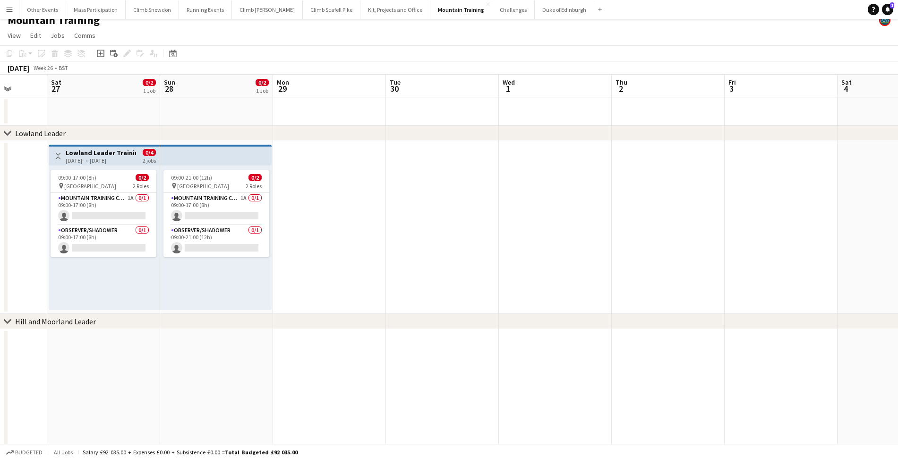
scroll to position [0, 292]
click at [222, 205] on app-card-role "Mountain Training Course Director 1A 0/1 09:00-17:00 (8h) single-neutral-actions" at bounding box center [217, 209] width 106 height 32
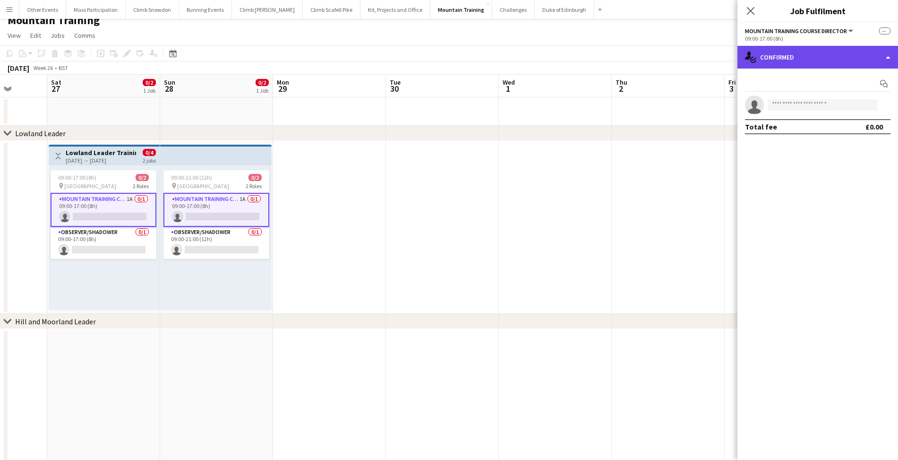
click at [785, 61] on div "single-neutral-actions-check-2 Confirmed" at bounding box center [818, 57] width 161 height 23
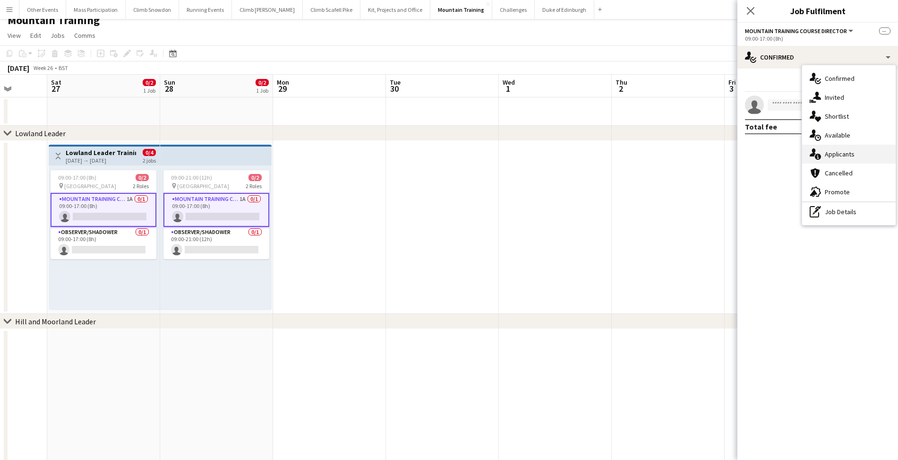
click at [827, 156] on div "single-neutral-actions-information Applicants" at bounding box center [850, 154] width 94 height 19
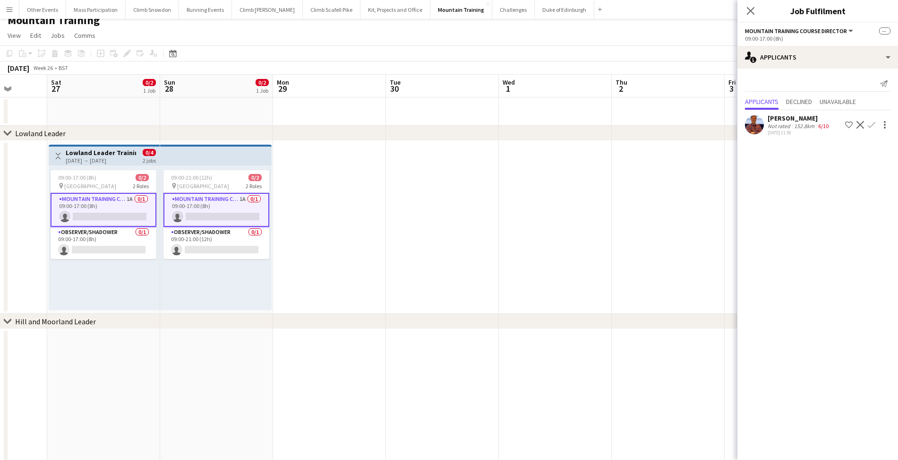
click at [669, 219] on app-date-cell at bounding box center [668, 227] width 113 height 173
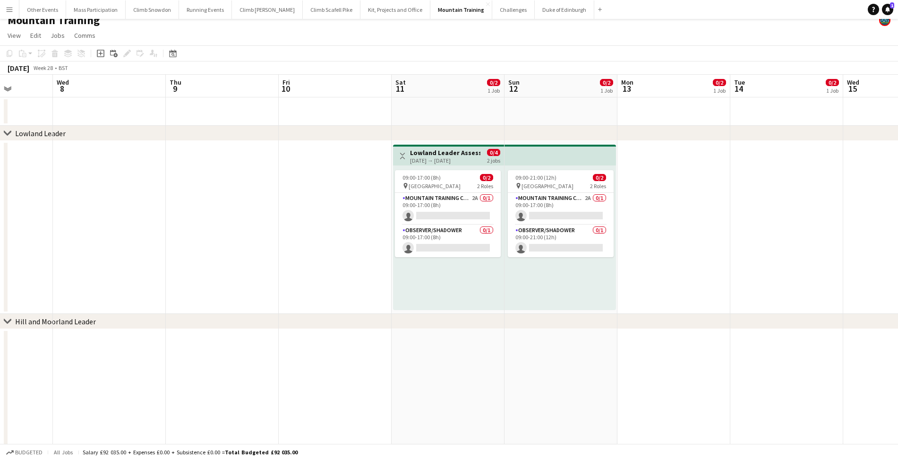
scroll to position [0, 286]
click at [568, 212] on app-card-role "Mountain Training Course Director 2A 0/1 09:00-17:00 (8h) single-neutral-actions" at bounding box center [561, 209] width 106 height 32
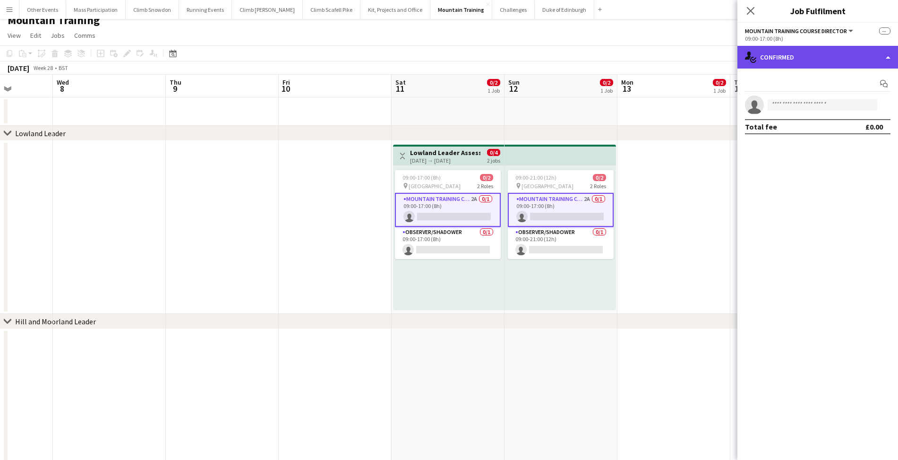
click at [764, 52] on div "single-neutral-actions-check-2 Confirmed" at bounding box center [818, 57] width 161 height 23
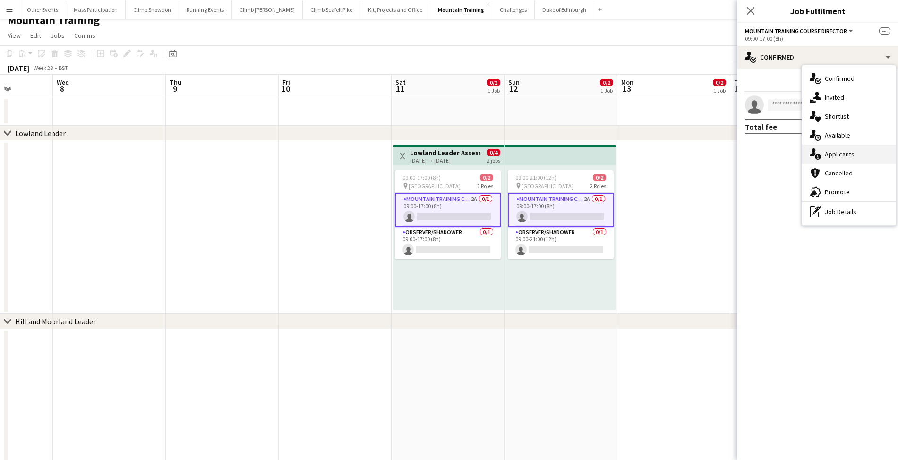
click at [821, 151] on div "single-neutral-actions-information Applicants" at bounding box center [850, 154] width 94 height 19
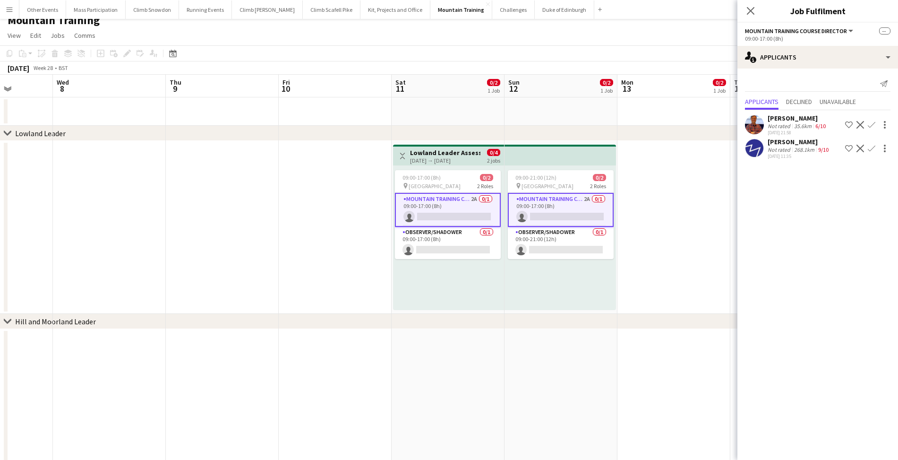
click at [667, 246] on app-date-cell at bounding box center [674, 227] width 113 height 173
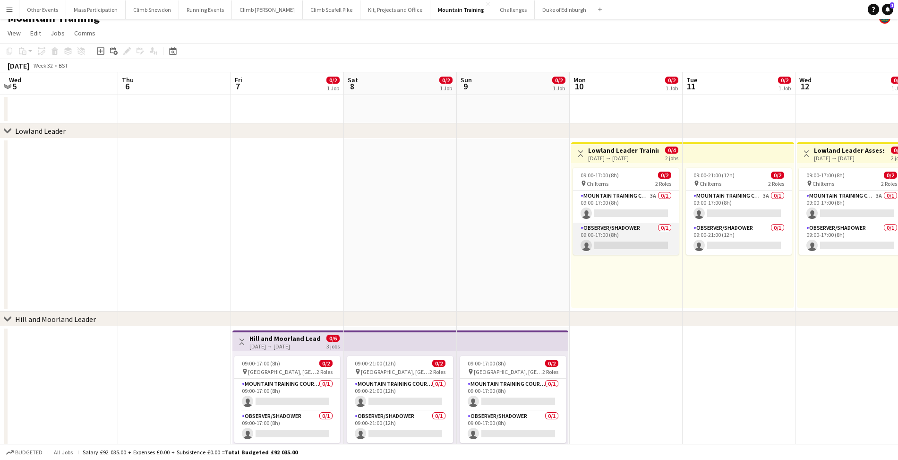
scroll to position [0, 357]
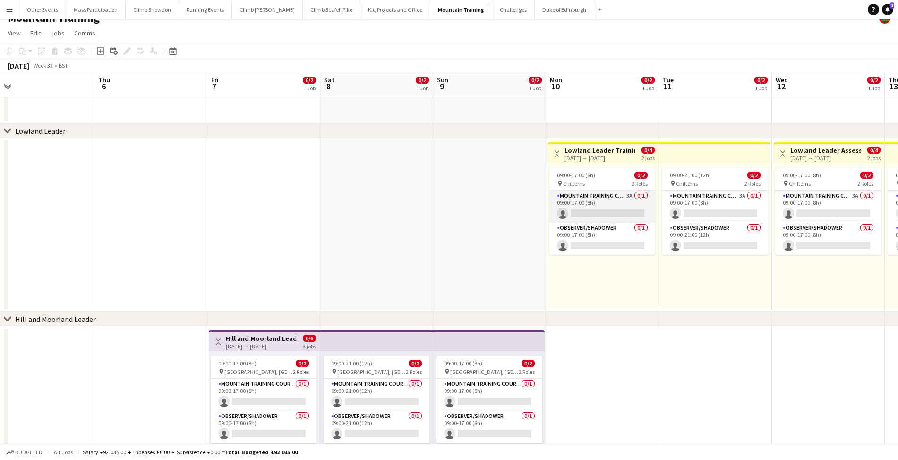
click at [593, 203] on app-card-role "Mountain Training Course Director 3A 0/1 09:00-17:00 (8h) single-neutral-actions" at bounding box center [603, 206] width 106 height 32
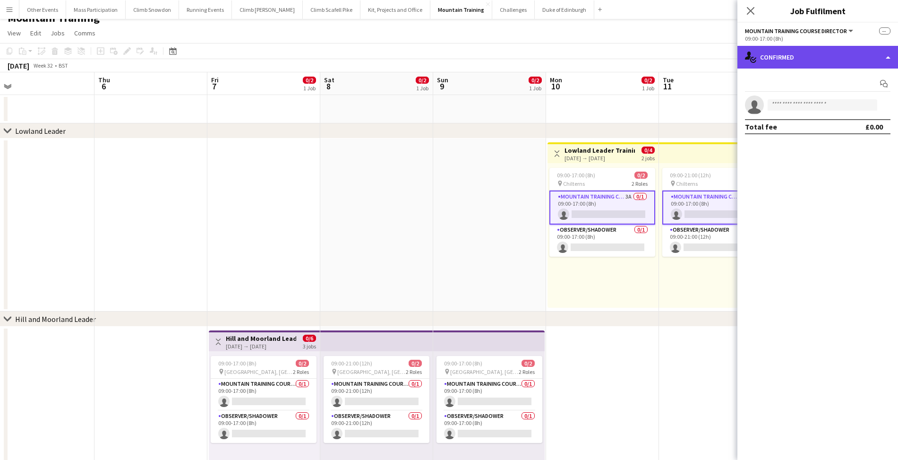
click at [787, 60] on div "single-neutral-actions-check-2 Confirmed" at bounding box center [818, 57] width 161 height 23
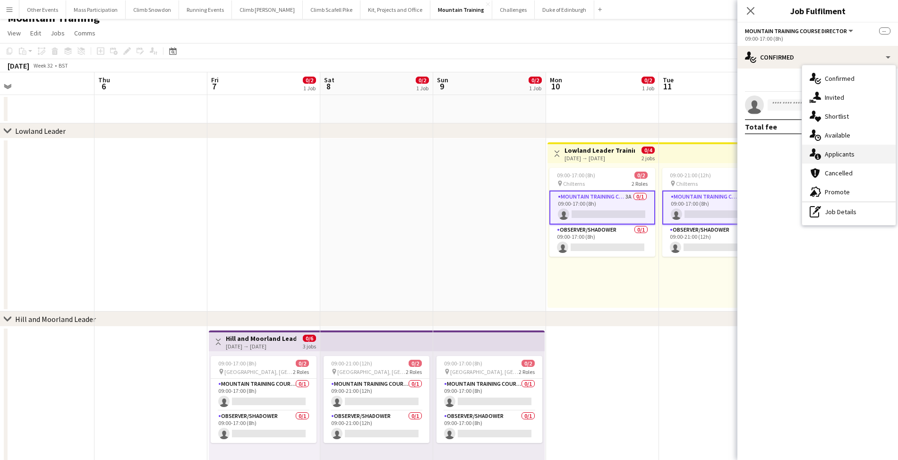
click at [828, 155] on div "single-neutral-actions-information Applicants" at bounding box center [850, 154] width 94 height 19
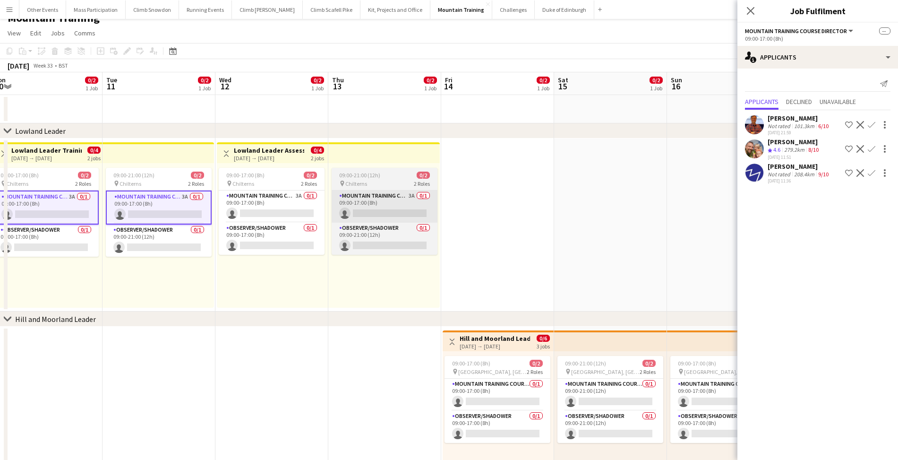
scroll to position [0, 236]
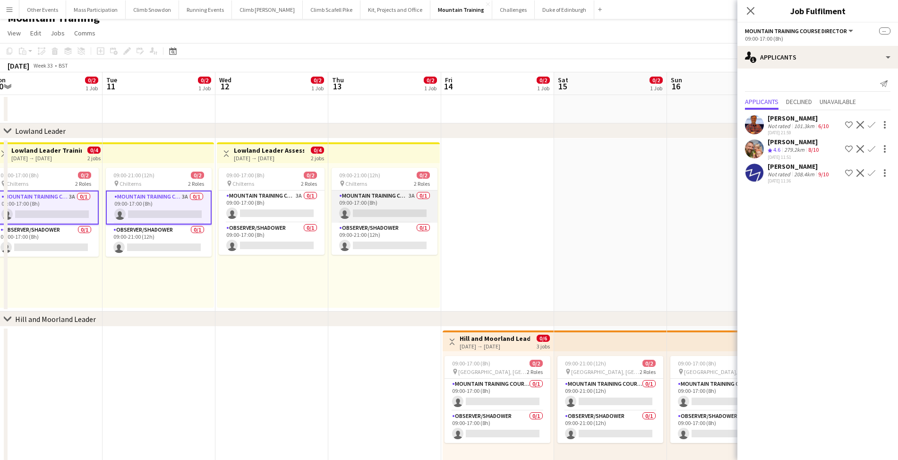
click at [381, 202] on app-card-role "Mountain Training Course Director 3A 0/1 09:00-17:00 (8h) single-neutral-actions" at bounding box center [385, 206] width 106 height 32
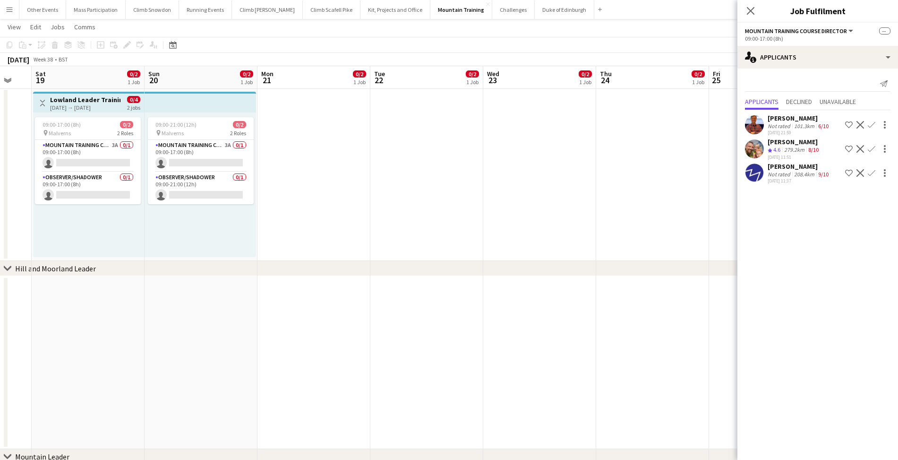
scroll to position [0, 310]
click at [87, 147] on app-card-role "Mountain Training Course Director 3A 0/1 09:00-17:00 (8h) single-neutral-actions" at bounding box center [86, 156] width 106 height 32
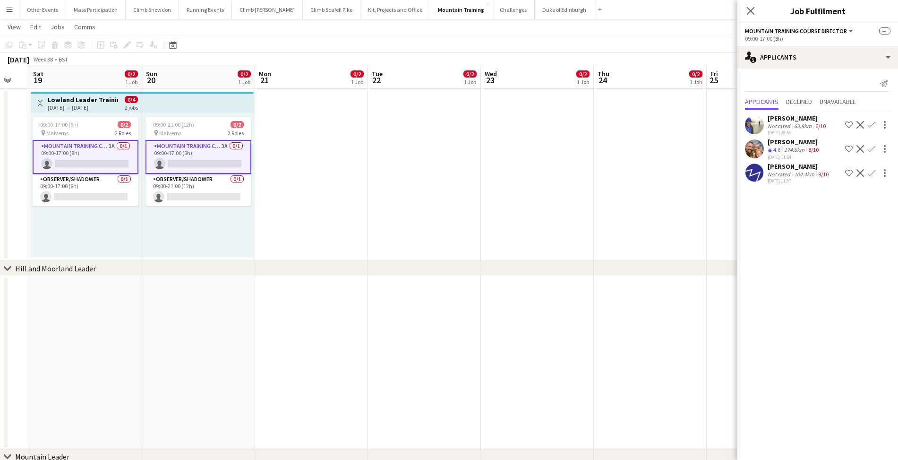
click at [441, 193] on app-date-cell at bounding box center [424, 174] width 113 height 173
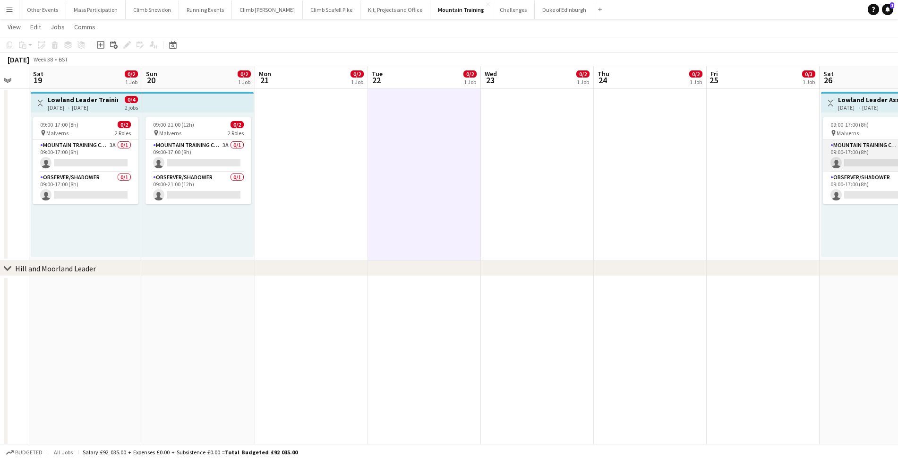
click at [855, 160] on app-card-role "Mountain Training Course Director 3A 0/1 09:00-17:00 (8h) single-neutral-actions" at bounding box center [876, 156] width 106 height 32
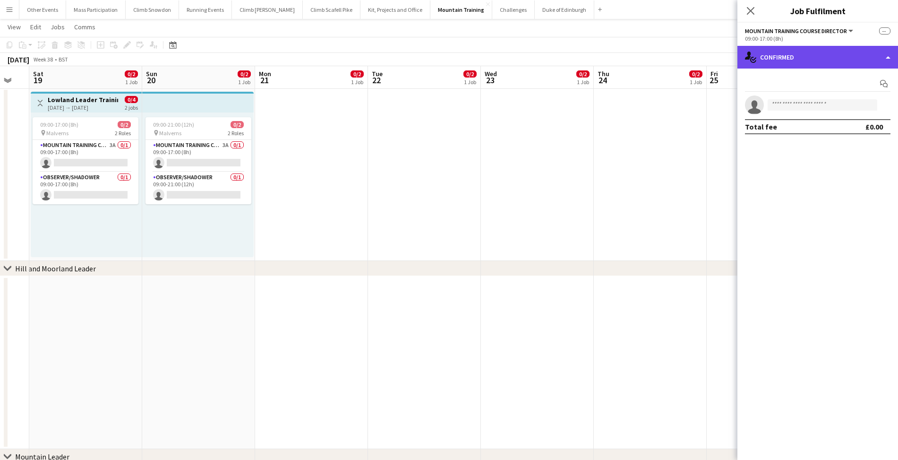
click at [777, 54] on div "single-neutral-actions-check-2 Confirmed" at bounding box center [818, 57] width 161 height 23
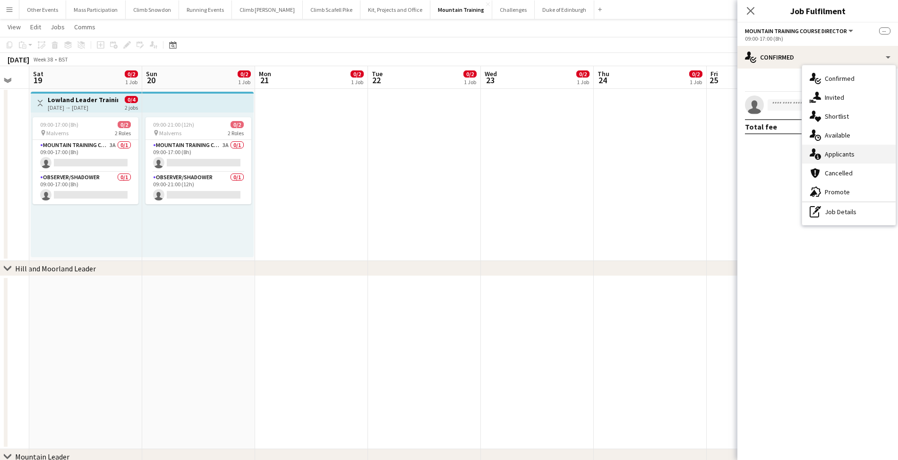
click at [822, 151] on div "single-neutral-actions-information Applicants" at bounding box center [850, 154] width 94 height 19
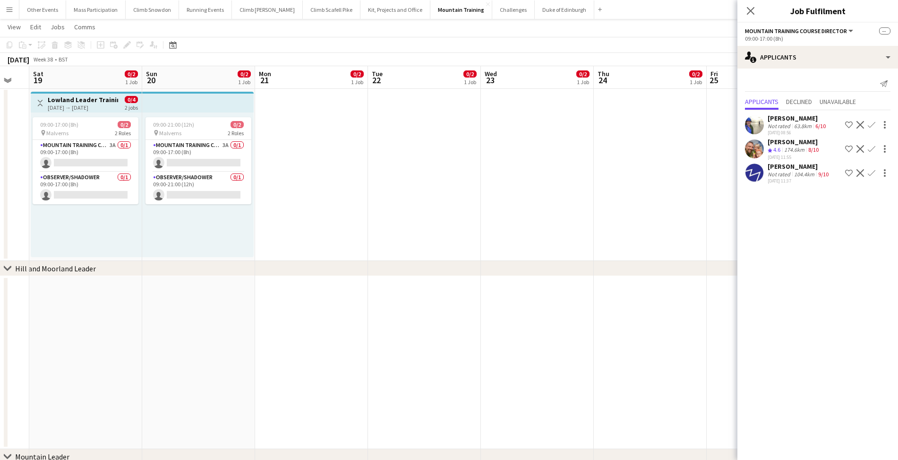
click at [649, 171] on app-date-cell at bounding box center [650, 174] width 113 height 173
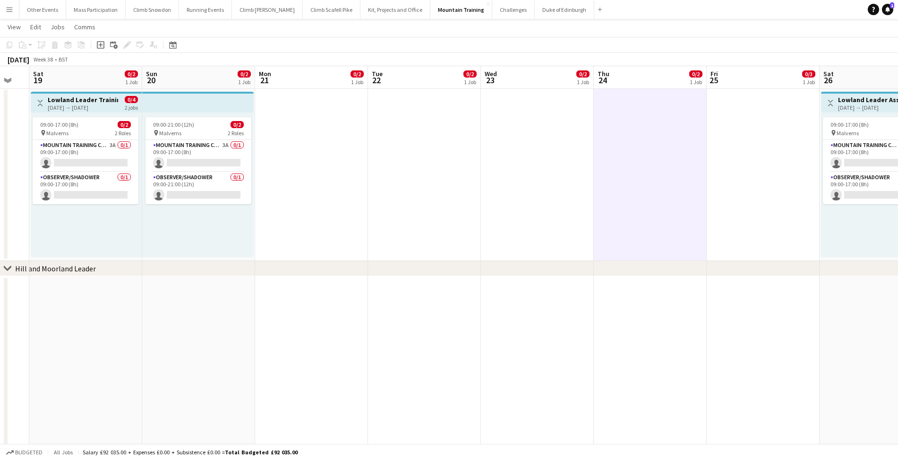
click at [785, 28] on app-page-menu "View Day view expanded Day view collapsed Month view Date picker Jump to today …" at bounding box center [449, 28] width 898 height 18
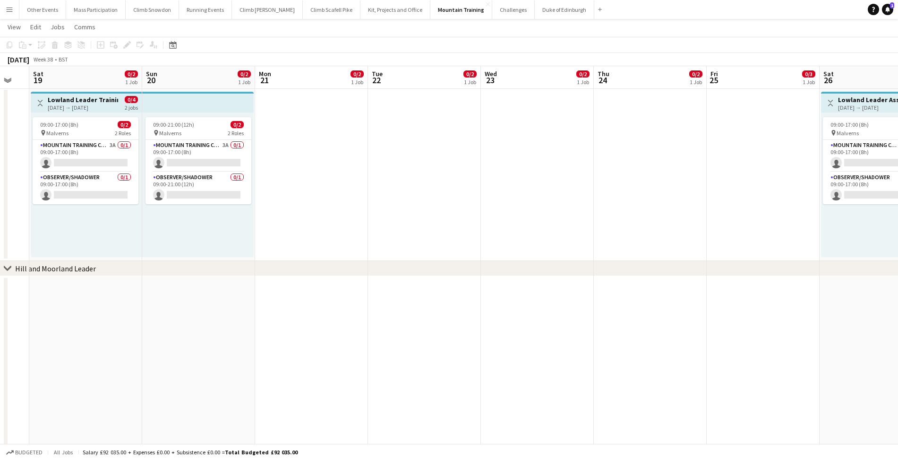
click at [535, 11] on button "Duke of Edinburgh Close" at bounding box center [565, 9] width 60 height 18
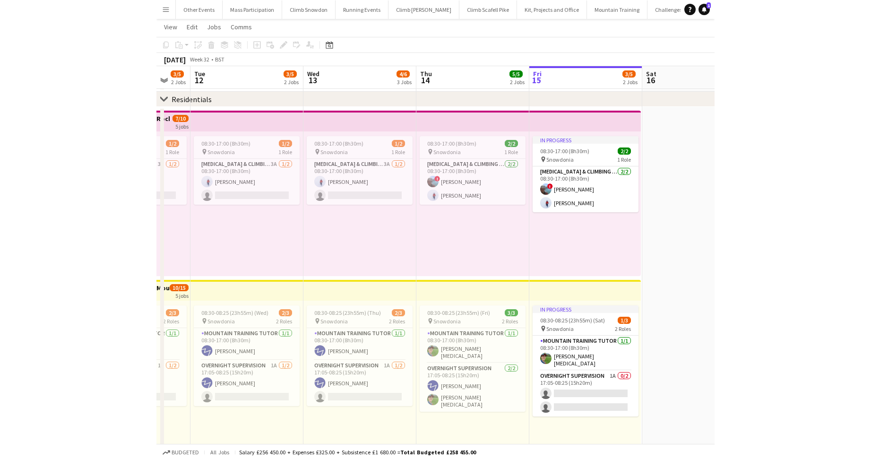
scroll to position [0, 310]
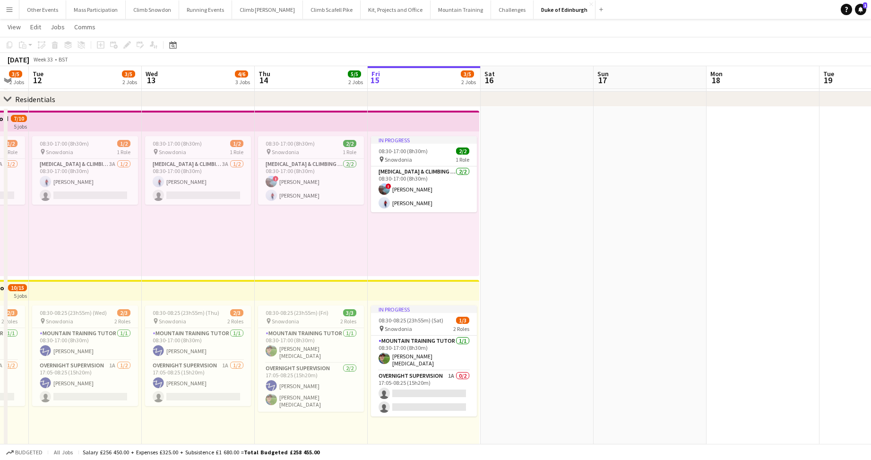
click at [8, 9] on app-icon "Menu" at bounding box center [10, 10] width 8 height 8
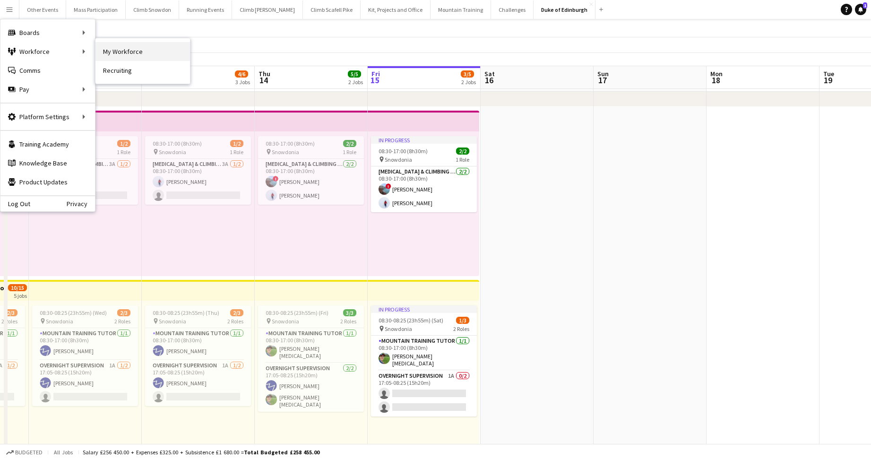
click at [142, 51] on link "My Workforce" at bounding box center [142, 51] width 95 height 19
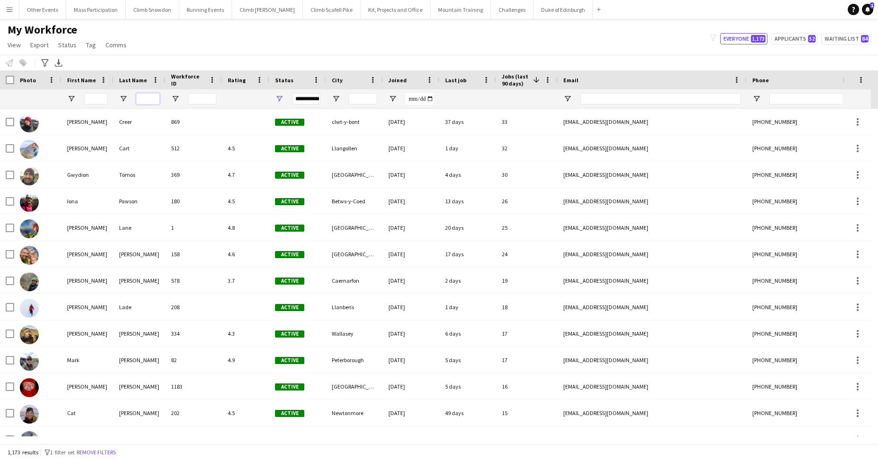
click at [142, 96] on input "Last Name Filter Input" at bounding box center [148, 98] width 24 height 11
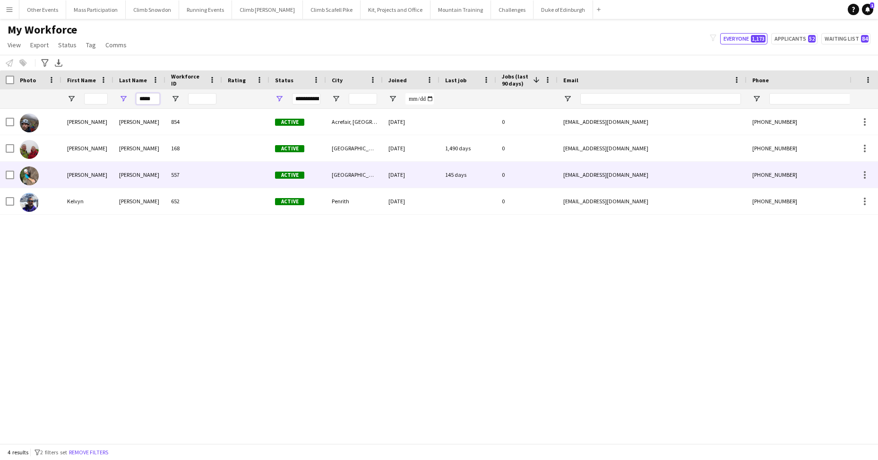
click at [105, 172] on div "[PERSON_NAME]" at bounding box center [87, 175] width 52 height 26
type input "*****"
drag, startPoint x: 105, startPoint y: 172, endPoint x: 92, endPoint y: 172, distance: 13.2
click at [92, 172] on div "[PERSON_NAME]" at bounding box center [87, 175] width 52 height 26
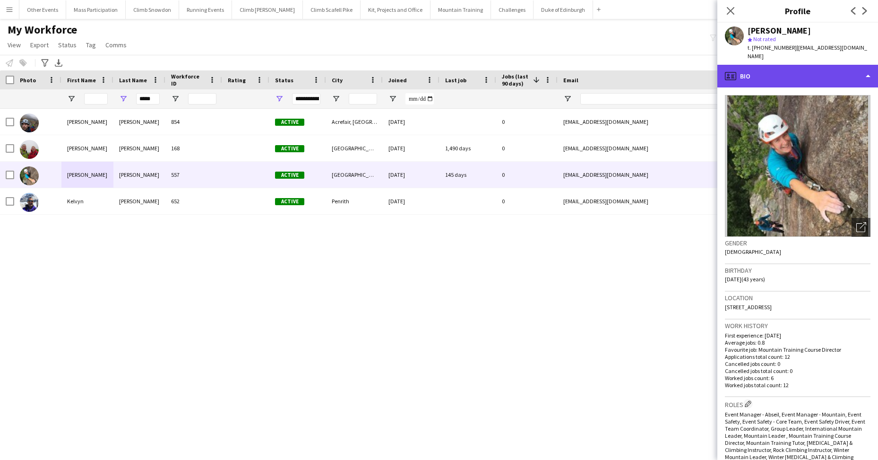
click at [776, 69] on div "profile Bio" at bounding box center [797, 76] width 161 height 23
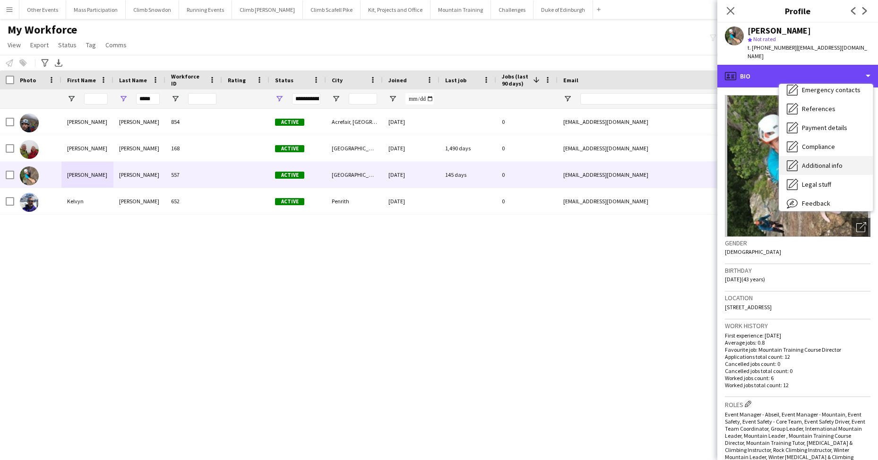
scroll to position [108, 0]
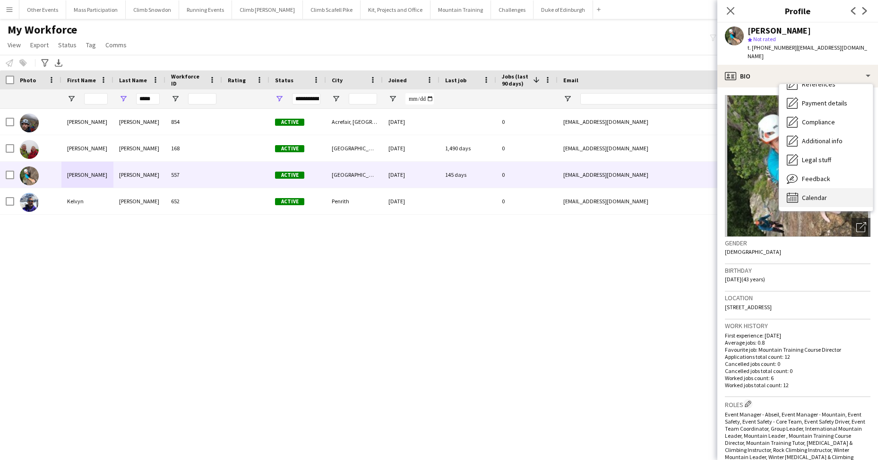
click at [810, 193] on div "Calendar Calendar" at bounding box center [826, 197] width 94 height 19
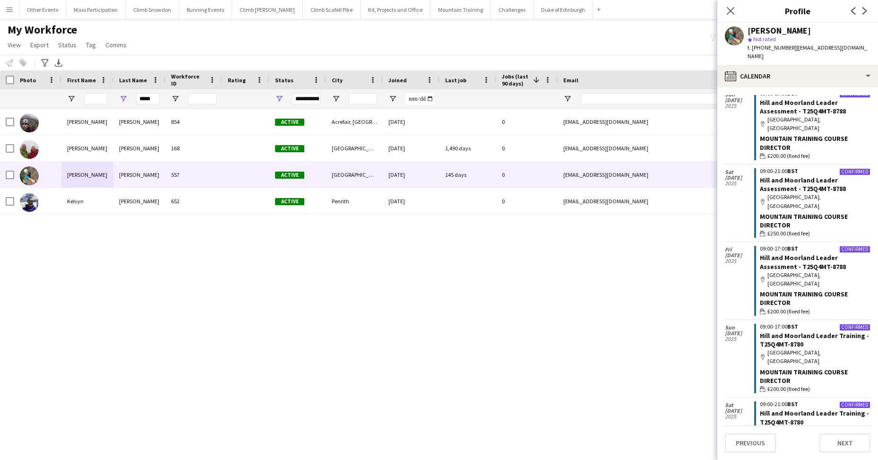
scroll to position [16, 0]
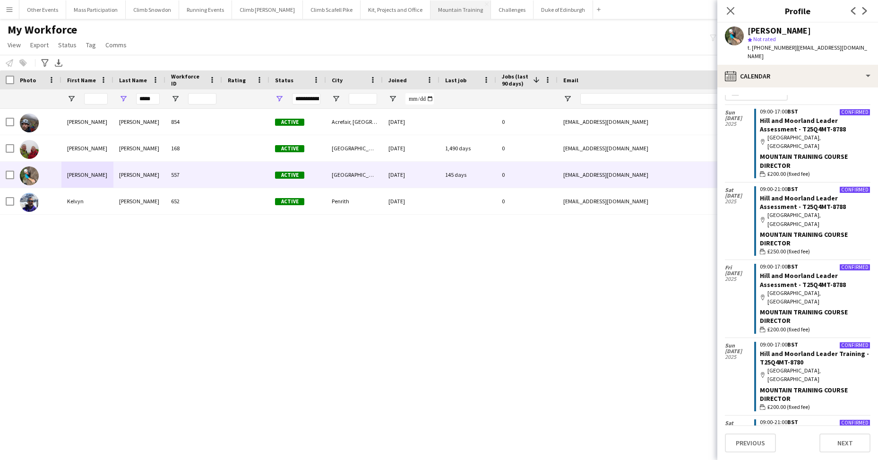
click at [439, 10] on button "Mountain Training Close" at bounding box center [461, 9] width 60 height 18
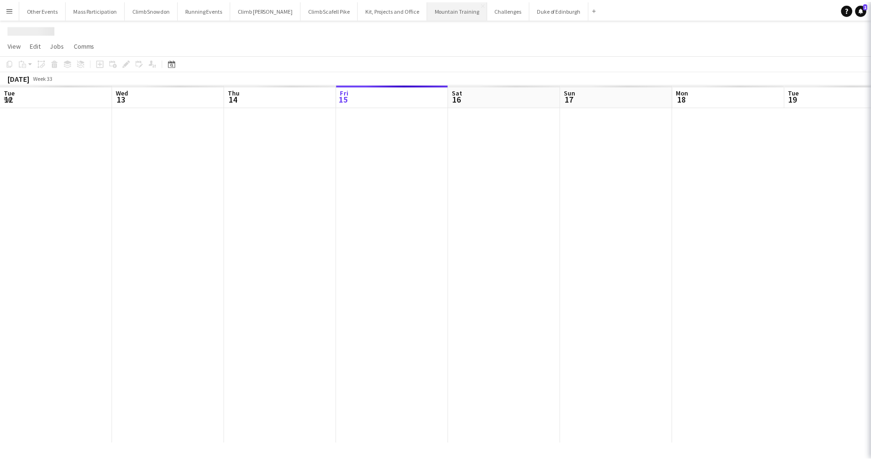
scroll to position [0, 226]
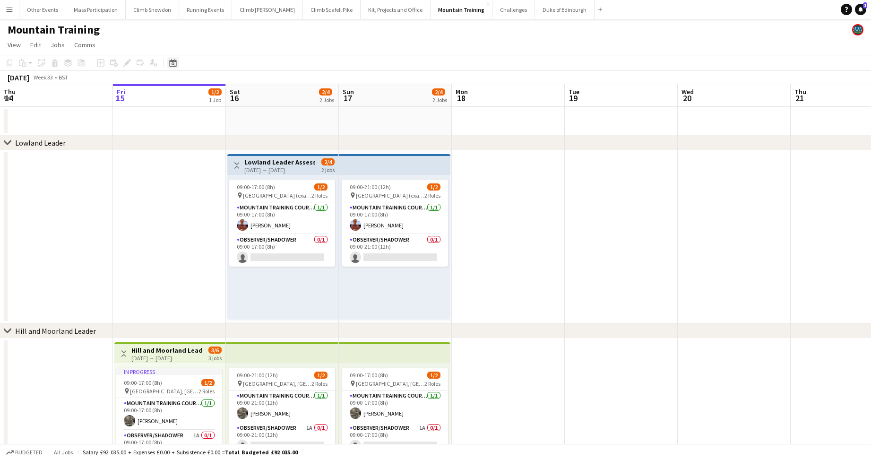
click at [173, 65] on icon at bounding box center [173, 63] width 3 height 3
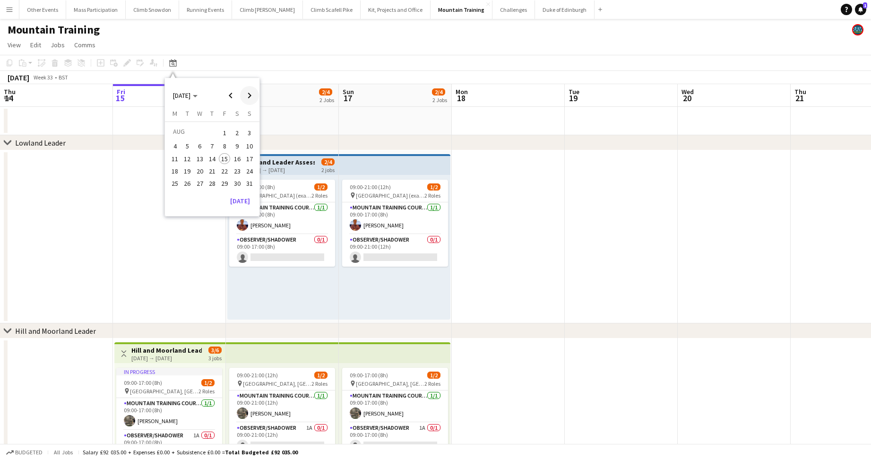
click at [250, 96] on span "Next month" at bounding box center [249, 95] width 19 height 19
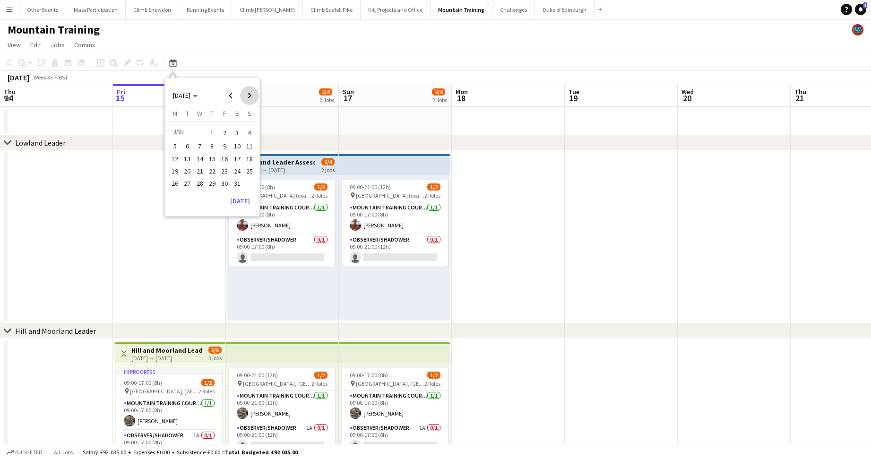
click at [250, 96] on span "Next month" at bounding box center [249, 95] width 19 height 19
click at [230, 96] on span "Previous month" at bounding box center [230, 95] width 19 height 19
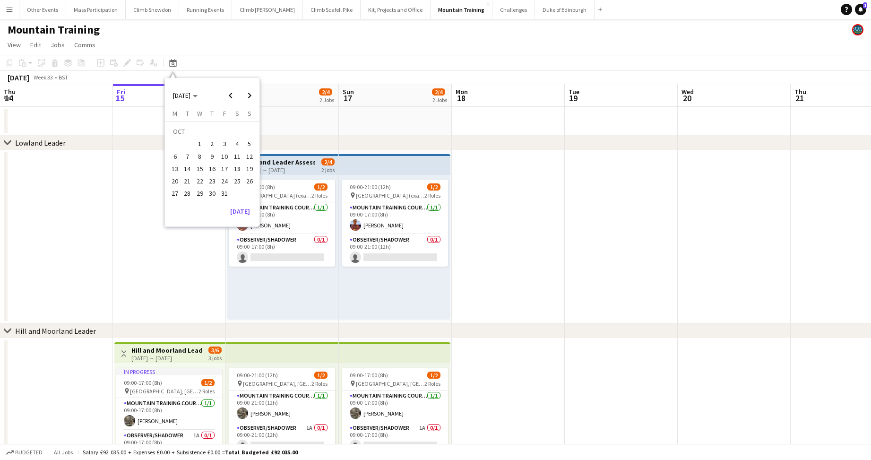
click at [223, 147] on span "3" at bounding box center [224, 143] width 11 height 11
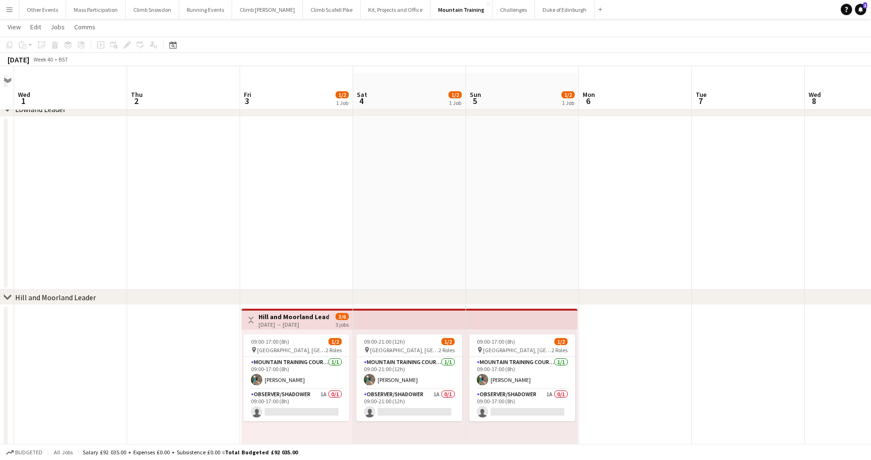
scroll to position [53, 0]
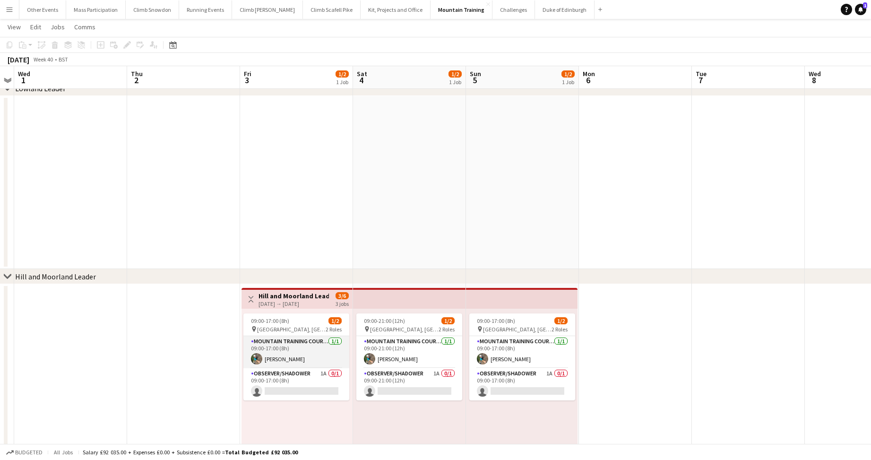
click at [314, 352] on app-card-role "Mountain Training Course Director 1/1 09:00-17:00 (8h) Kathryn James" at bounding box center [296, 352] width 106 height 32
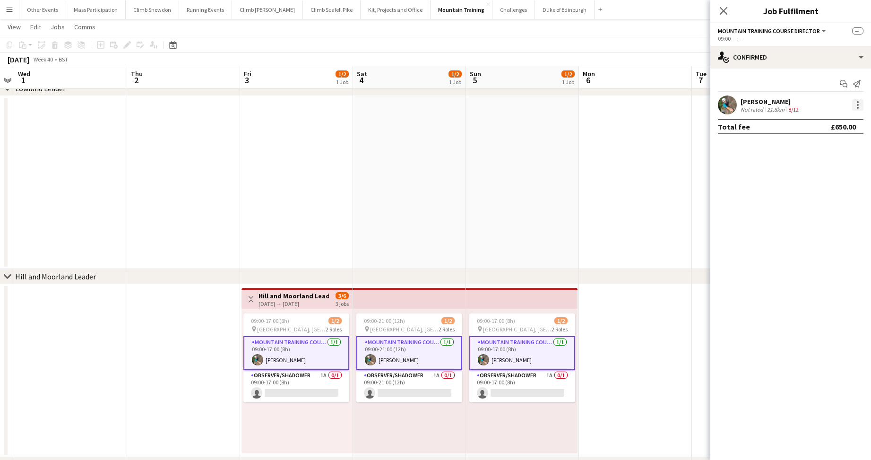
click at [858, 107] on div at bounding box center [858, 108] width 2 height 2
click at [817, 194] on span "Remove" at bounding box center [811, 190] width 28 height 8
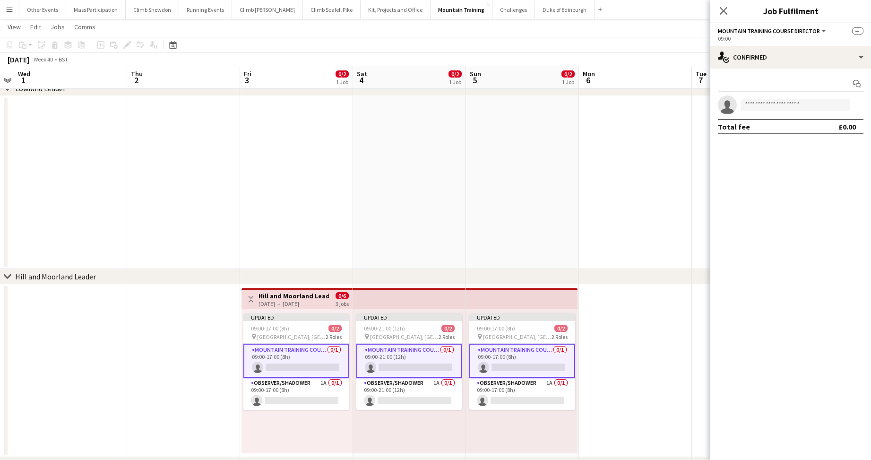
click at [633, 353] on app-date-cell at bounding box center [635, 370] width 113 height 173
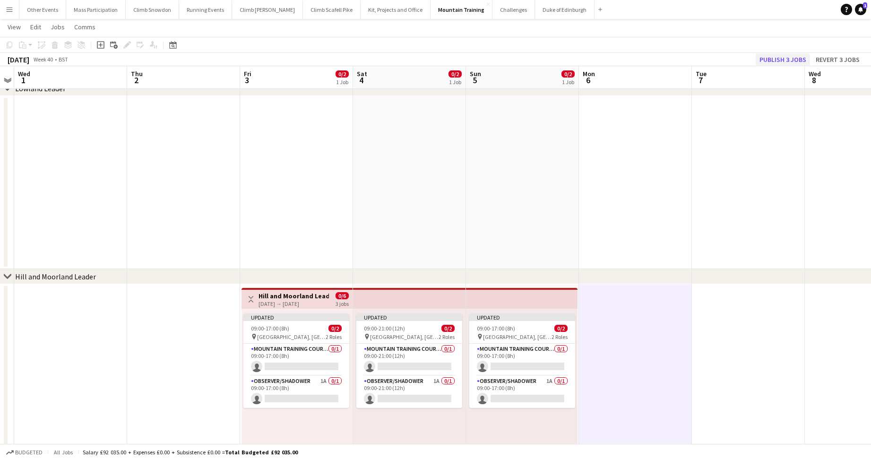
click at [768, 60] on button "Publish 3 jobs" at bounding box center [783, 59] width 54 height 12
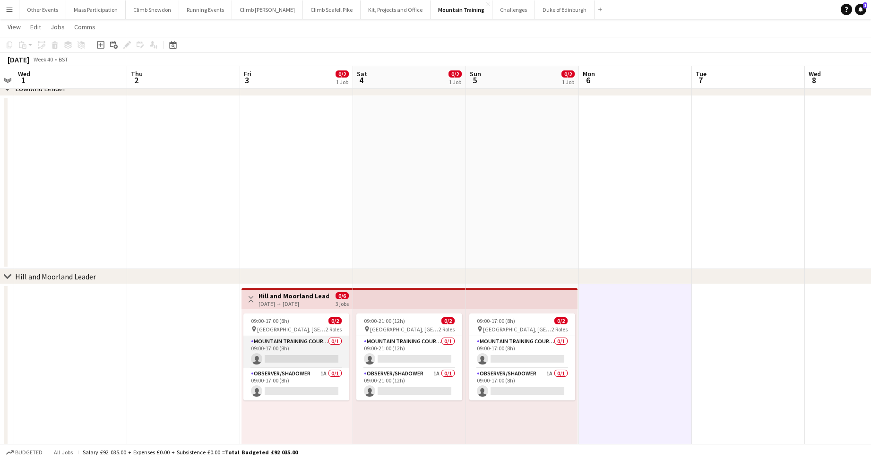
click at [293, 355] on app-card-role "Mountain Training Course Director 0/1 09:00-17:00 (8h) single-neutral-actions" at bounding box center [296, 352] width 106 height 32
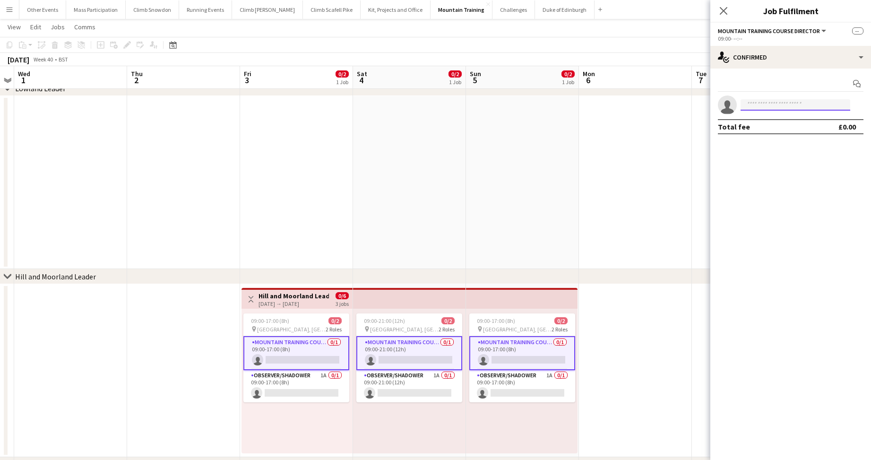
click at [756, 106] on input at bounding box center [796, 104] width 110 height 11
type input "*****"
click at [757, 125] on span "danlane94@yahoo.com" at bounding box center [795, 126] width 95 height 8
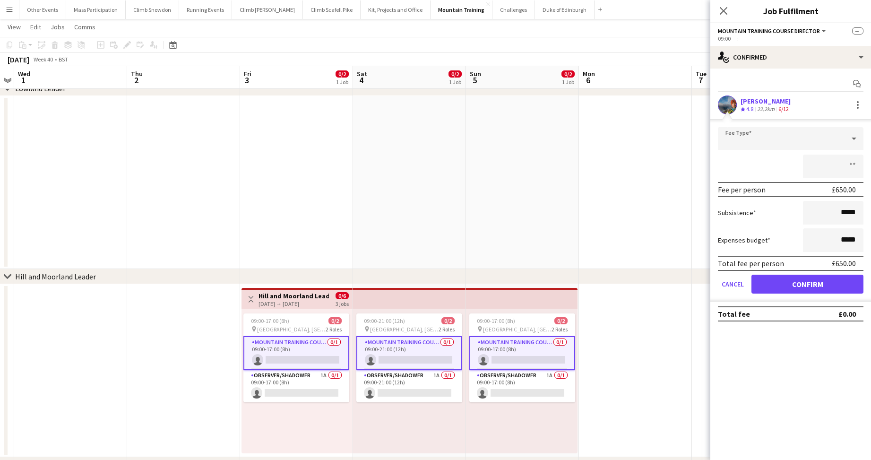
click at [794, 282] on button "Confirm" at bounding box center [807, 284] width 112 height 19
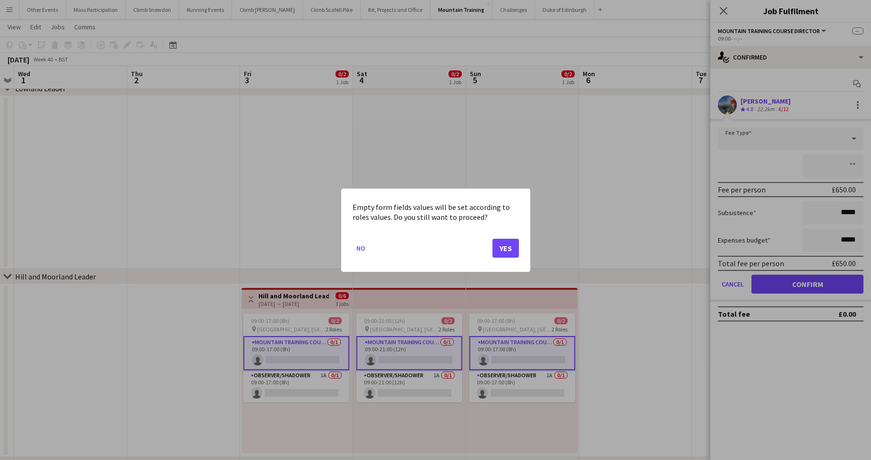
click at [512, 249] on button "Yes" at bounding box center [505, 247] width 26 height 19
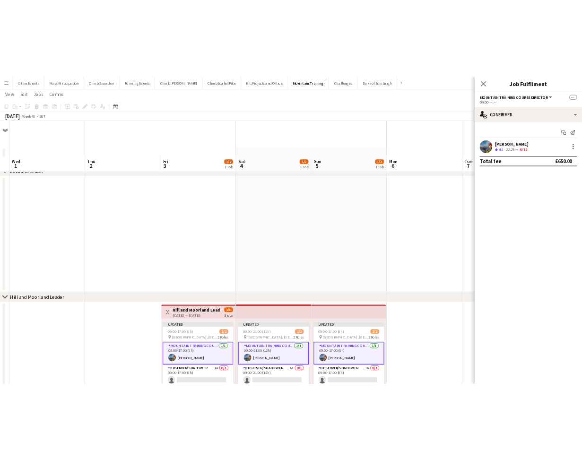
scroll to position [53, 0]
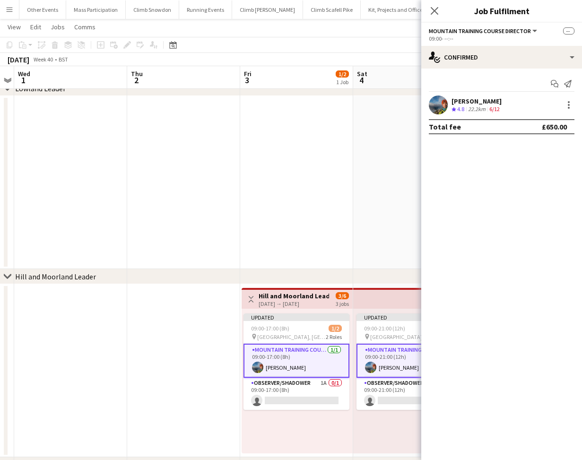
click at [7, 12] on app-icon "Menu" at bounding box center [10, 10] width 8 height 8
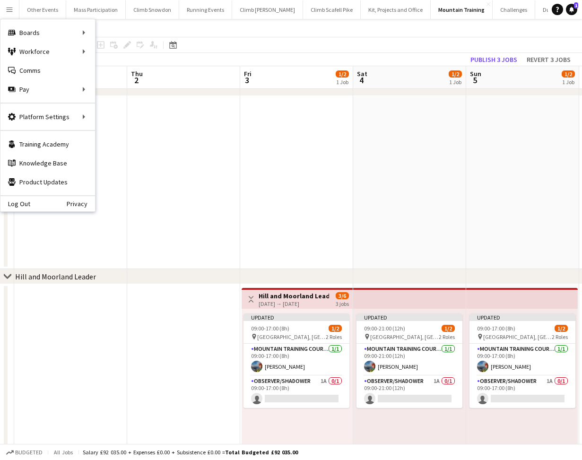
click at [292, 161] on app-date-cell at bounding box center [296, 182] width 113 height 173
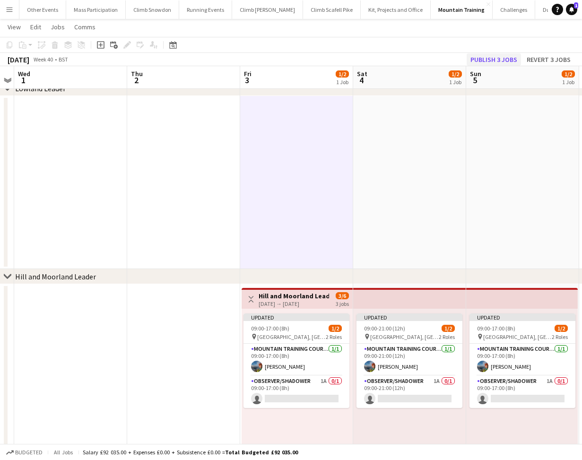
click at [491, 60] on button "Publish 3 jobs" at bounding box center [493, 59] width 54 height 12
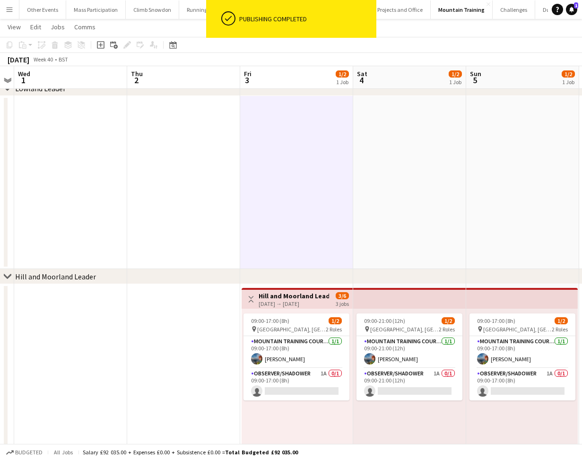
click at [9, 14] on button "Menu" at bounding box center [9, 9] width 19 height 19
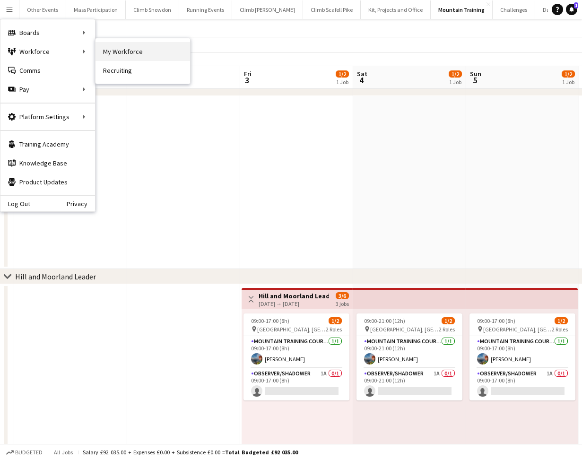
click at [130, 46] on link "My Workforce" at bounding box center [142, 51] width 95 height 19
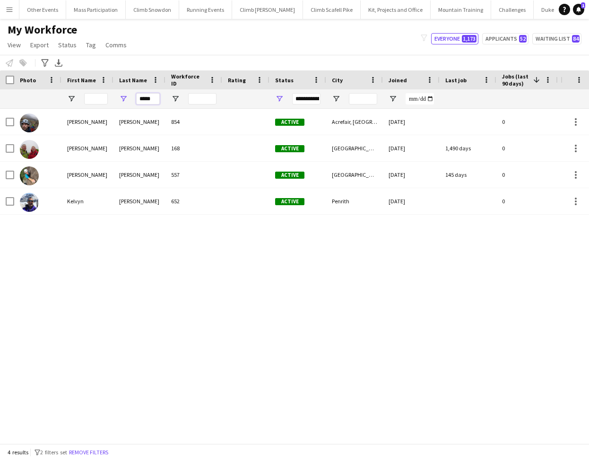
click at [150, 99] on input "*****" at bounding box center [148, 98] width 24 height 11
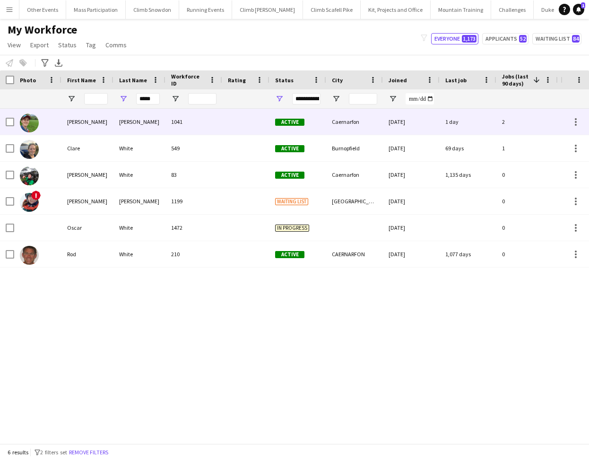
type input "*****"
click at [91, 128] on div "[PERSON_NAME]" at bounding box center [87, 122] width 52 height 26
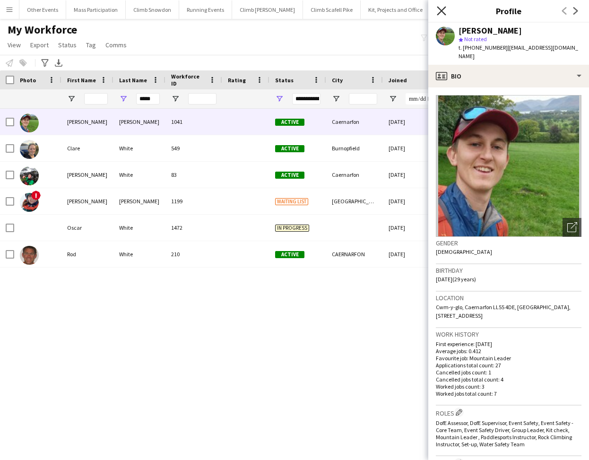
click at [441, 13] on icon "Close pop-in" at bounding box center [441, 10] width 9 height 9
